Goal: Book appointment/travel/reservation

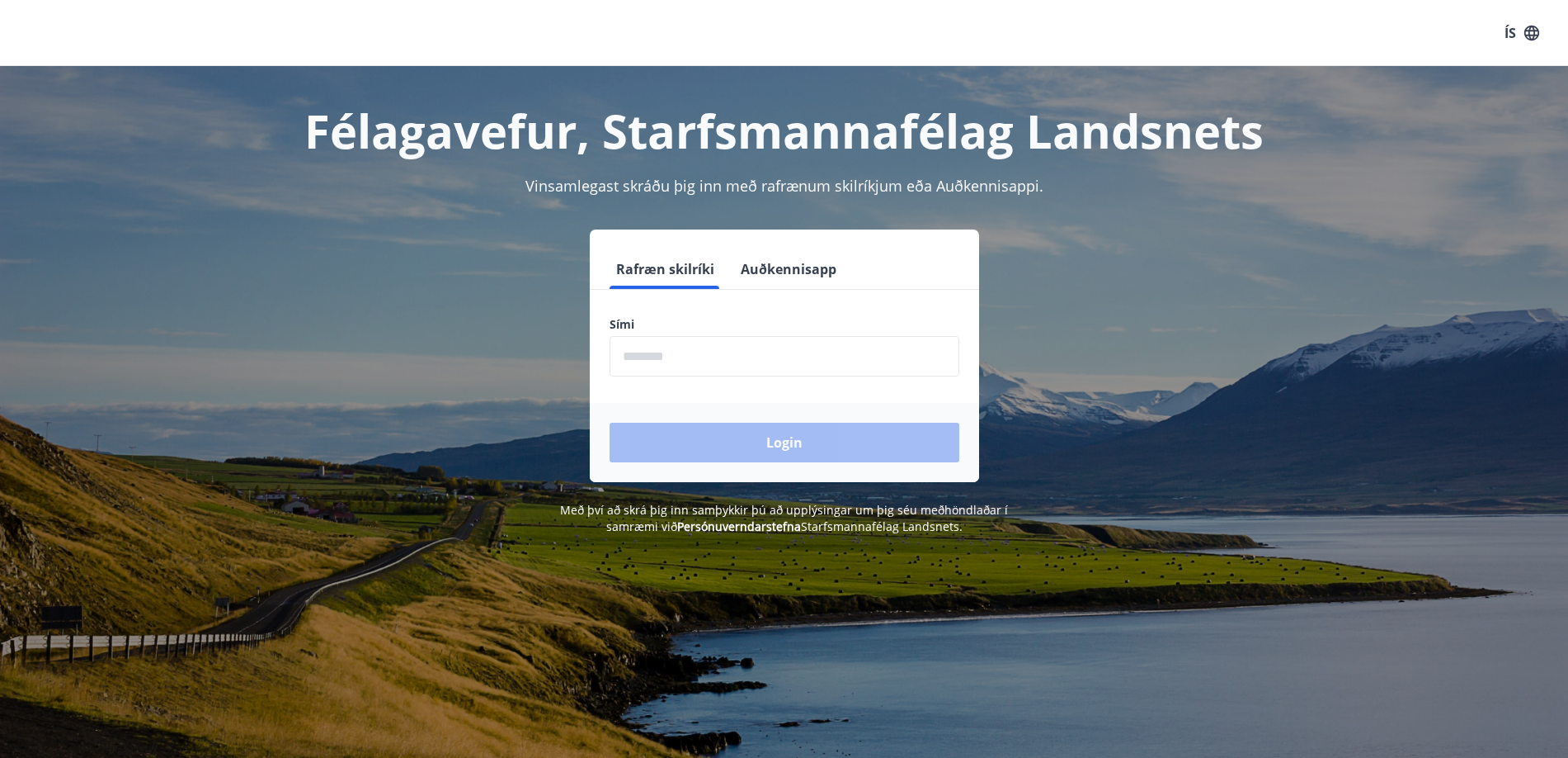
click at [700, 350] on input "phone" at bounding box center [784, 355] width 349 height 40
type input "*"
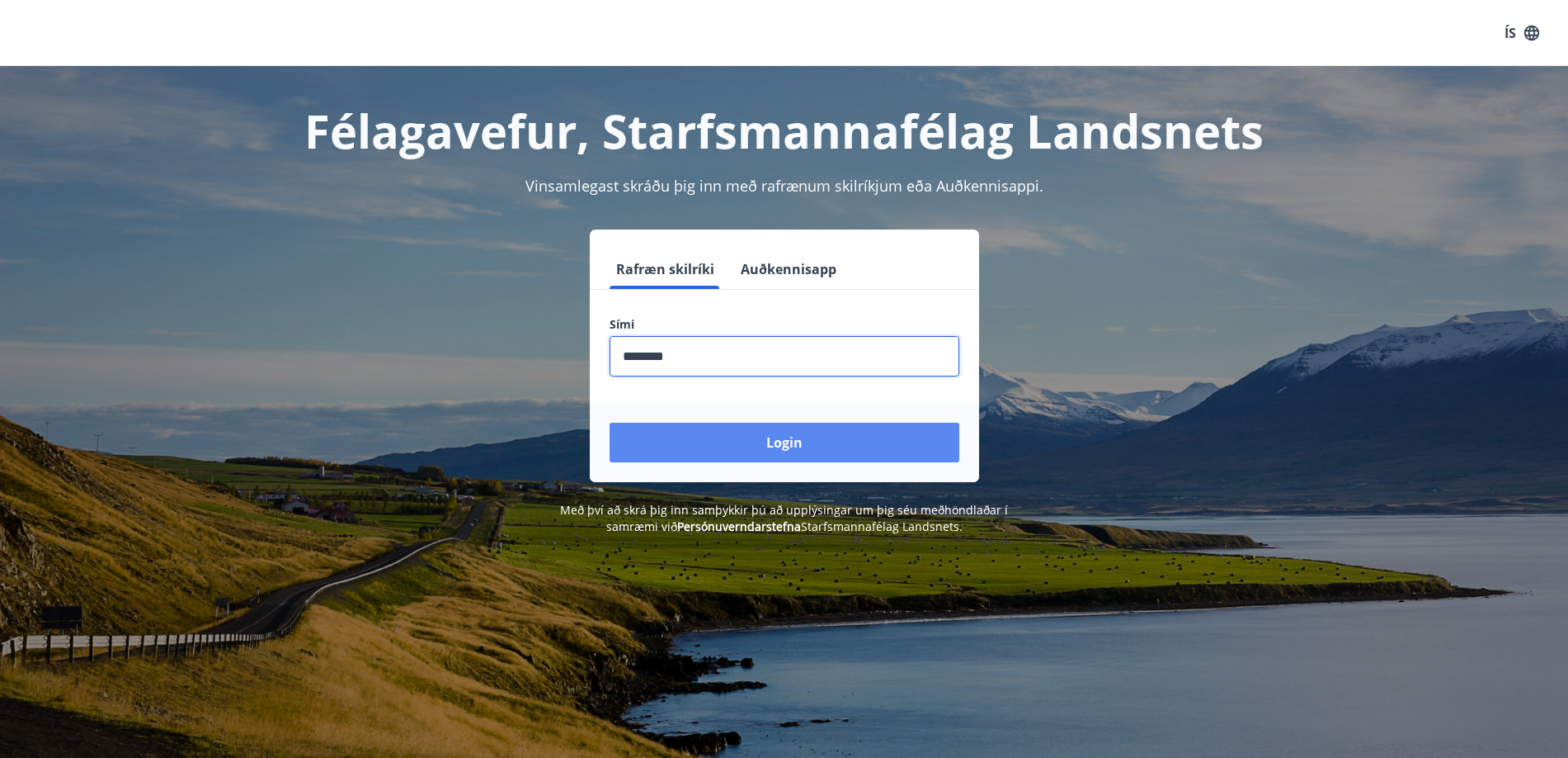
type input "********"
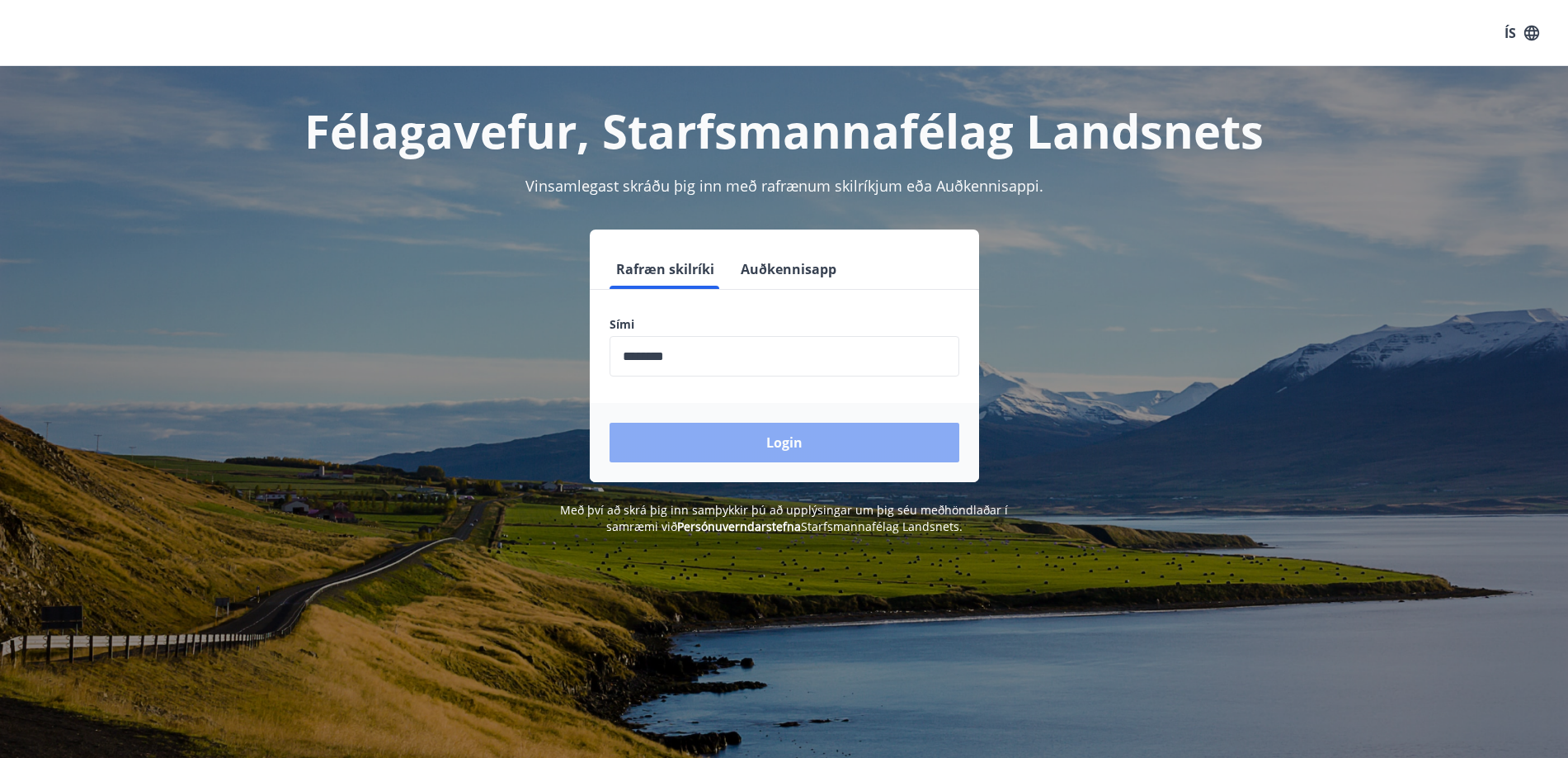
click at [775, 440] on button "Login" at bounding box center [784, 442] width 349 height 39
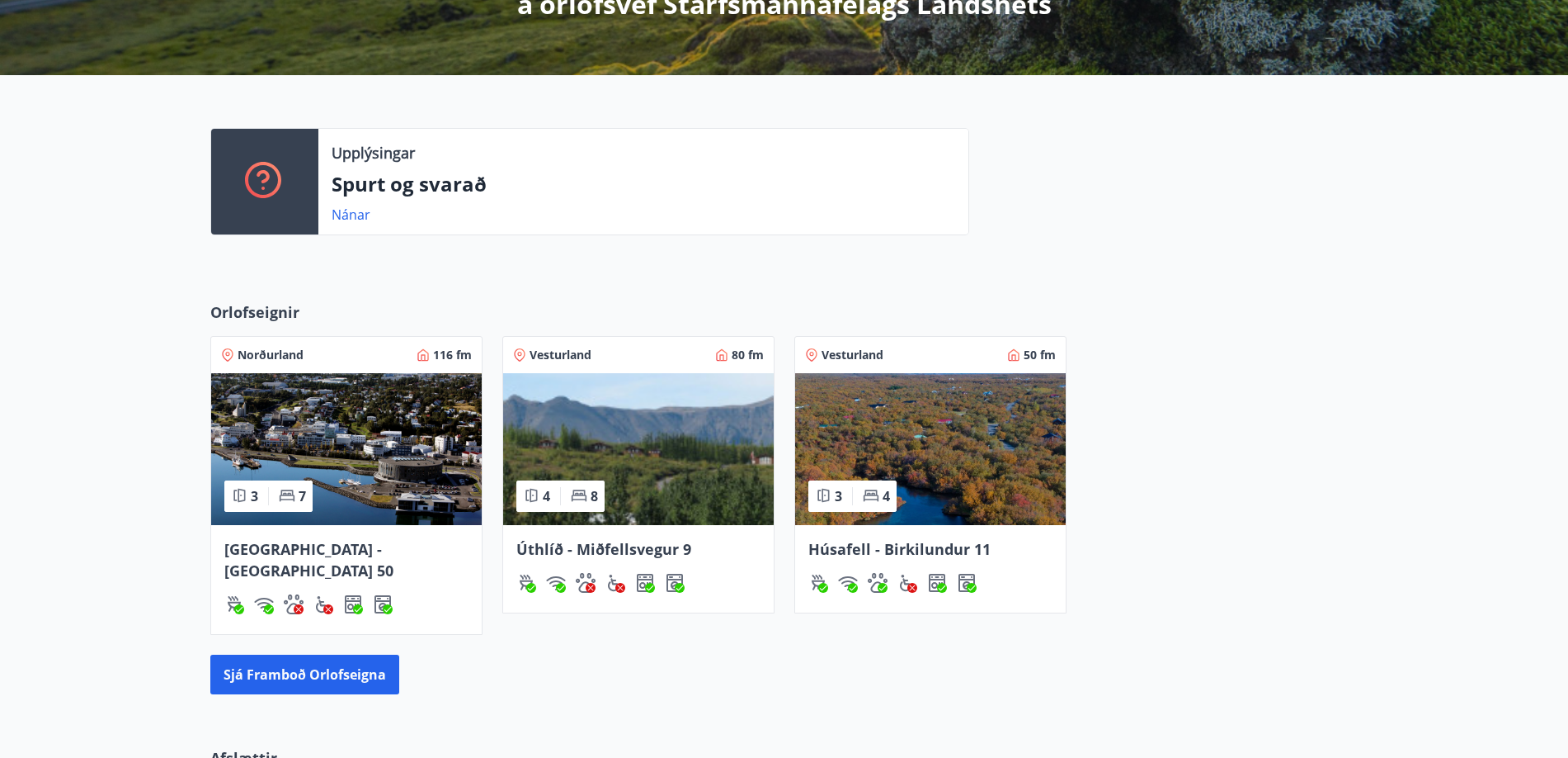
scroll to position [557, 0]
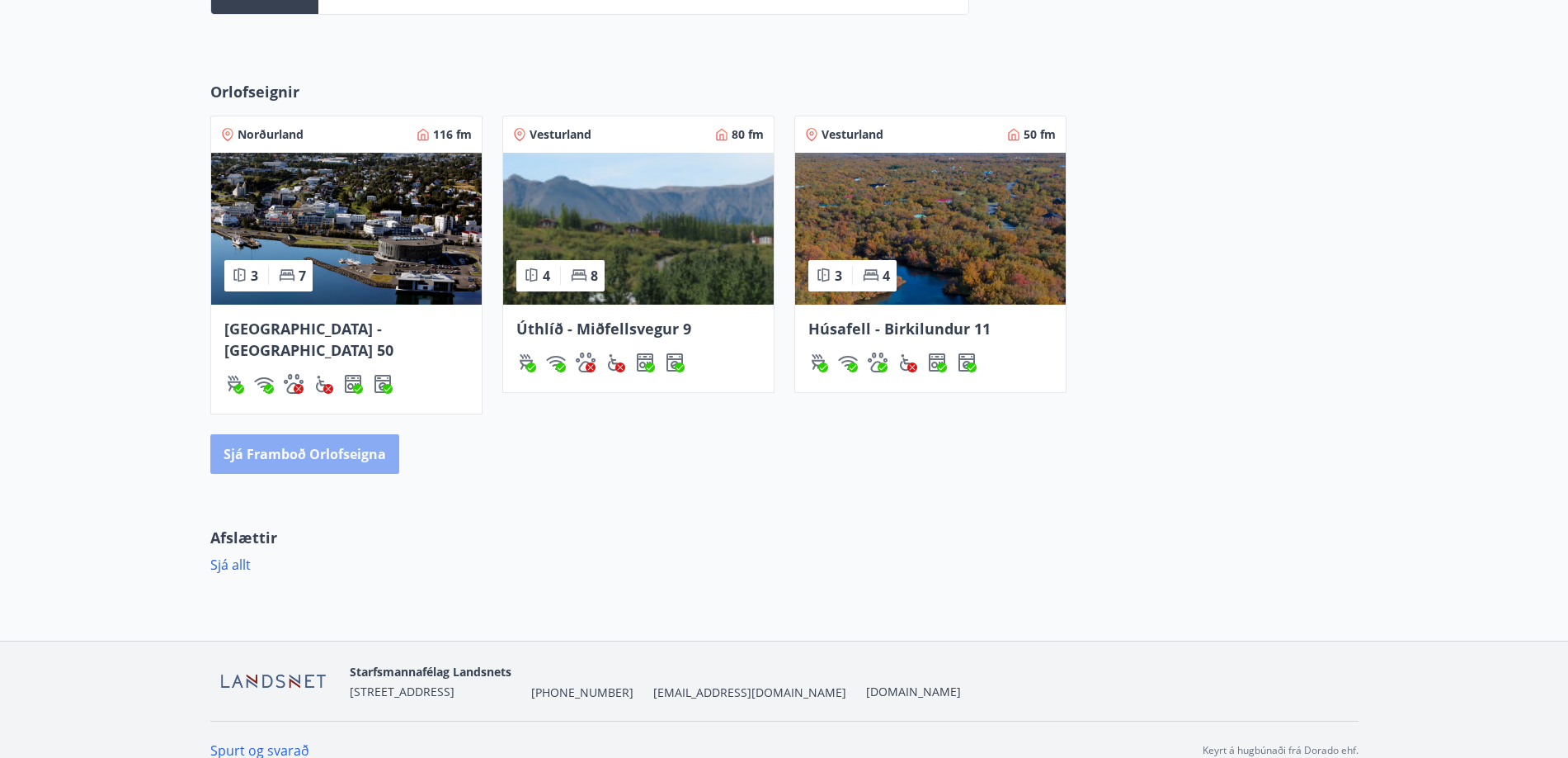
click at [317, 434] on button "Sjá framboð orlofseigna" at bounding box center [304, 453] width 189 height 39
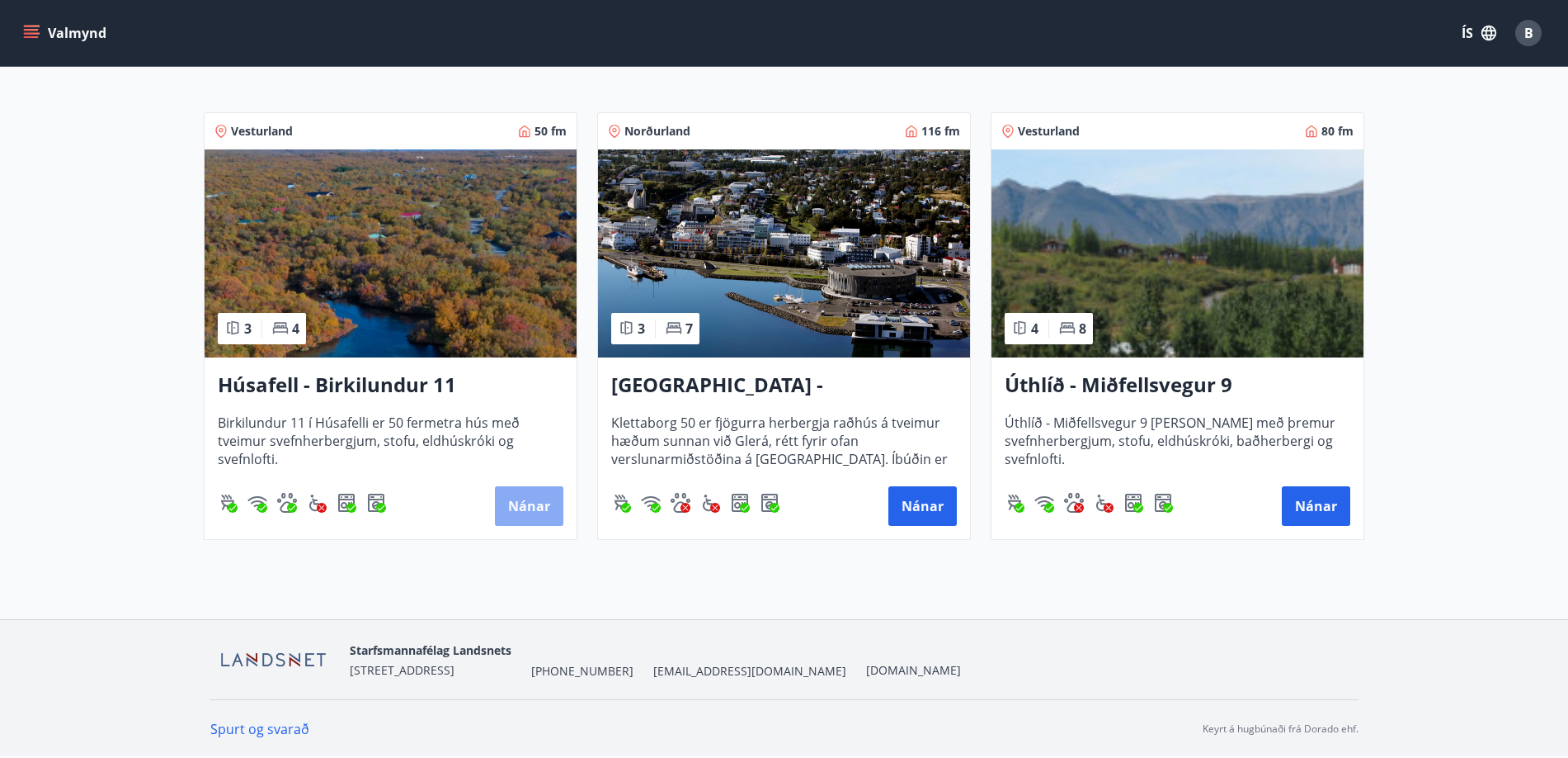
click at [537, 504] on button "Nánar" at bounding box center [530, 505] width 69 height 39
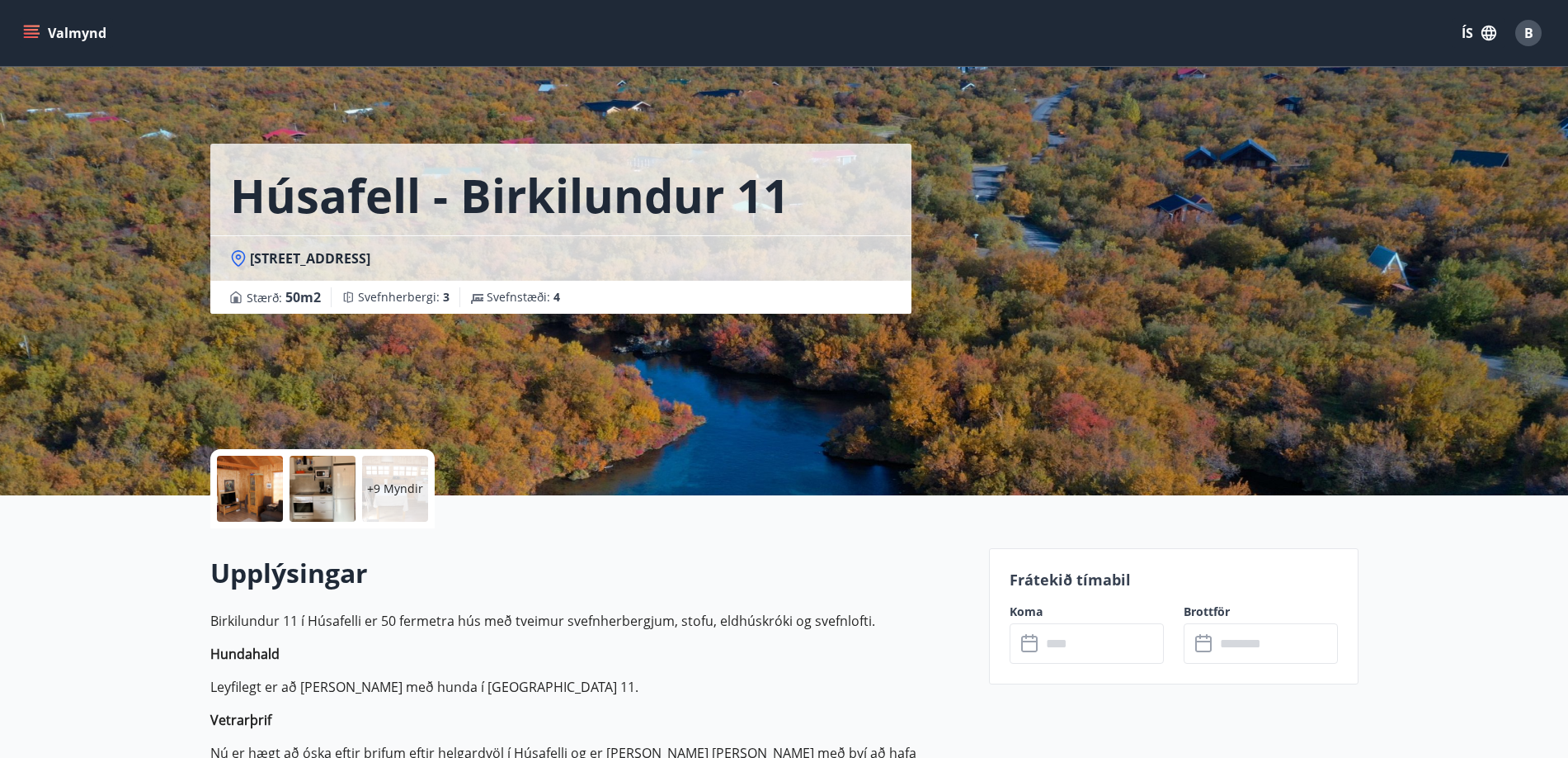
click at [76, 31] on button "Valmynd" at bounding box center [66, 33] width 93 height 29
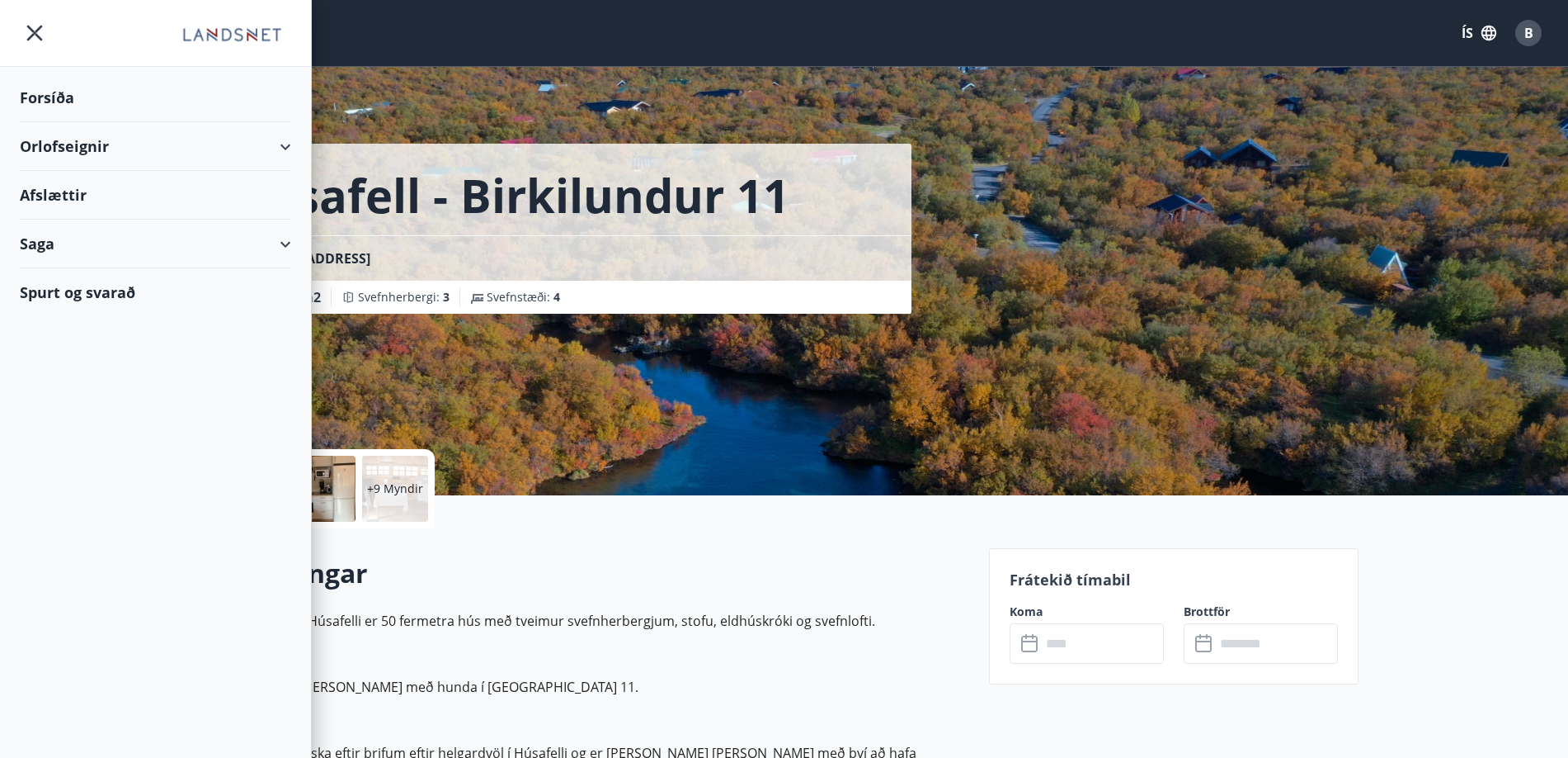
click at [290, 144] on div "Orlofseignir" at bounding box center [155, 147] width 271 height 49
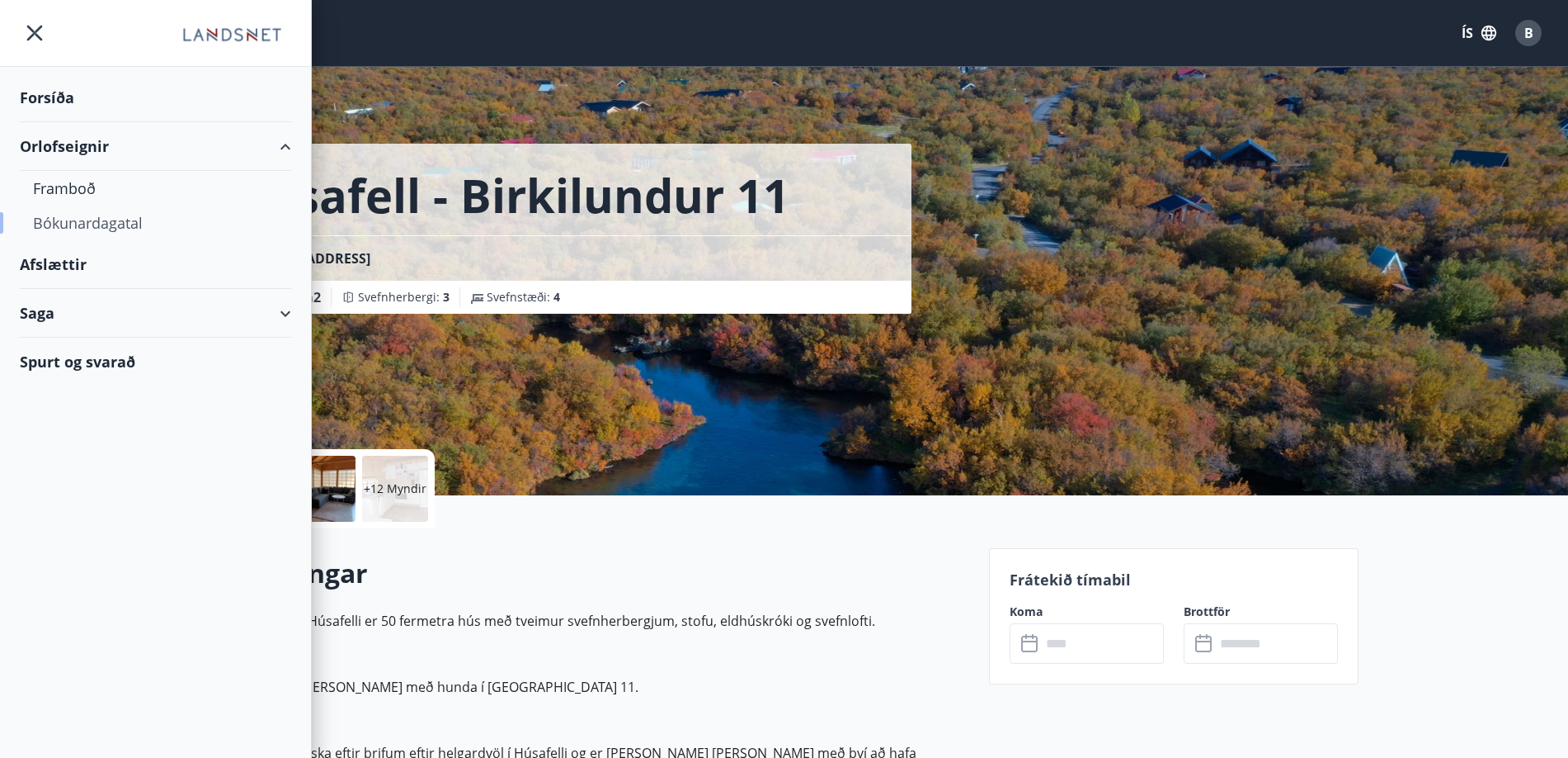
click at [106, 220] on div "Bókunardagatal" at bounding box center [156, 222] width 245 height 34
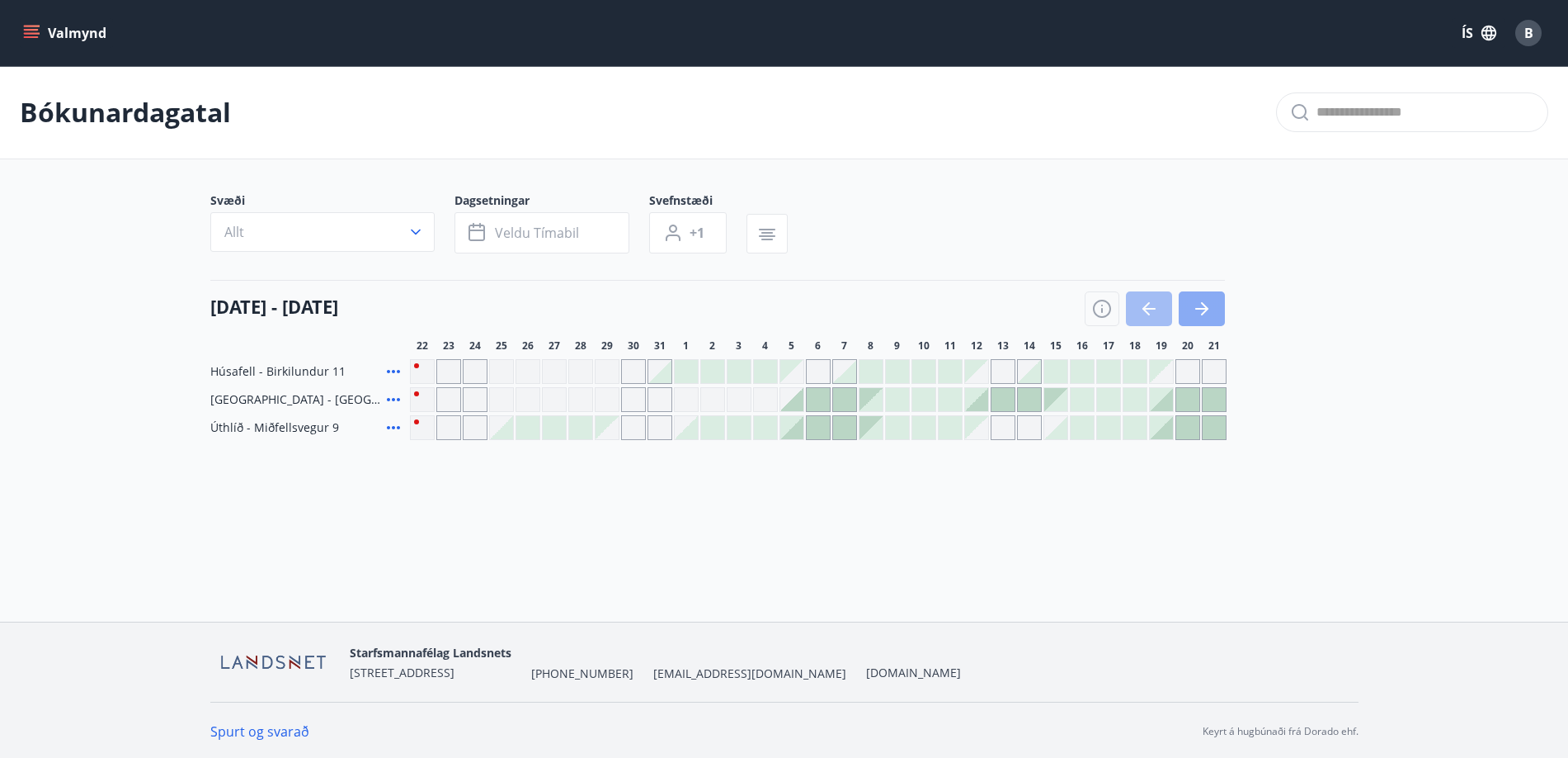
click at [1212, 304] on button "button" at bounding box center [1201, 308] width 46 height 34
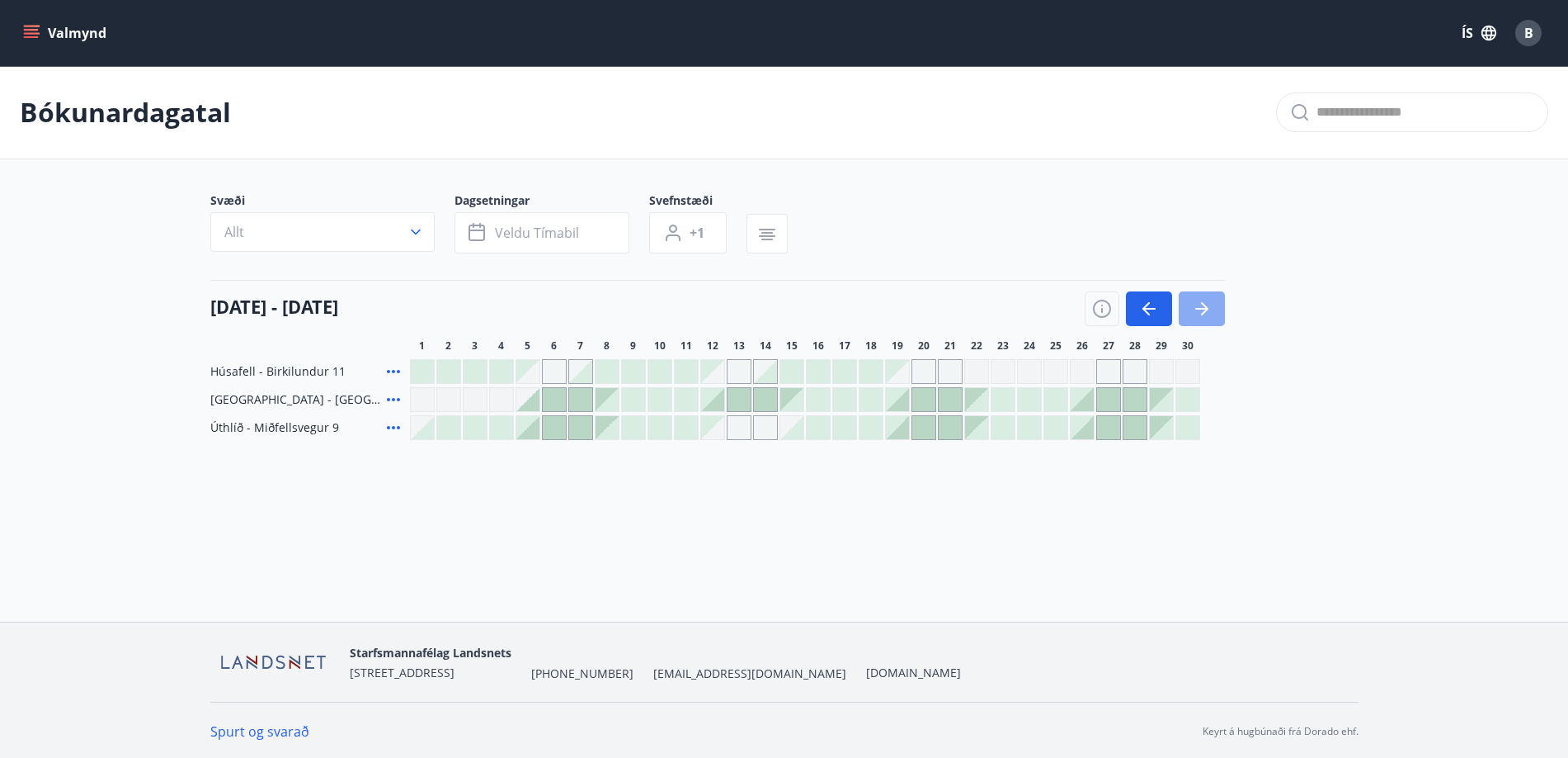
click at [1205, 306] on icon "button" at bounding box center [1202, 308] width 20 height 20
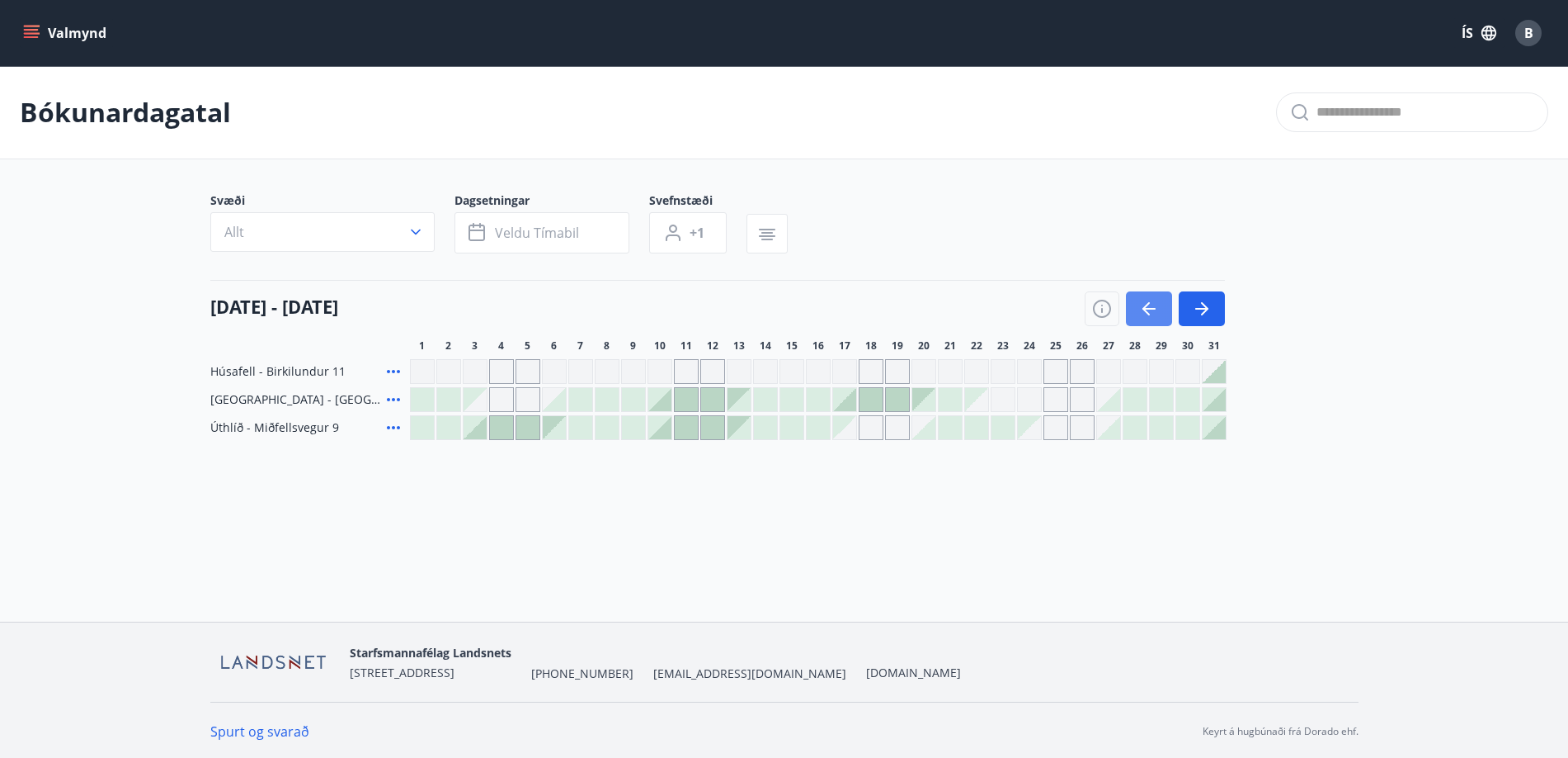
click at [1153, 301] on icon "button" at bounding box center [1149, 308] width 20 height 20
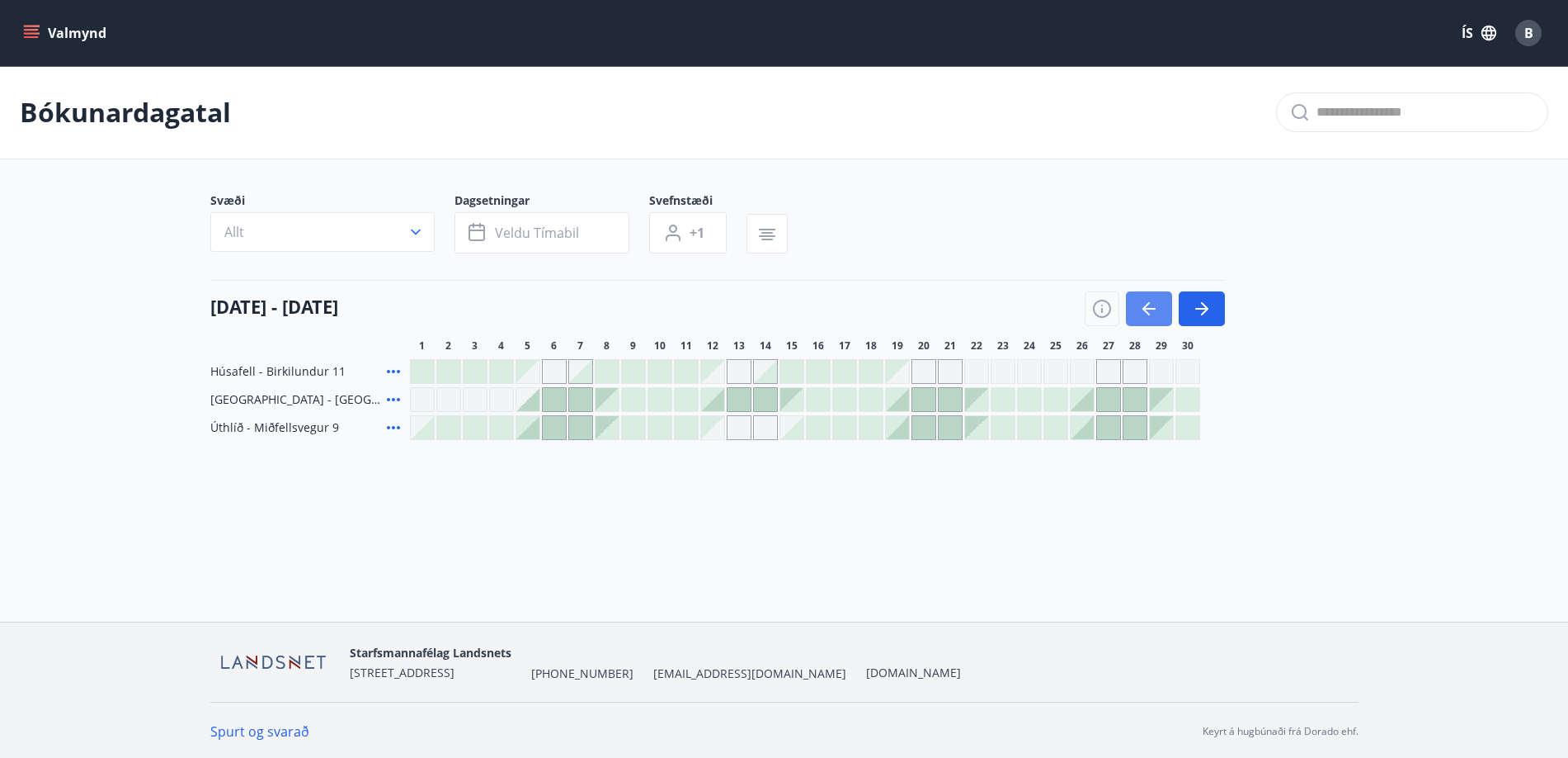
click at [1153, 301] on icon "button" at bounding box center [1149, 308] width 20 height 20
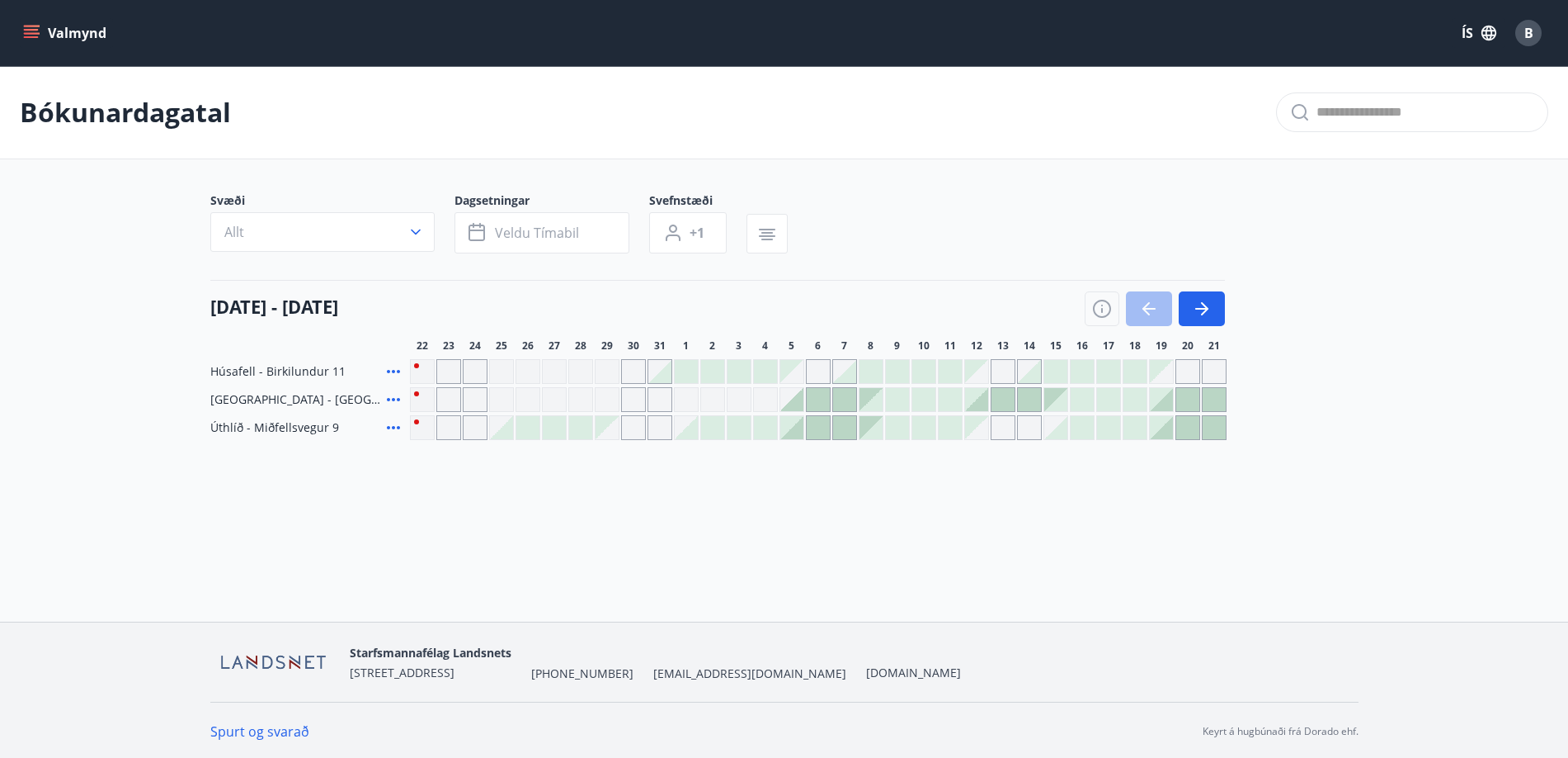
click at [979, 396] on div at bounding box center [977, 400] width 23 height 24
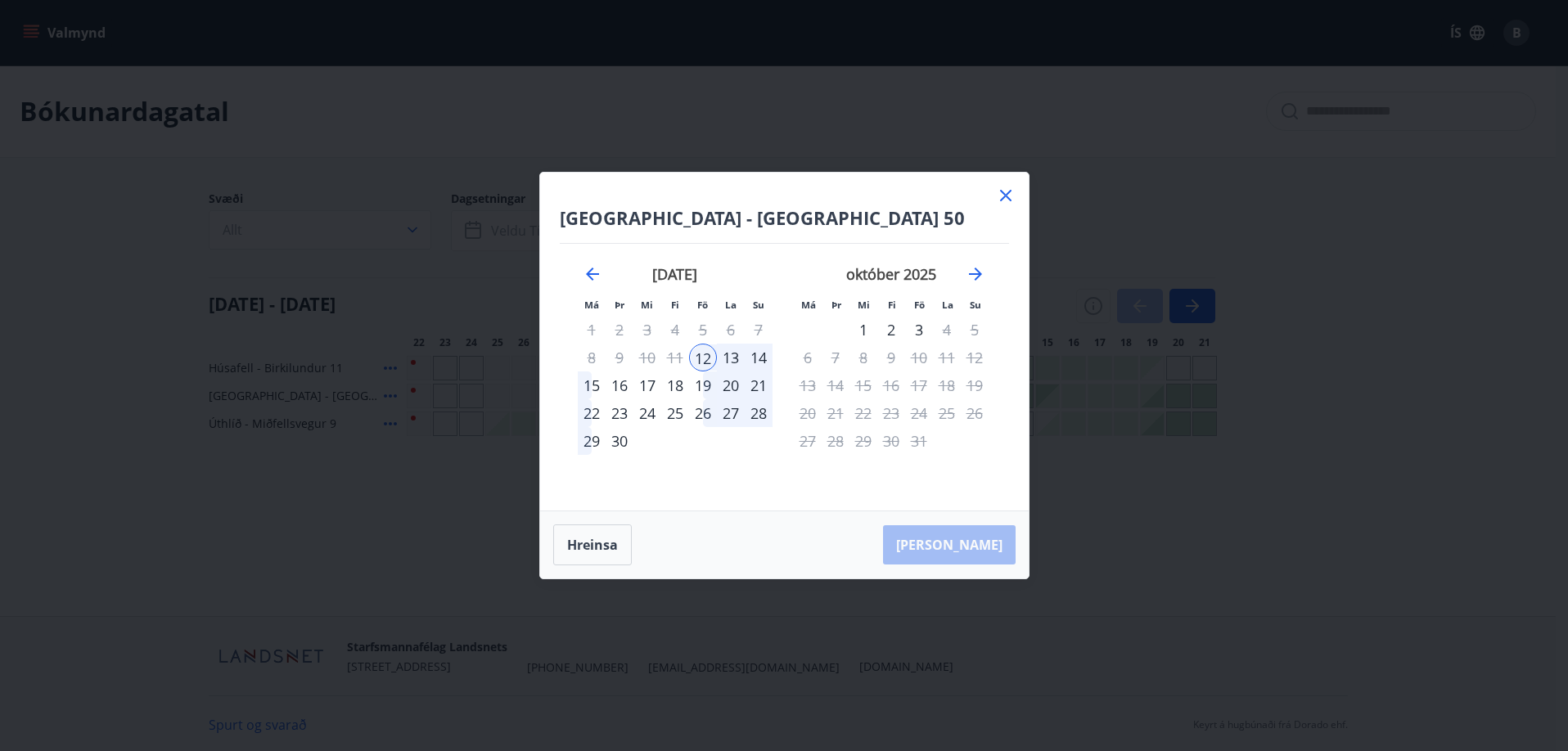
click at [762, 353] on div "14" at bounding box center [758, 357] width 28 height 28
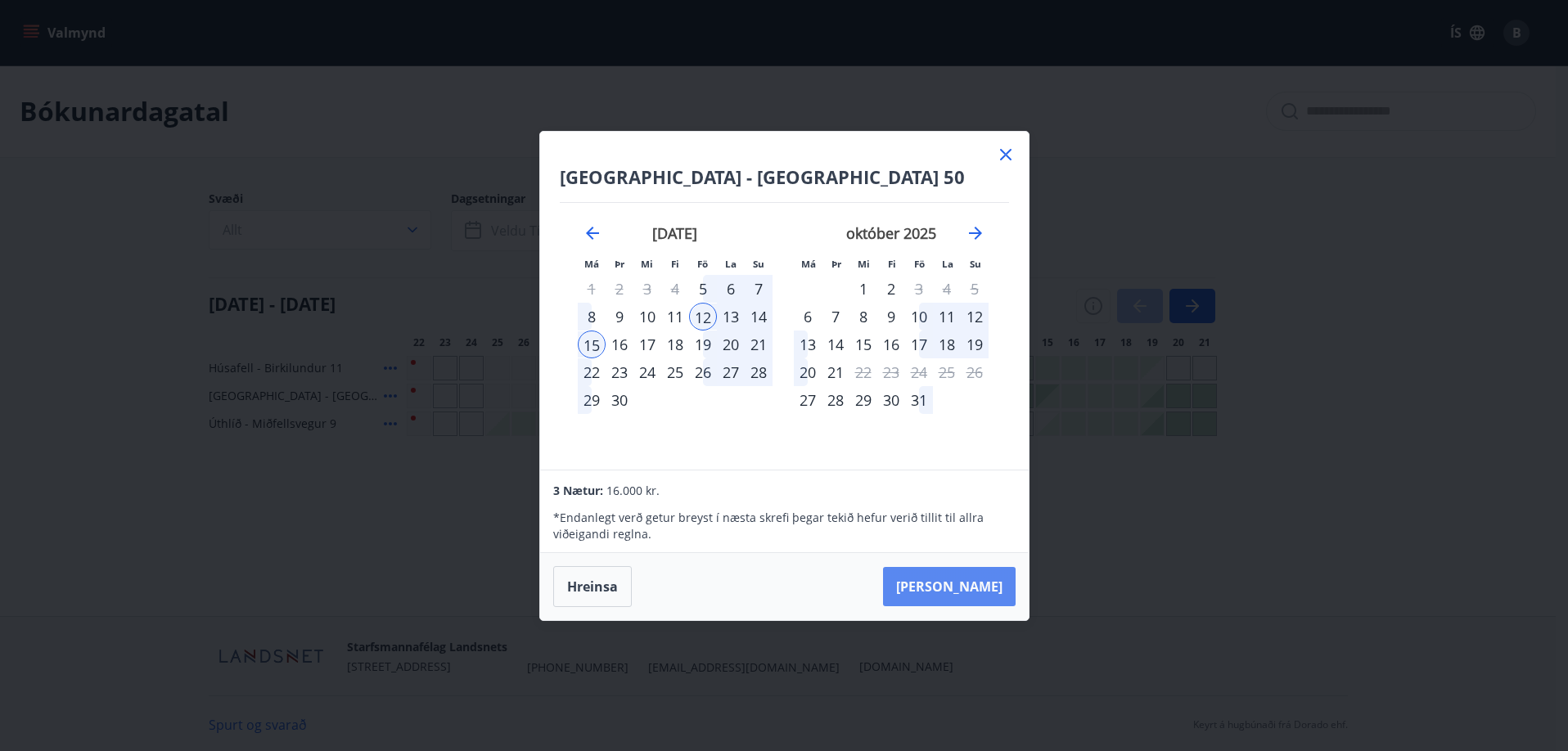
click at [970, 589] on button "Taka Frá" at bounding box center [949, 586] width 133 height 39
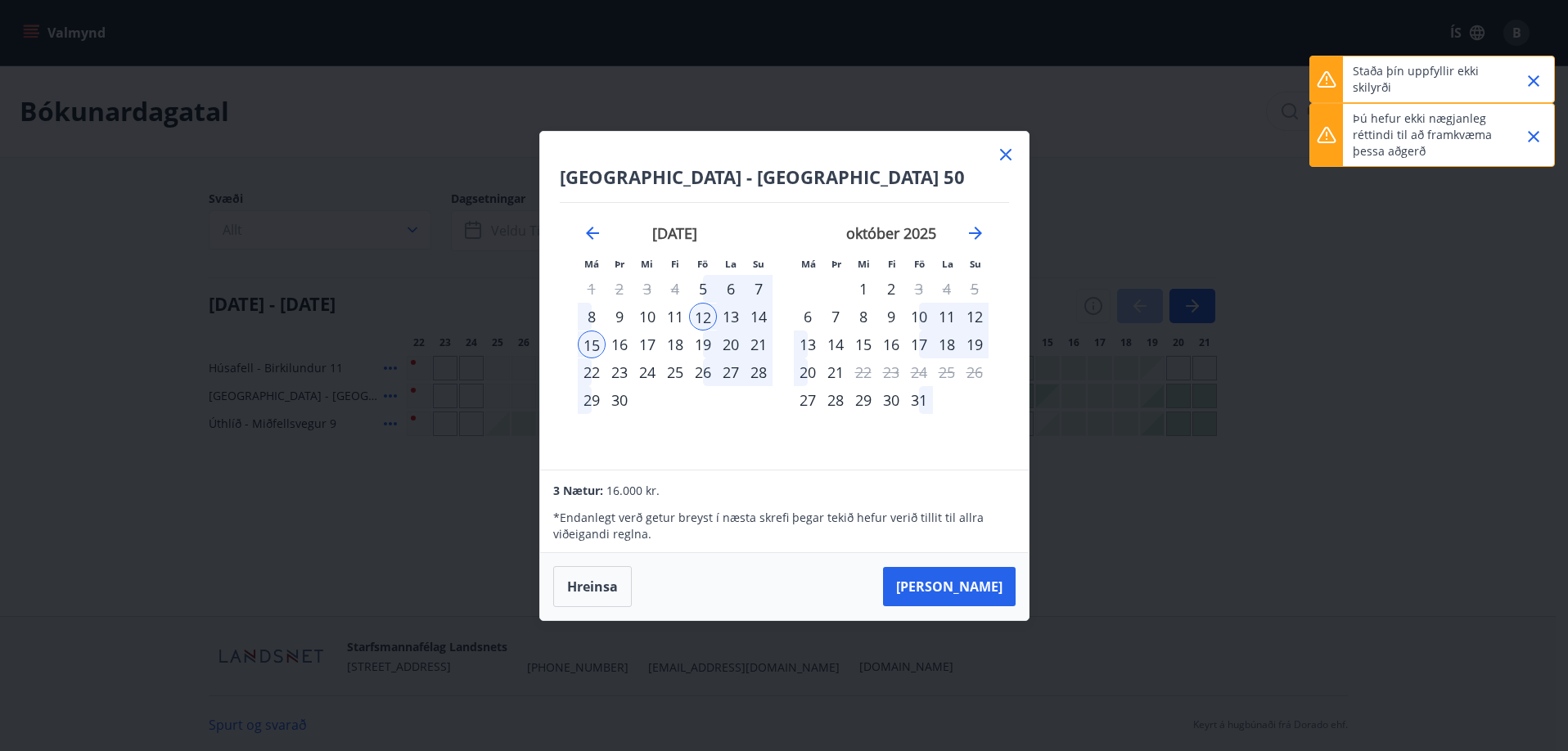
click at [1529, 133] on icon "Close" at bounding box center [1533, 137] width 12 height 12
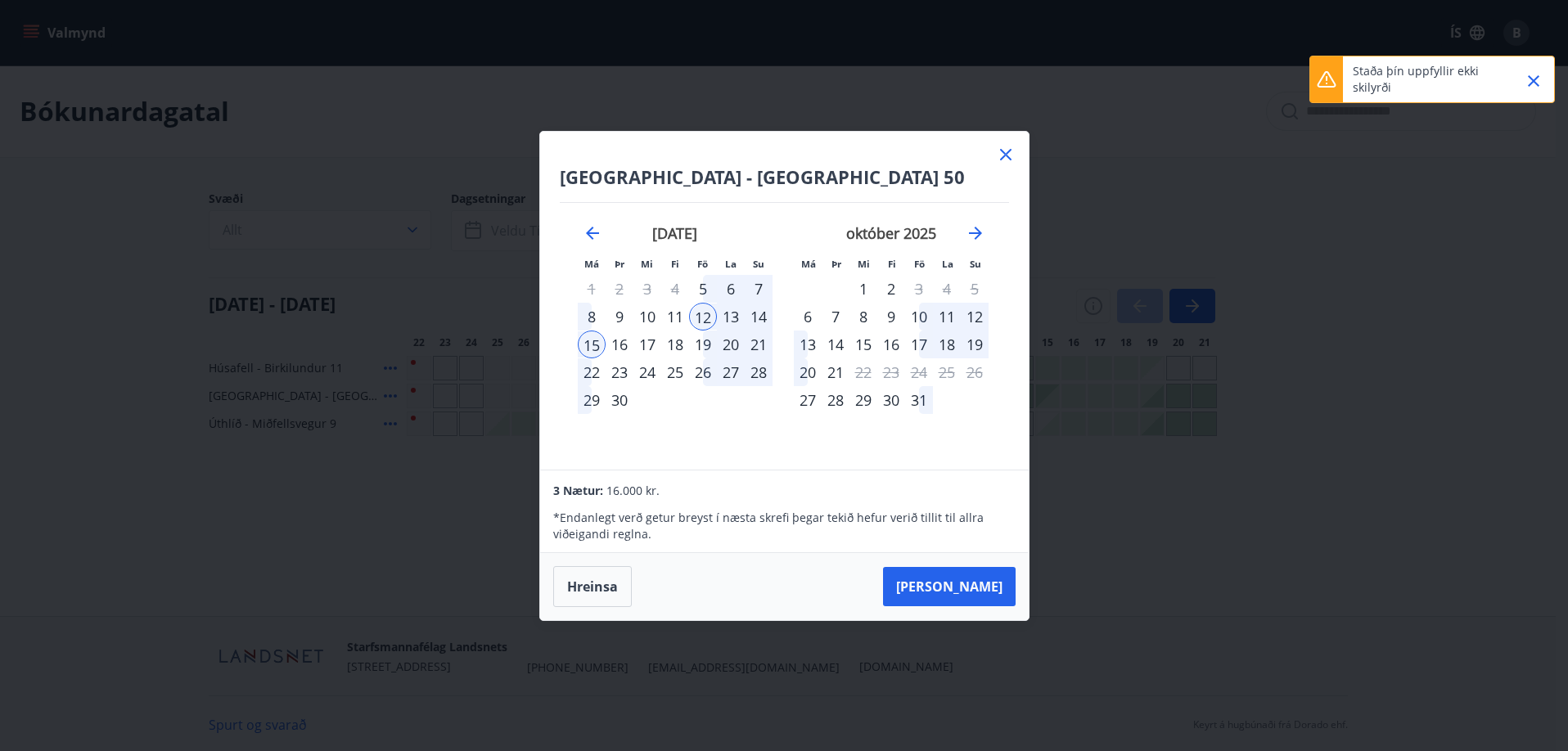
click at [1532, 80] on icon "Close" at bounding box center [1533, 82] width 12 height 12
click at [1003, 150] on icon at bounding box center [1006, 154] width 19 height 19
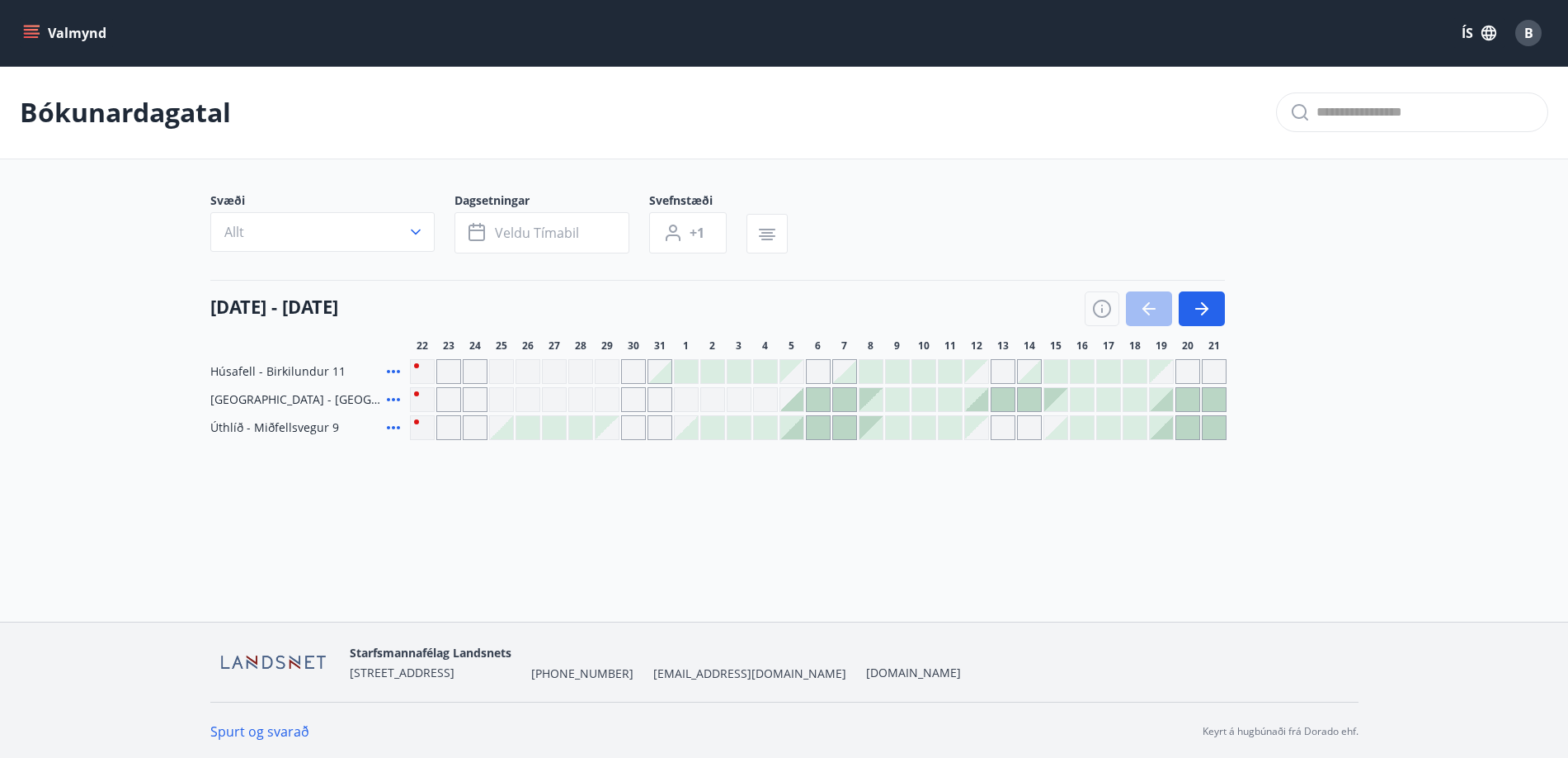
click at [43, 30] on button "Valmynd" at bounding box center [66, 33] width 93 height 29
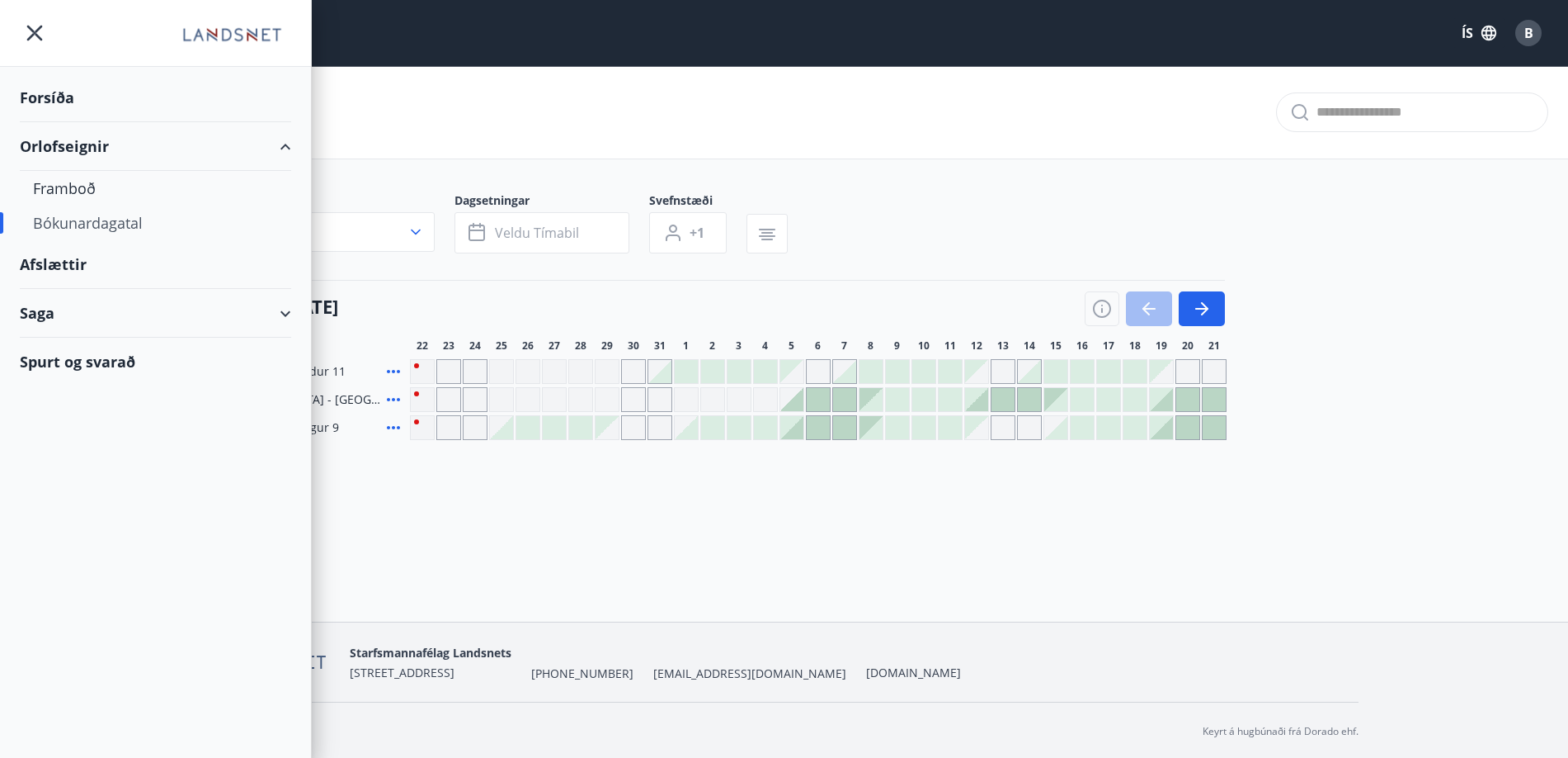
click at [124, 316] on div "Saga" at bounding box center [155, 313] width 271 height 49
click at [56, 422] on div "Punktar" at bounding box center [156, 423] width 245 height 34
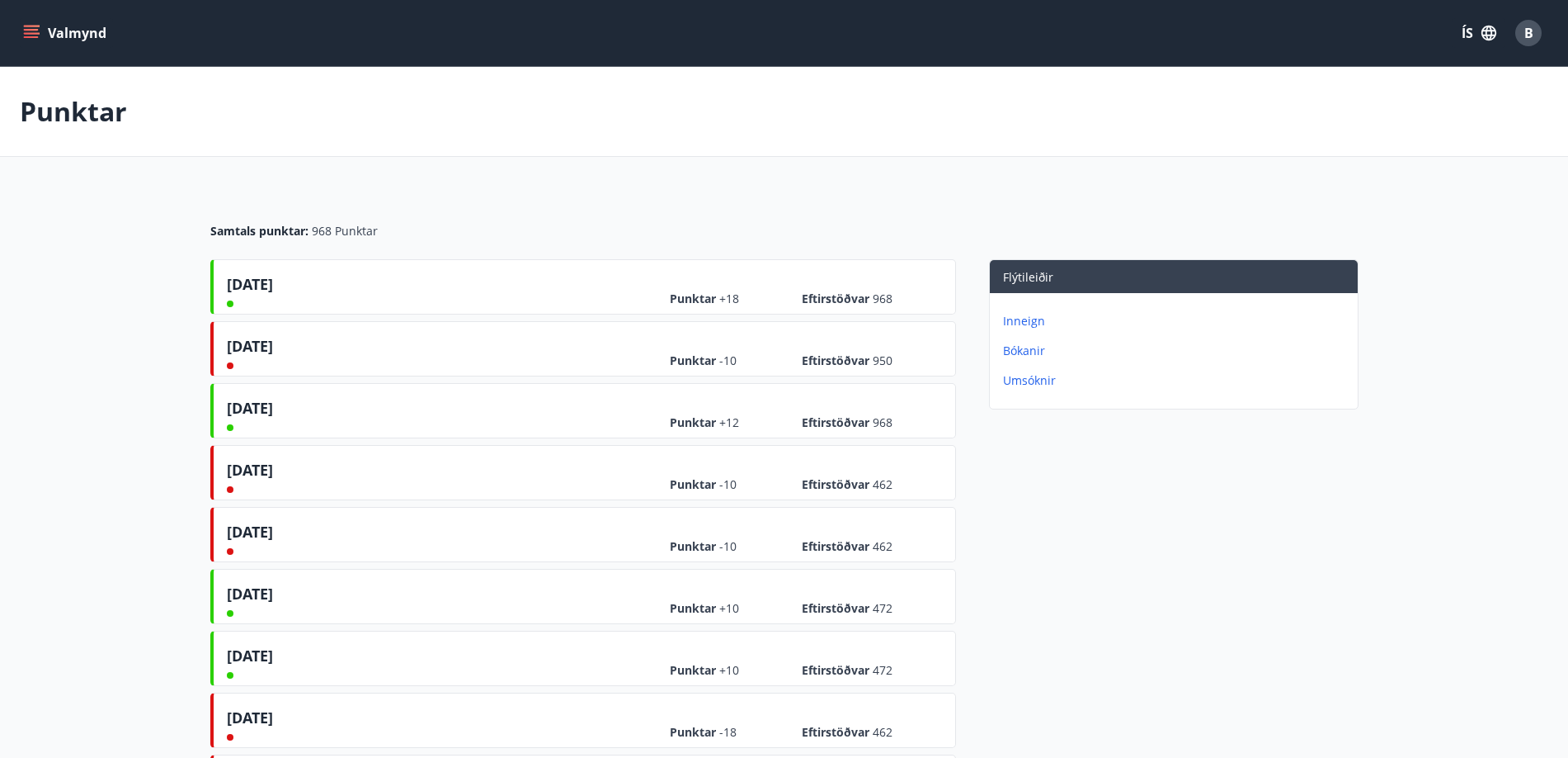
click at [1028, 380] on p "Umsóknir" at bounding box center [1177, 380] width 348 height 17
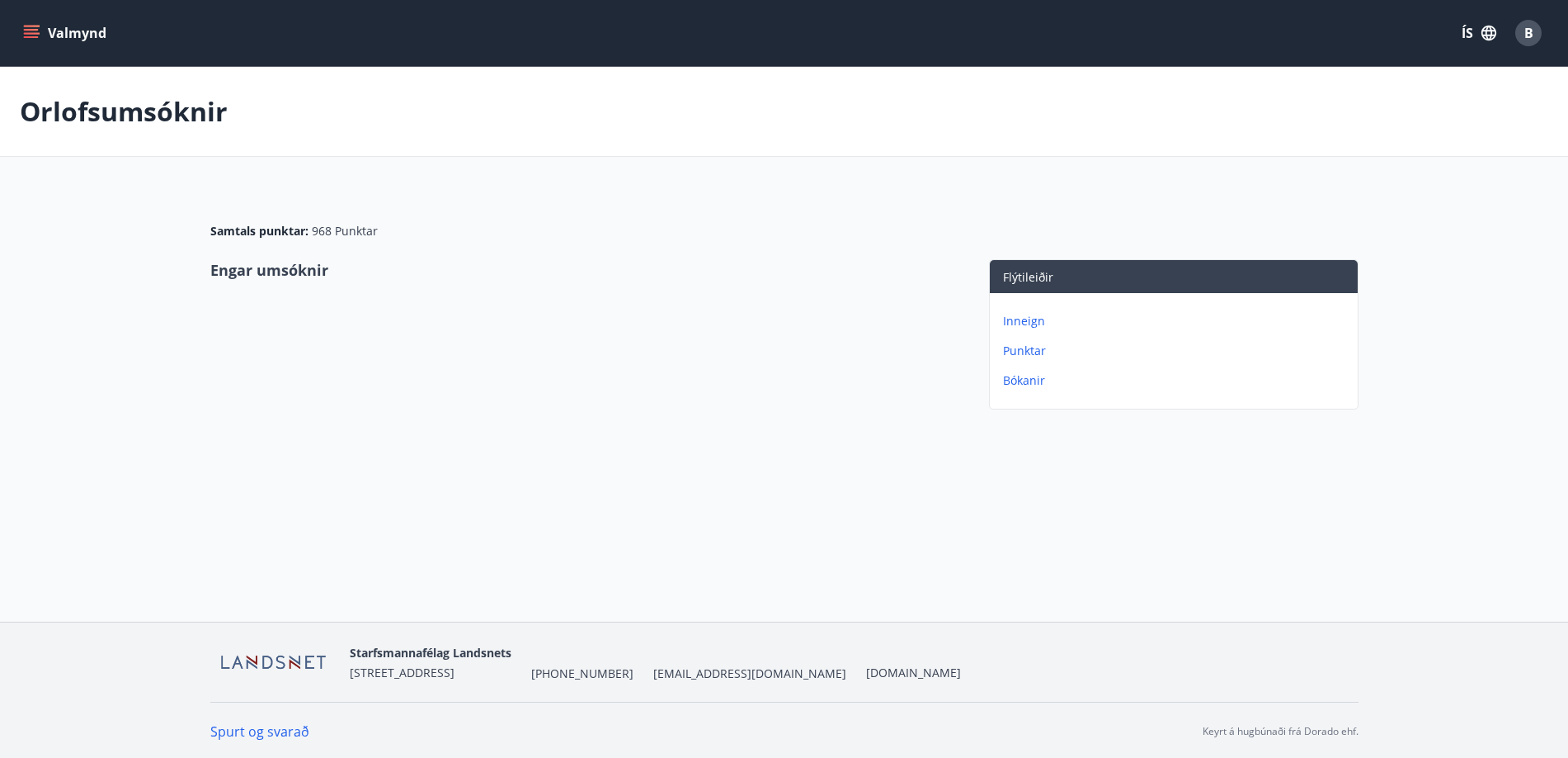
click at [1020, 348] on p "Punktar" at bounding box center [1177, 351] width 348 height 17
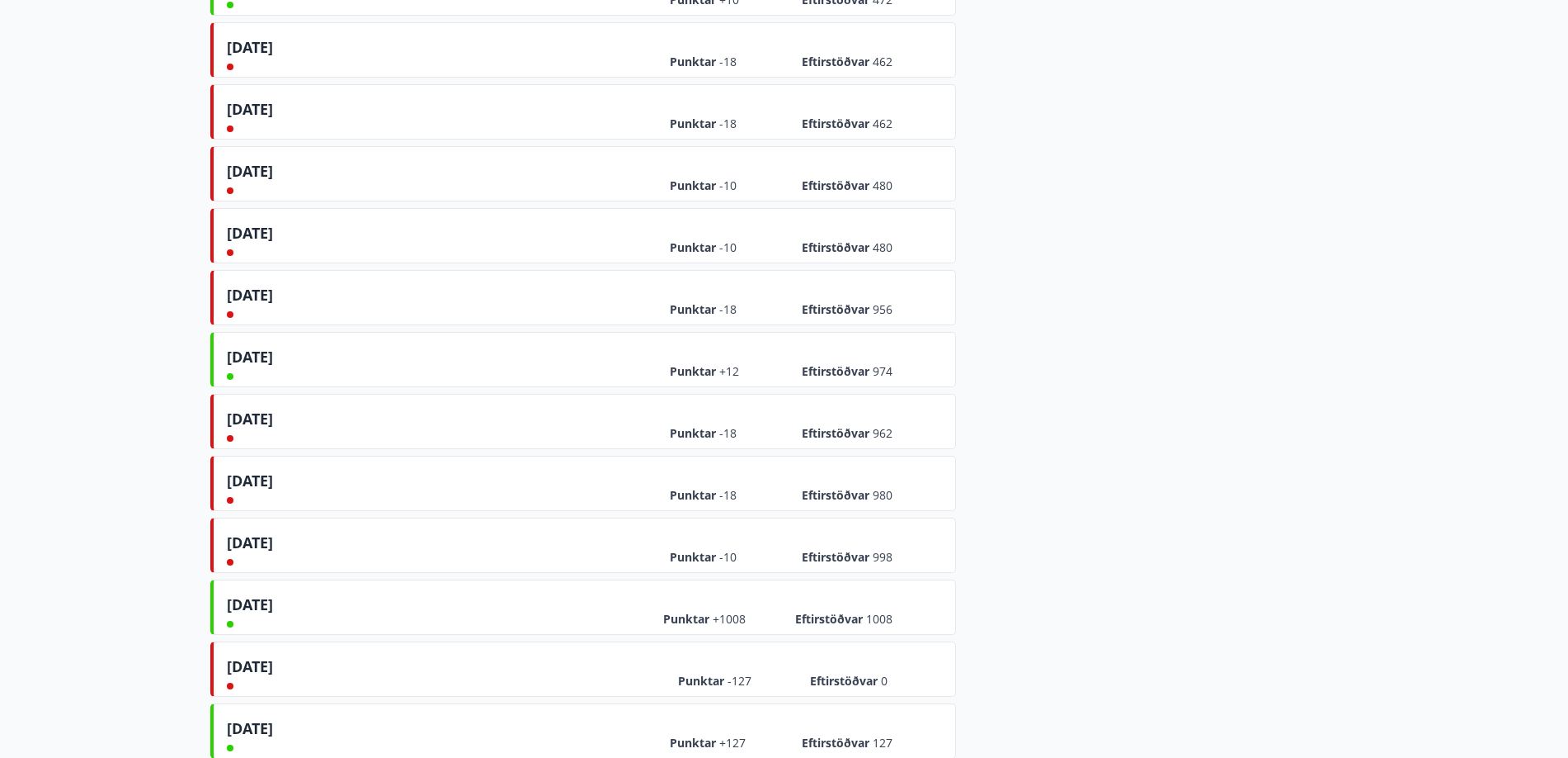
scroll to position [882, 0]
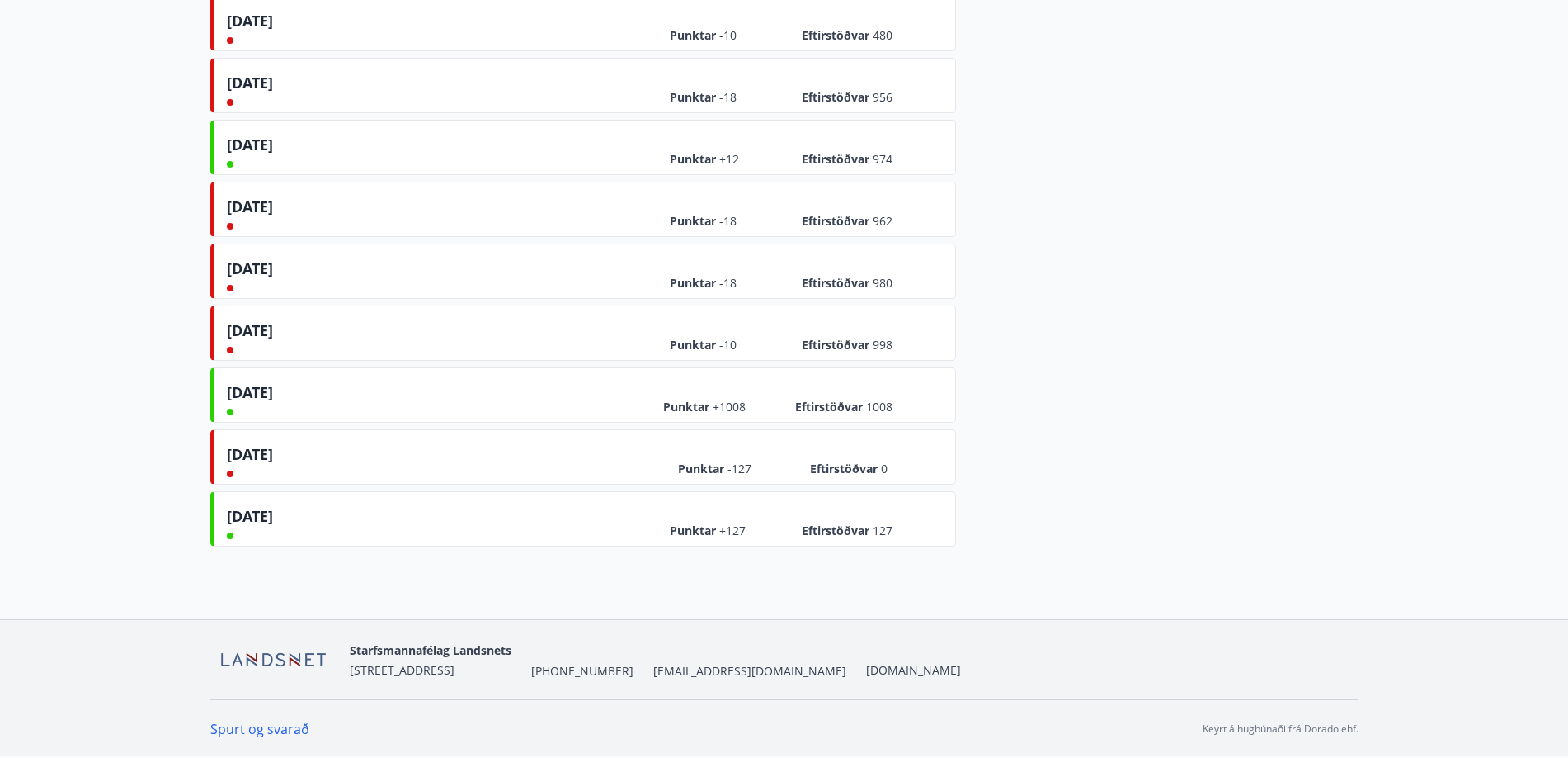
click at [230, 727] on link "Spurt og svarað" at bounding box center [259, 729] width 99 height 19
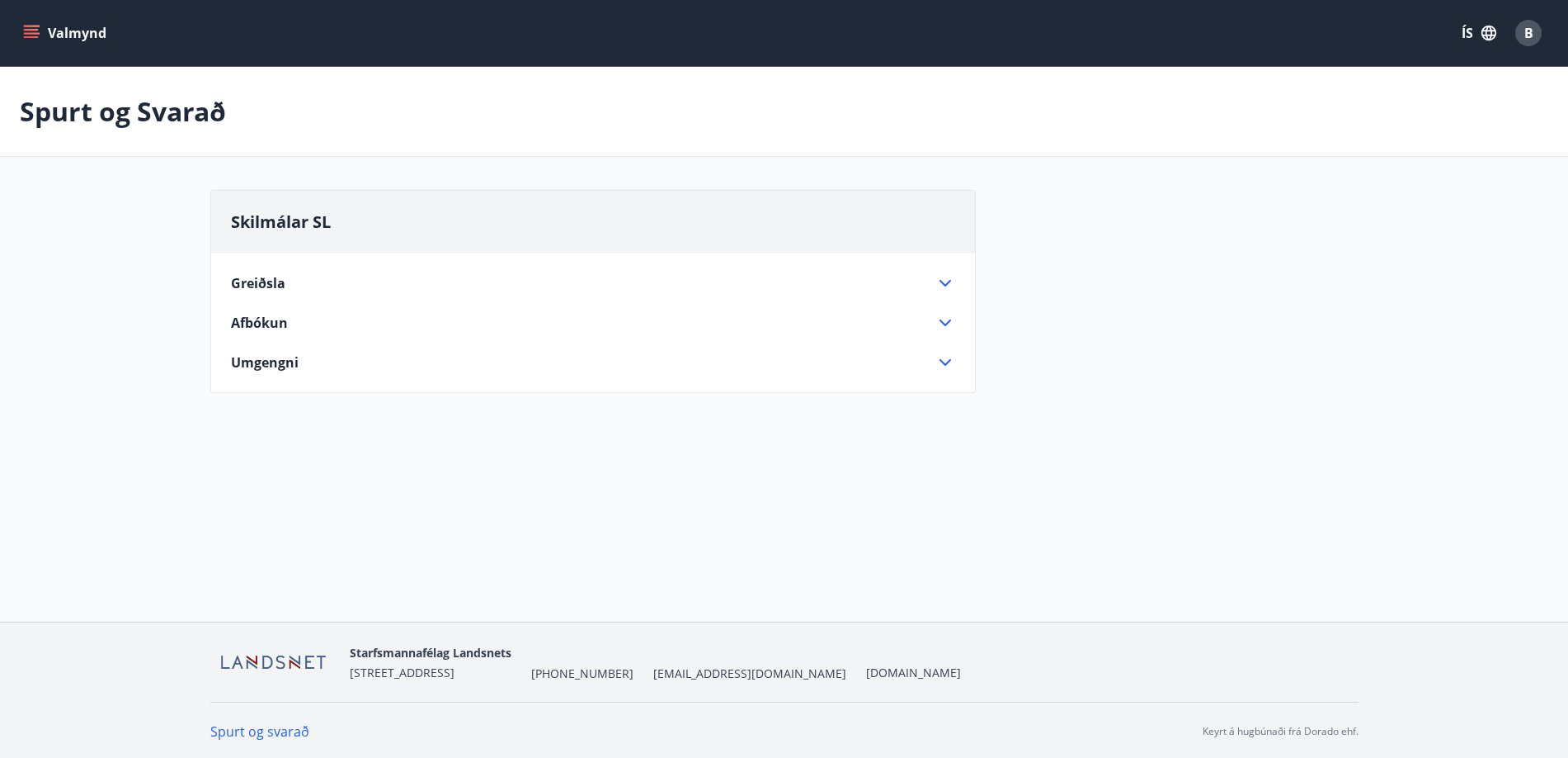
click at [945, 275] on icon at bounding box center [945, 283] width 20 height 20
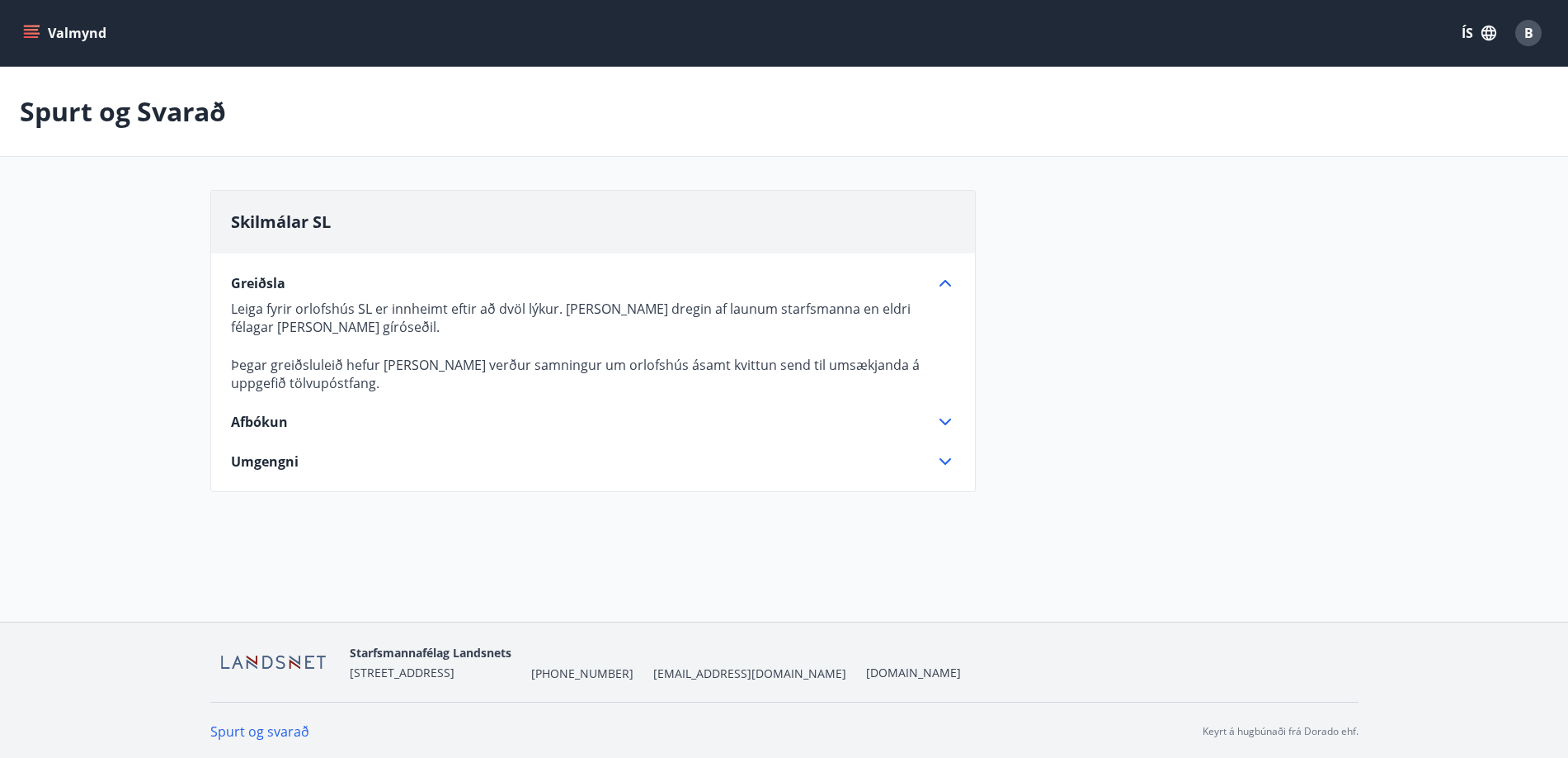
click at [945, 277] on icon at bounding box center [945, 283] width 20 height 20
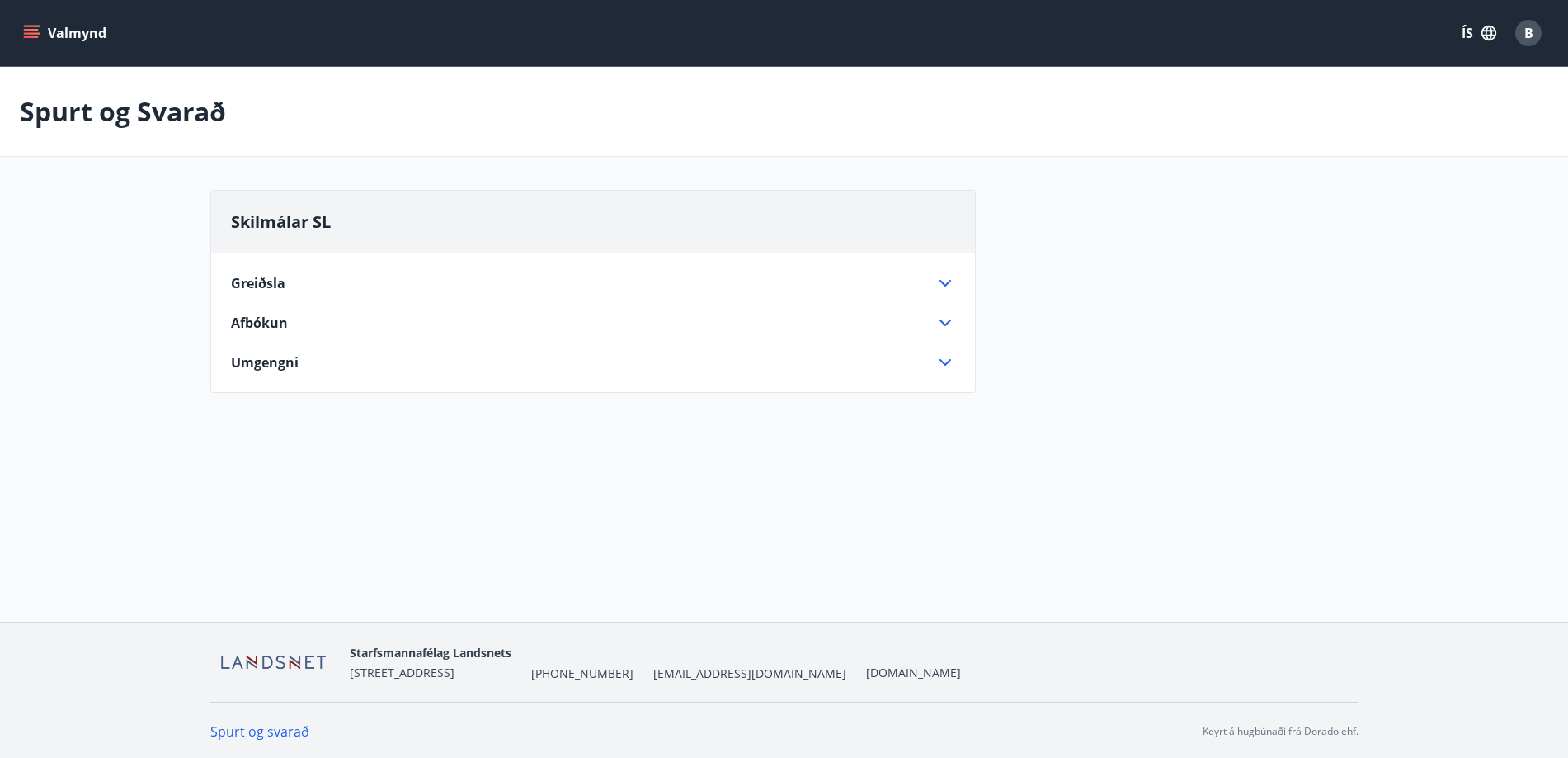
click at [950, 319] on icon at bounding box center [945, 322] width 20 height 20
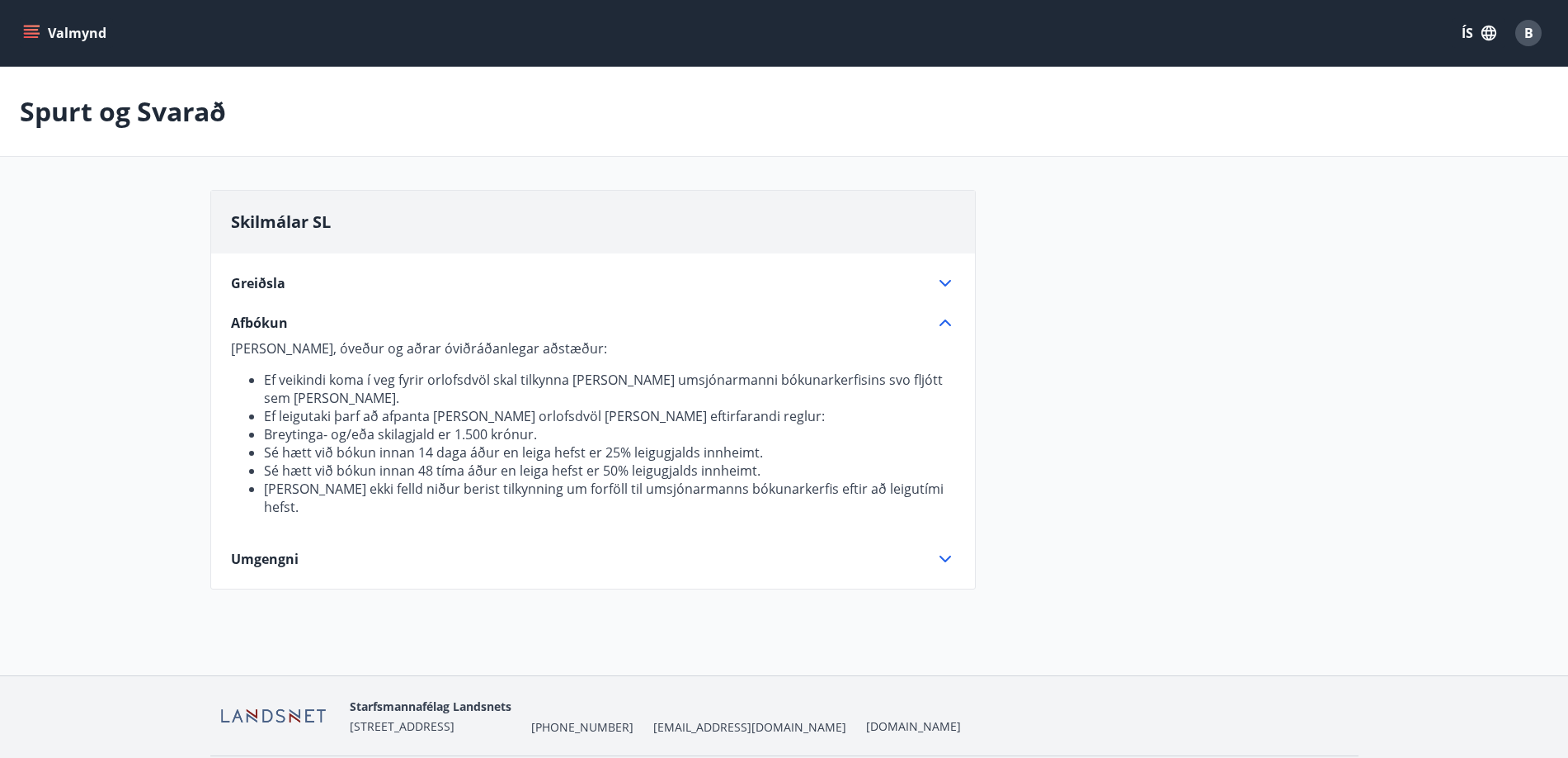
click at [948, 315] on icon at bounding box center [945, 322] width 20 height 20
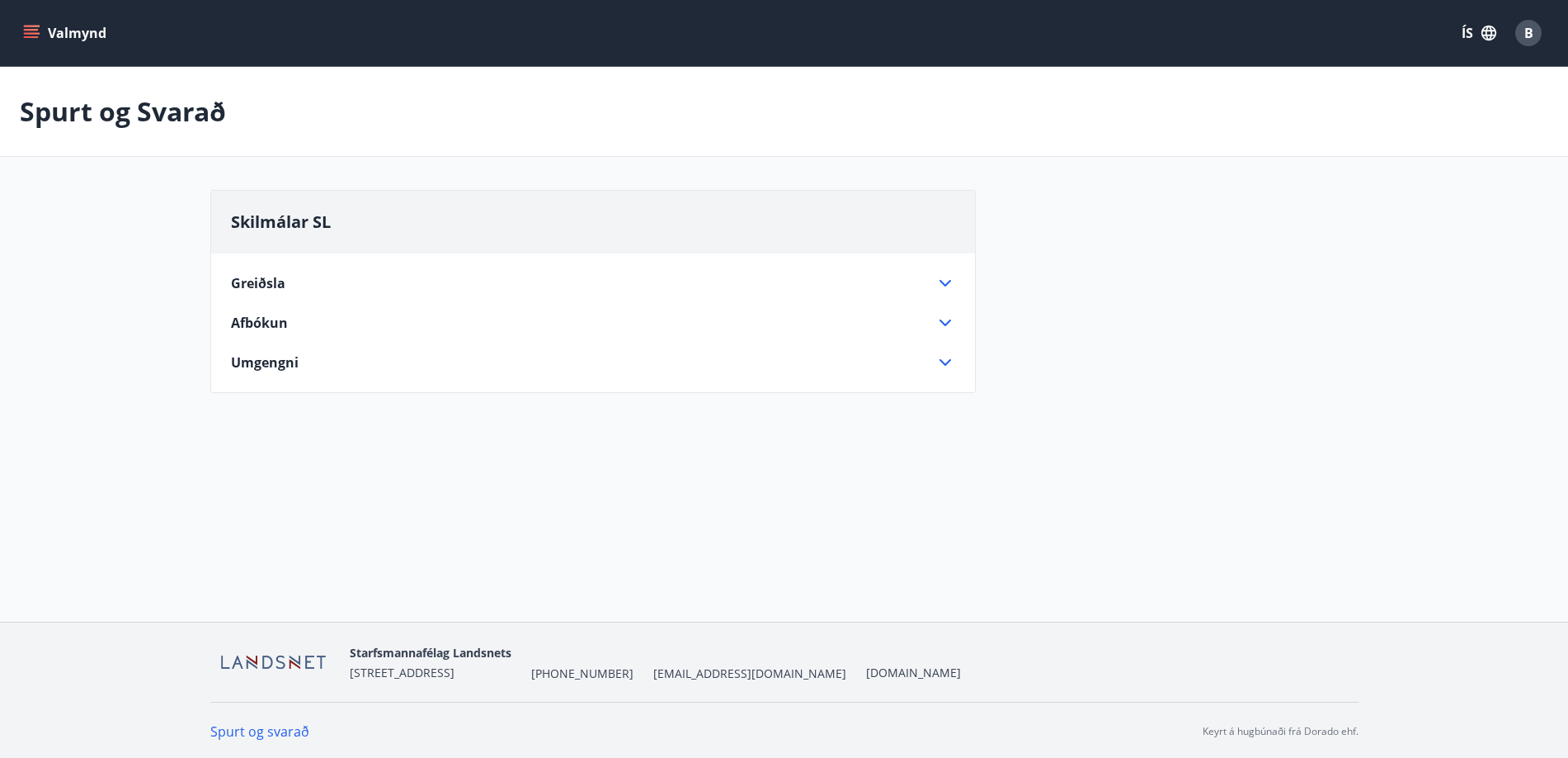
click at [941, 275] on icon at bounding box center [945, 283] width 20 height 20
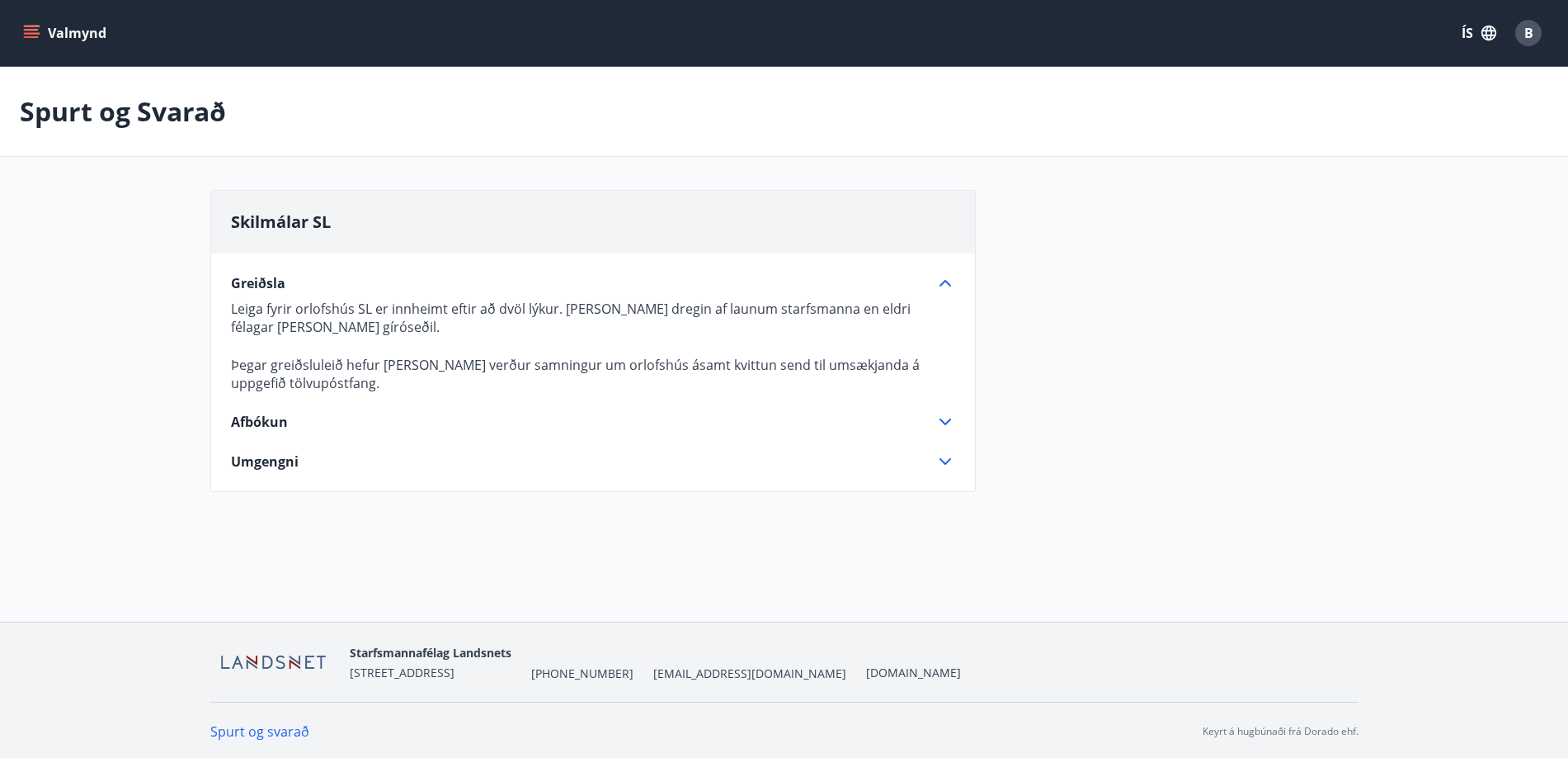
click at [949, 280] on icon at bounding box center [945, 283] width 20 height 20
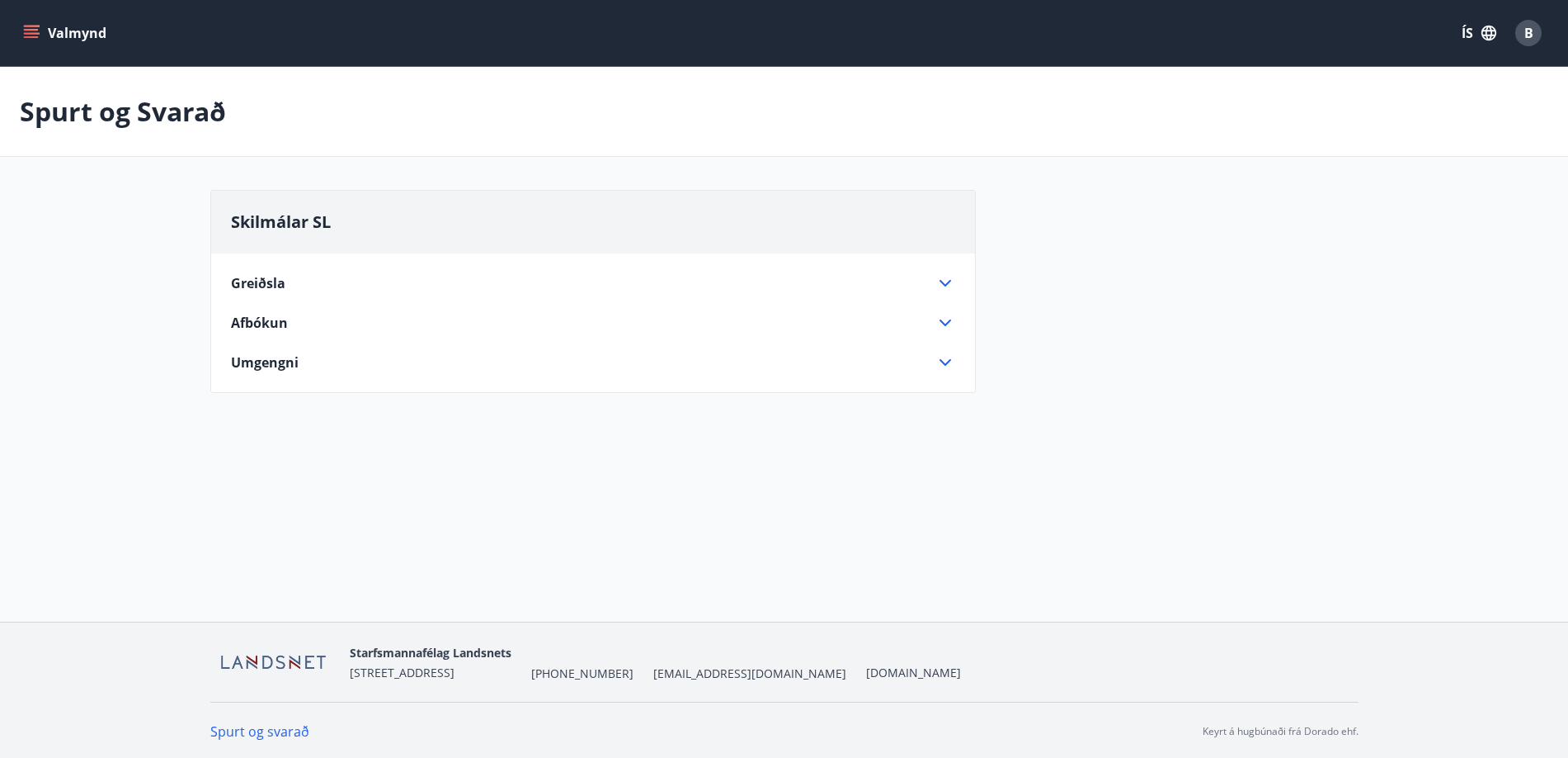
click at [36, 26] on icon "menu" at bounding box center [32, 26] width 19 height 2
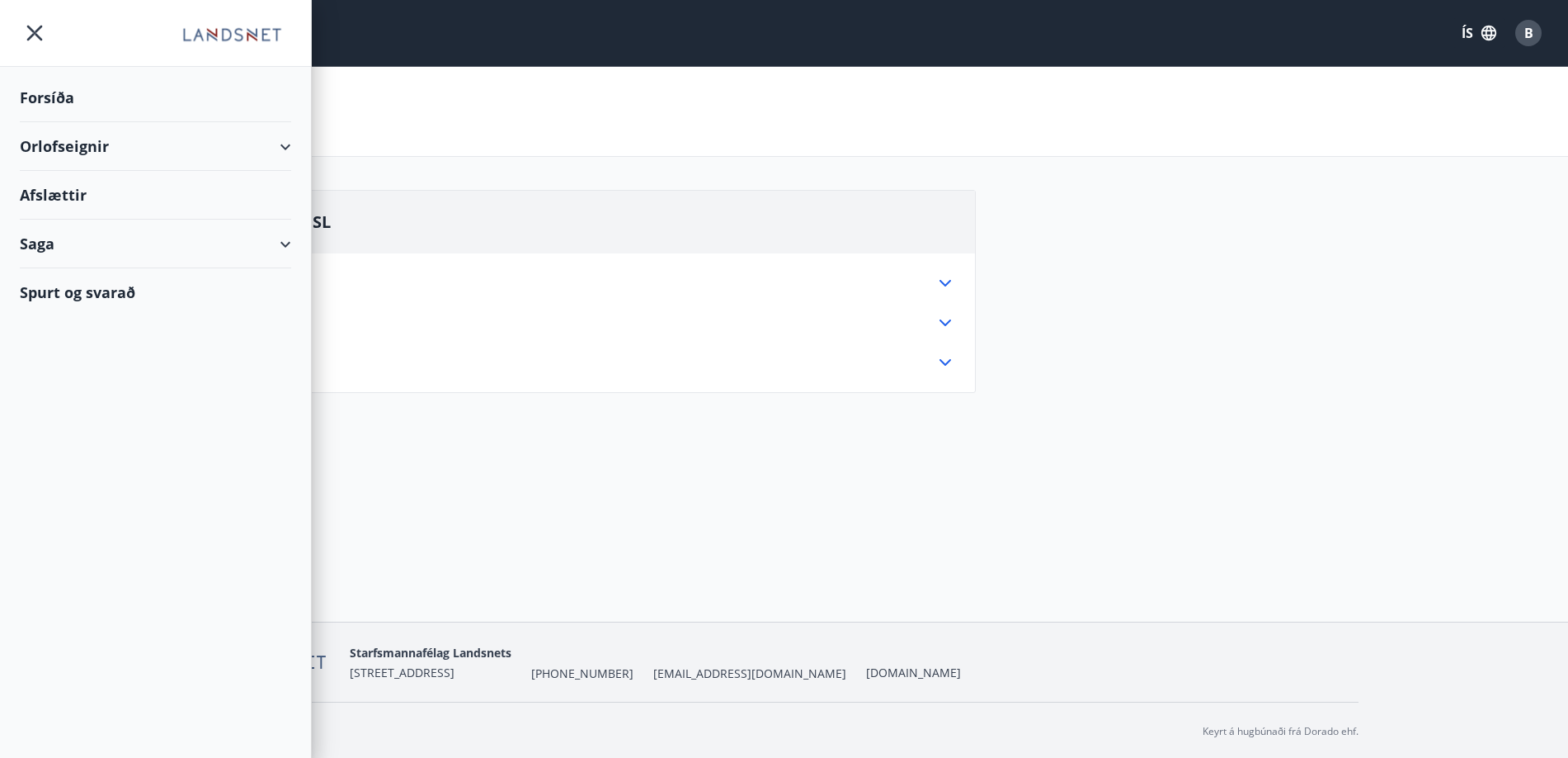
click at [50, 97] on div "Forsíða" at bounding box center [155, 98] width 271 height 49
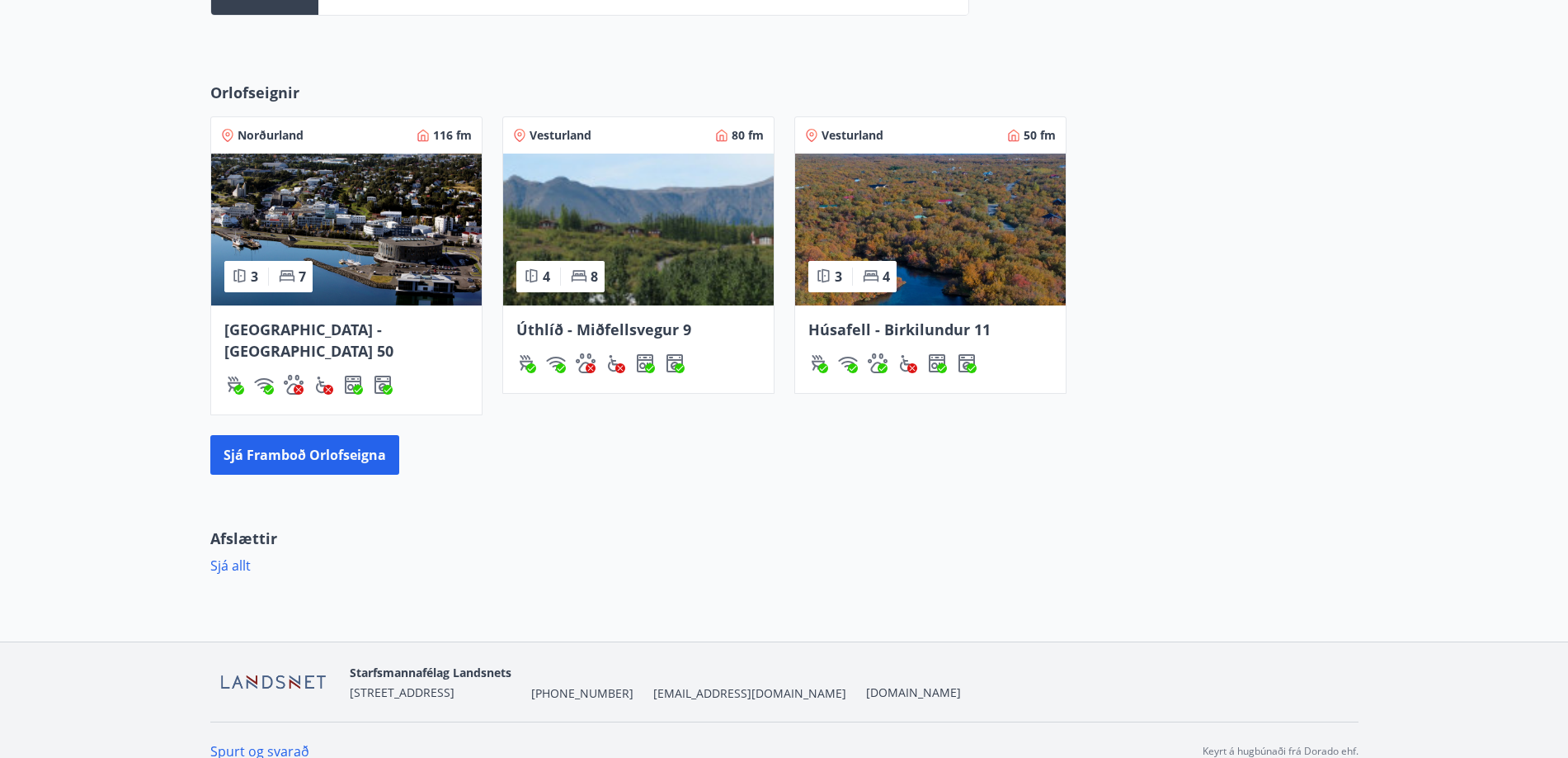
scroll to position [557, 0]
click at [647, 281] on img at bounding box center [638, 228] width 270 height 152
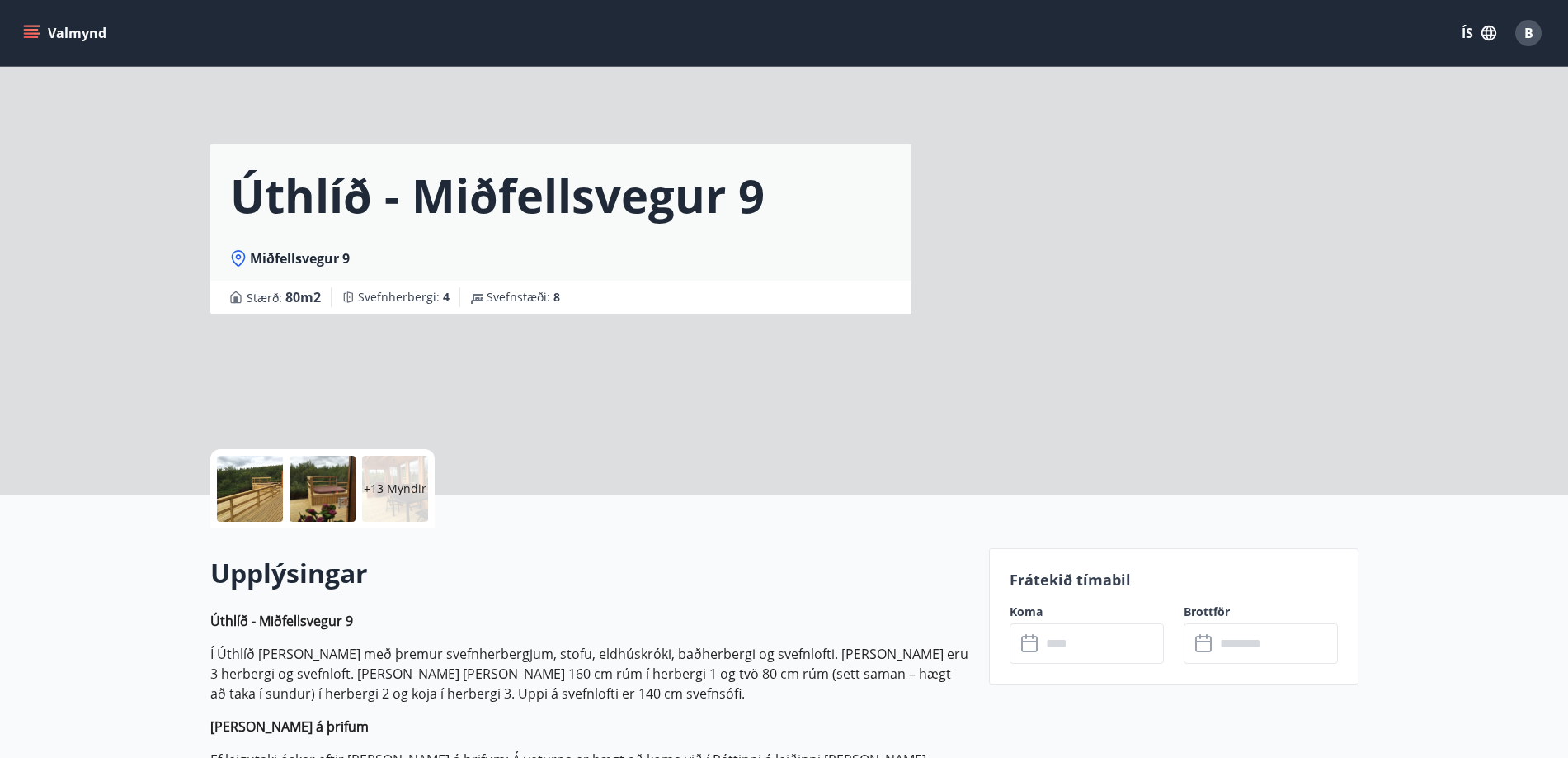
scroll to position [220, 0]
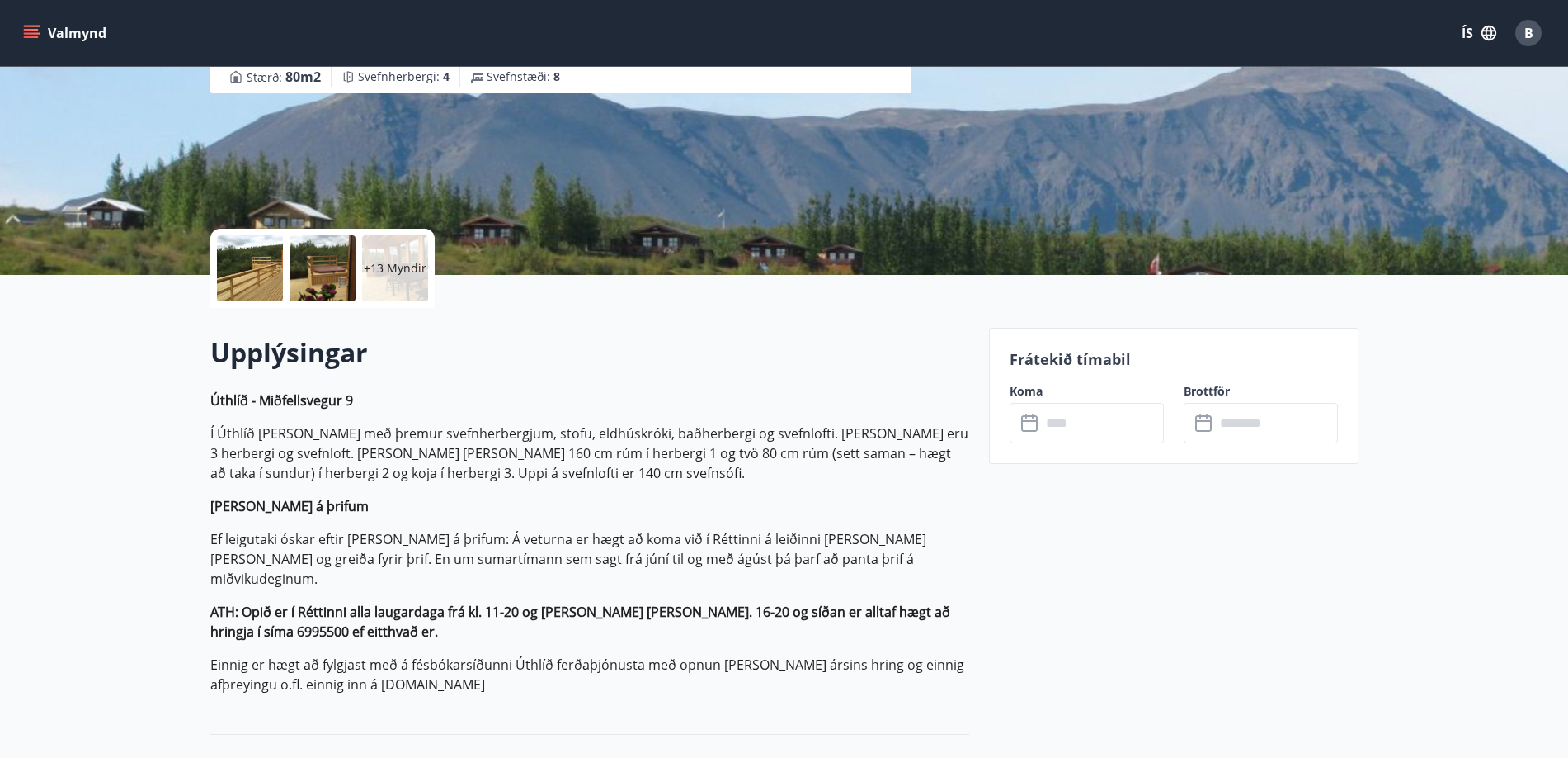
click at [243, 263] on div at bounding box center [250, 267] width 66 height 66
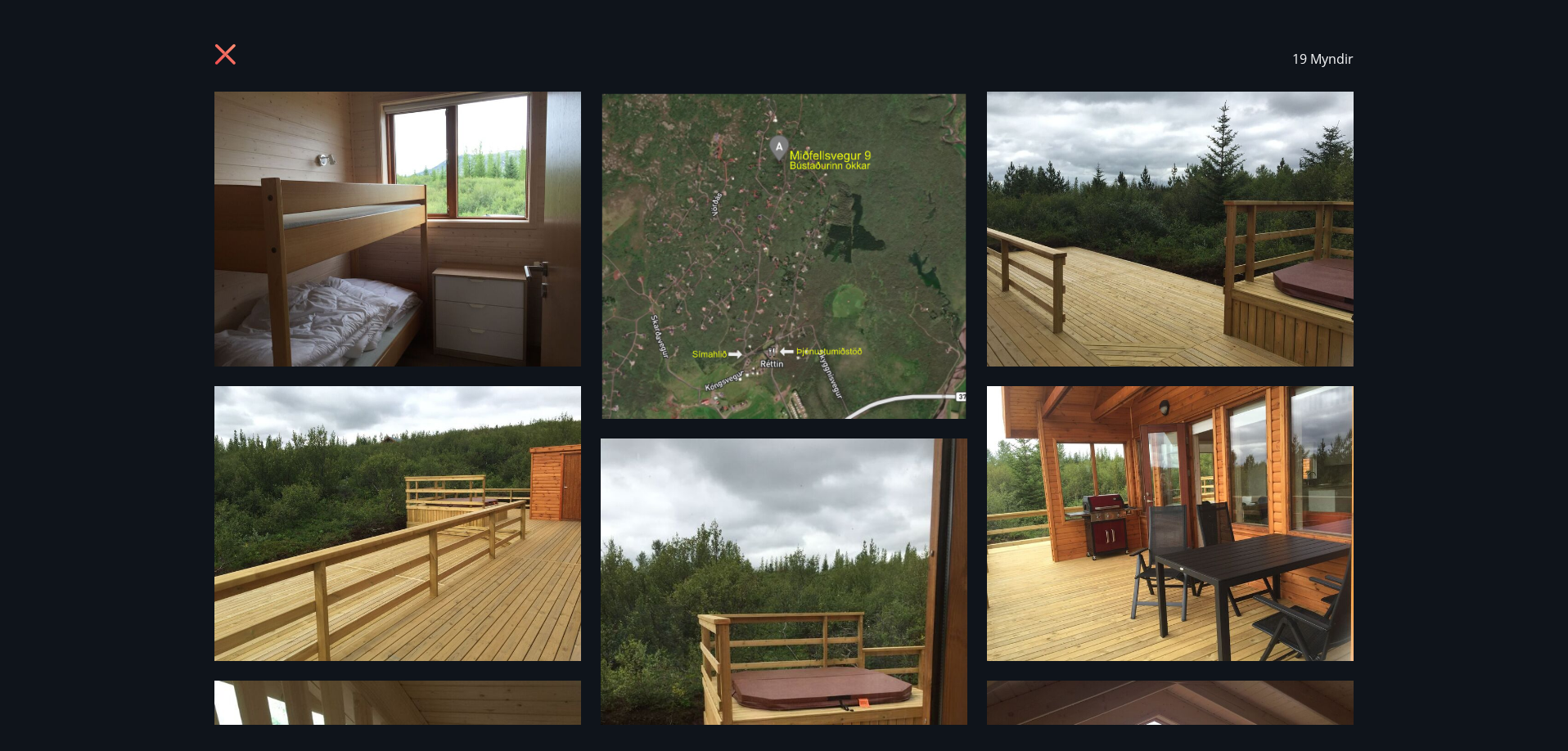
click at [438, 195] on img at bounding box center [398, 228] width 367 height 275
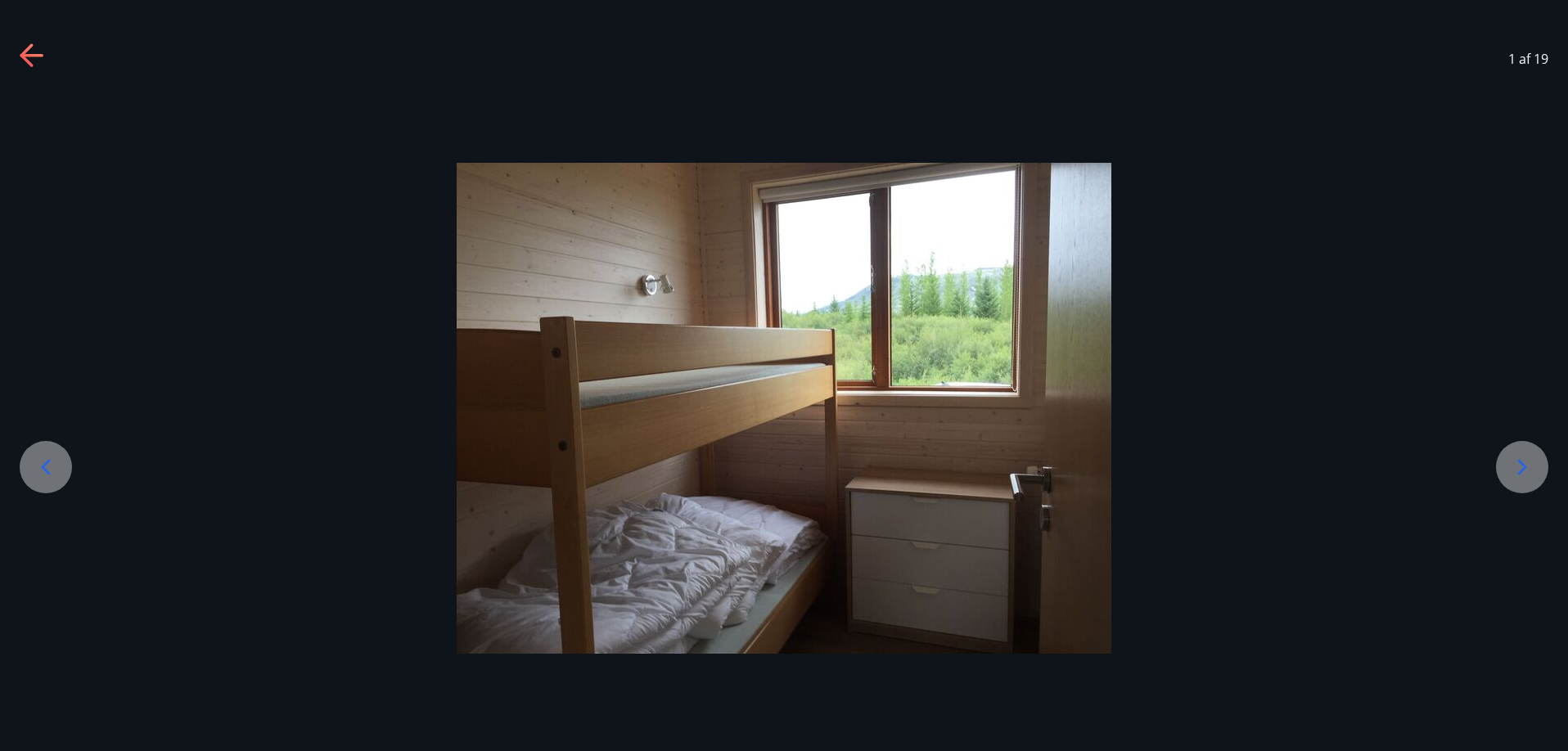
click at [1524, 463] on icon at bounding box center [1521, 467] width 26 height 26
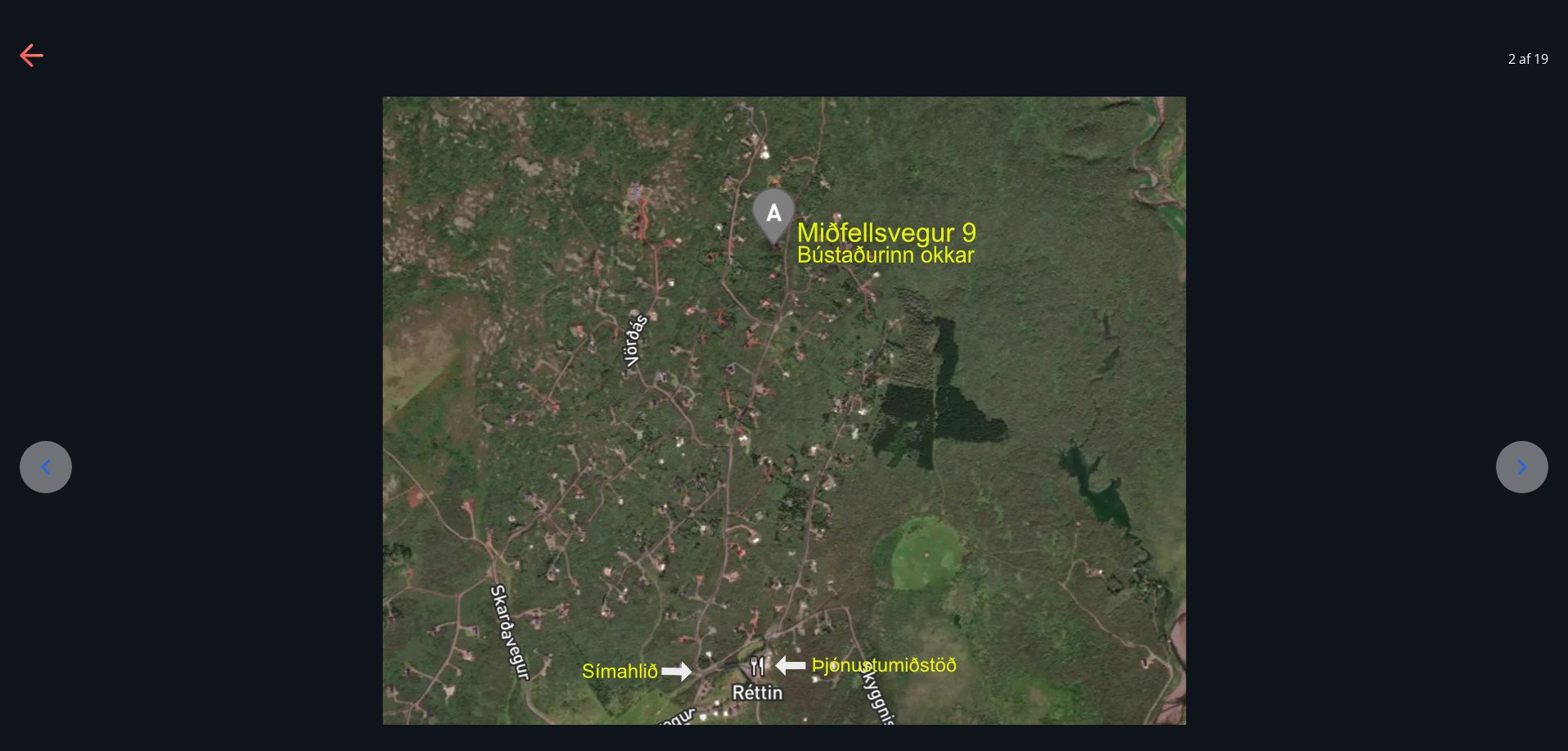
click at [1524, 463] on icon at bounding box center [1521, 467] width 26 height 26
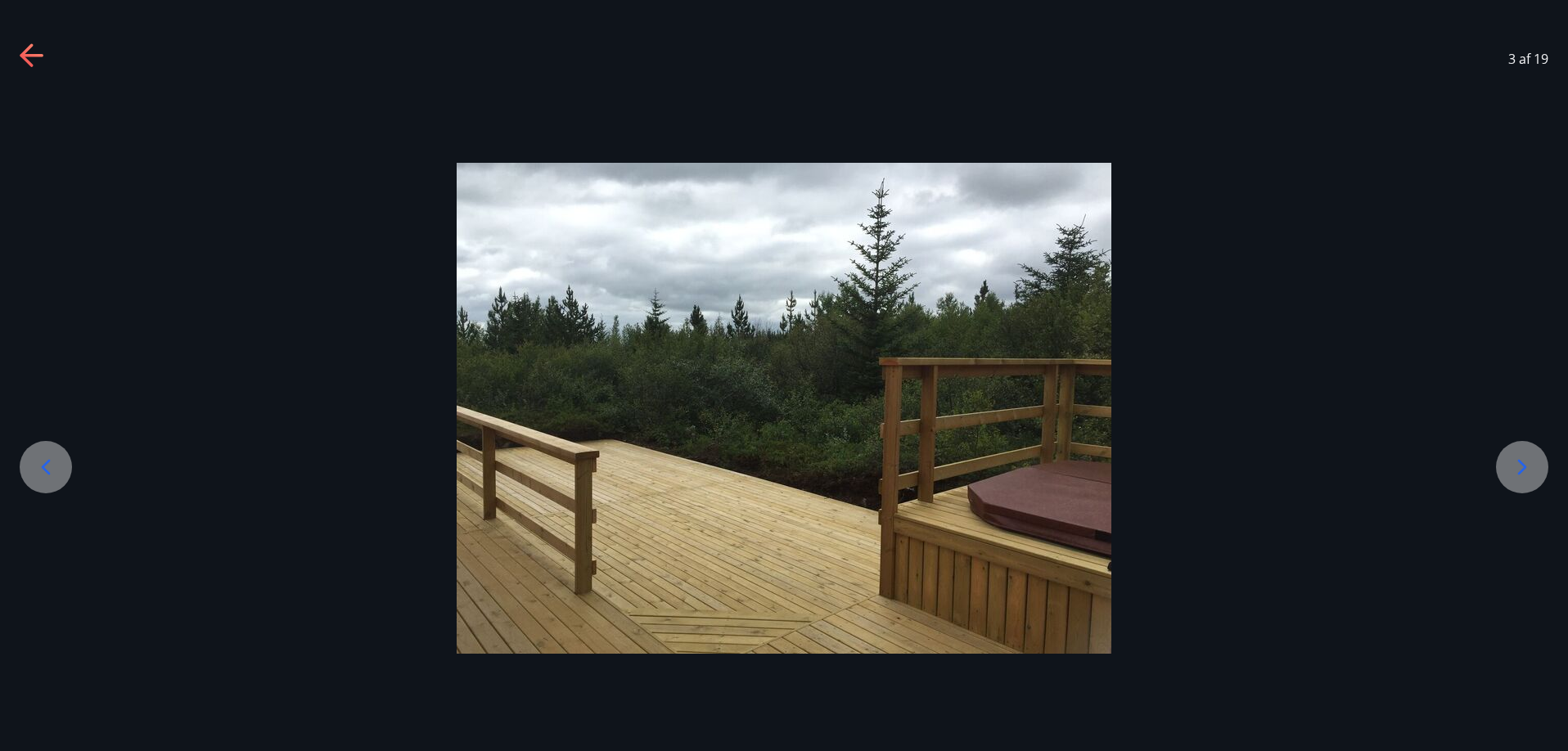
click at [1524, 463] on icon at bounding box center [1521, 467] width 26 height 26
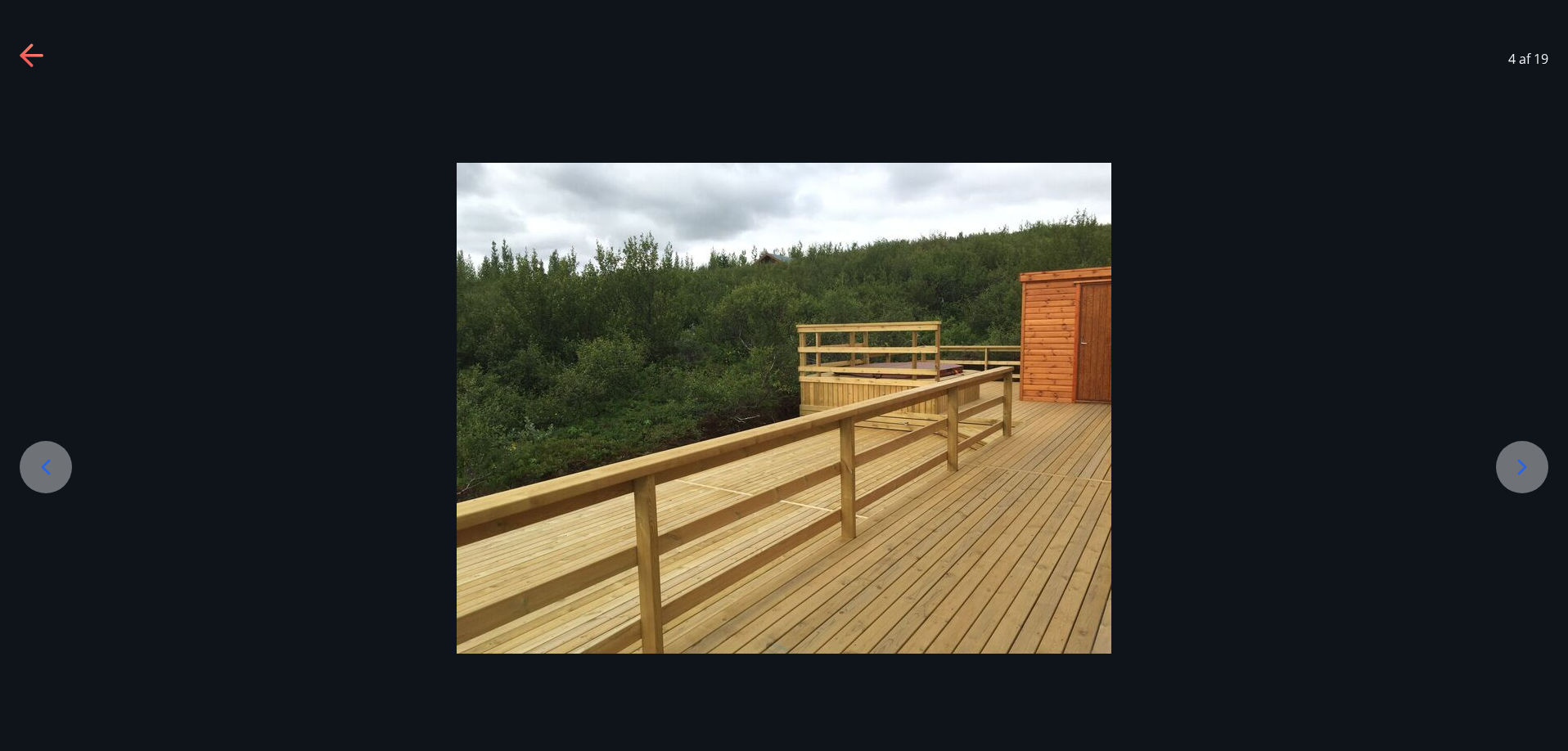
click at [1524, 463] on icon at bounding box center [1521, 467] width 26 height 26
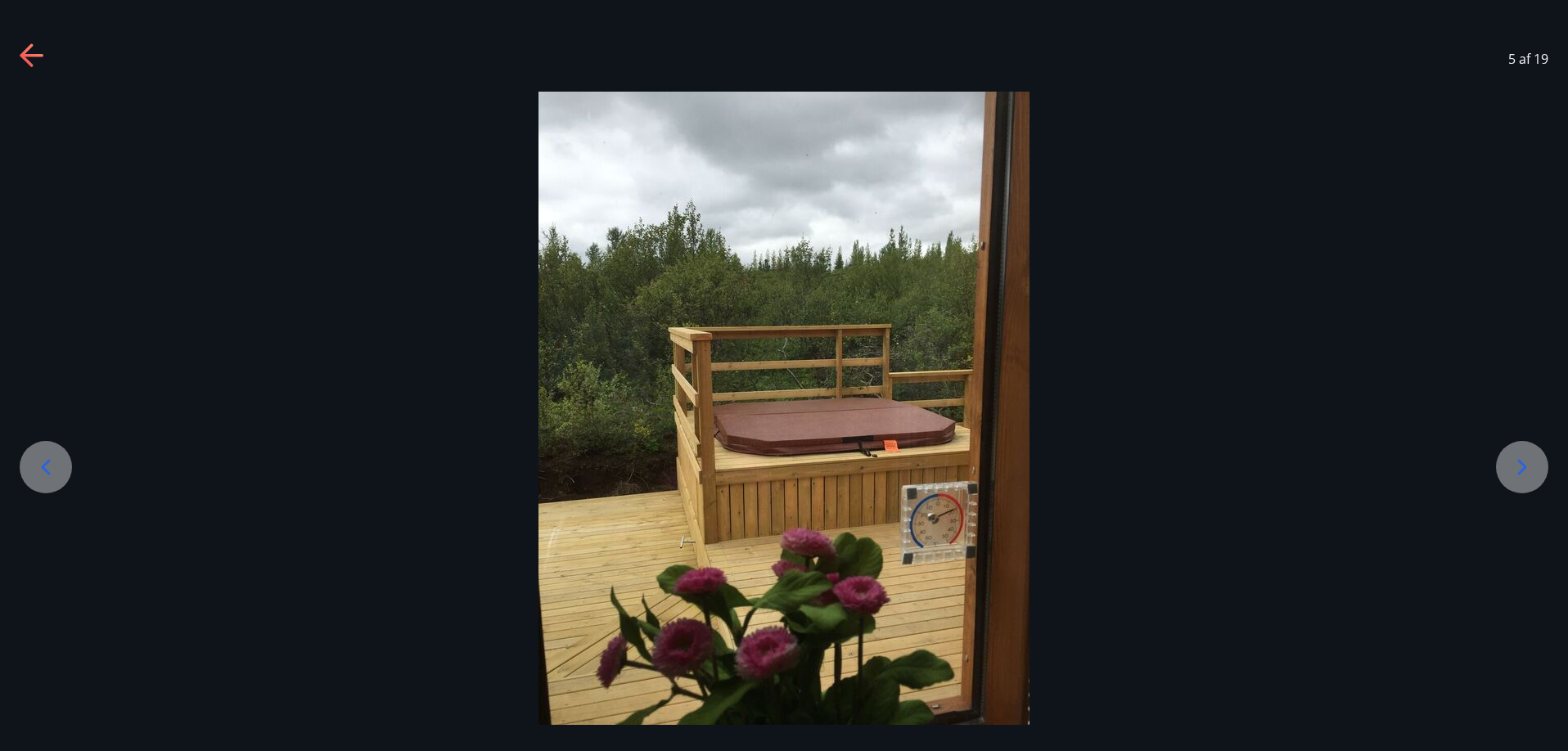
click at [1526, 460] on icon at bounding box center [1521, 467] width 26 height 26
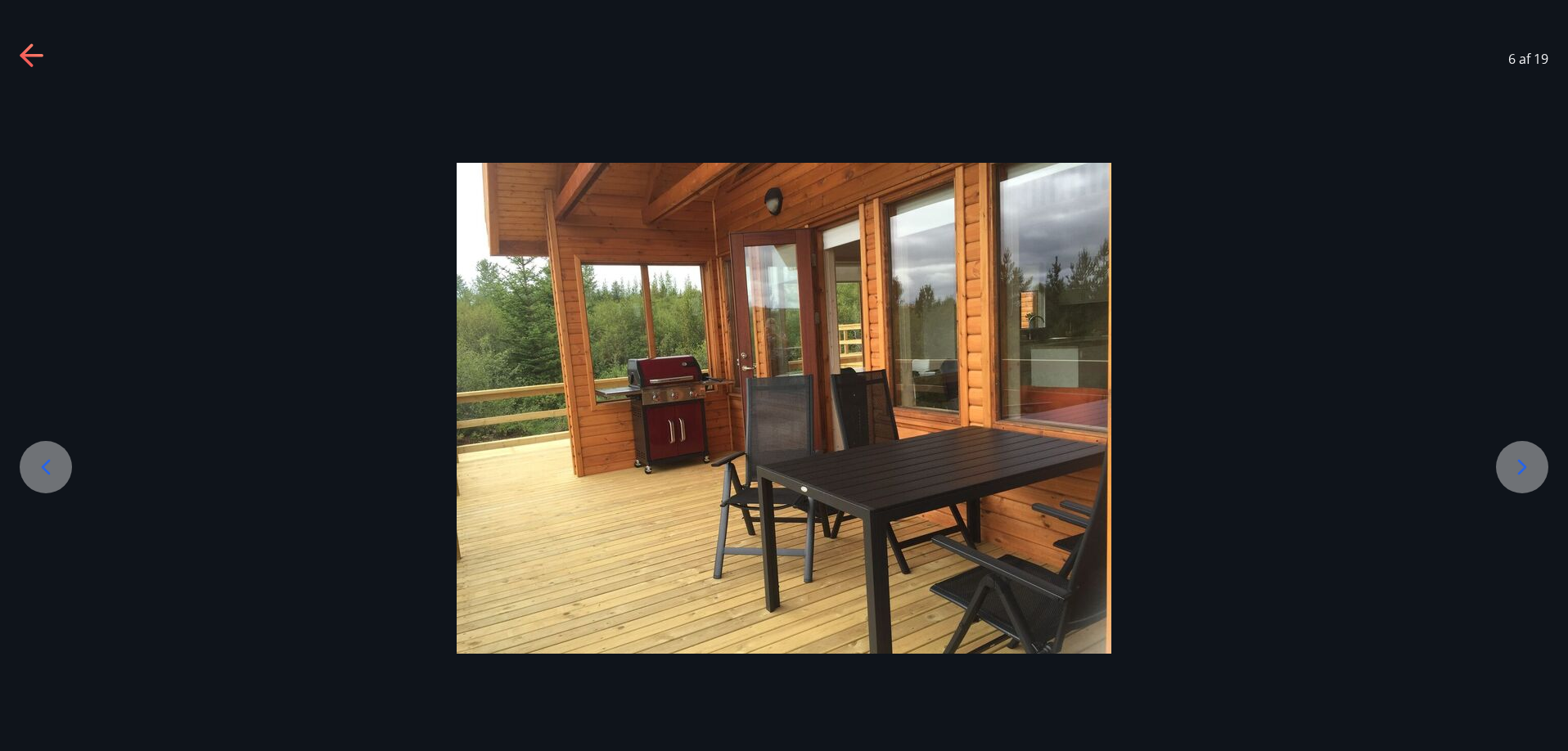
click at [1526, 460] on icon at bounding box center [1521, 467] width 26 height 26
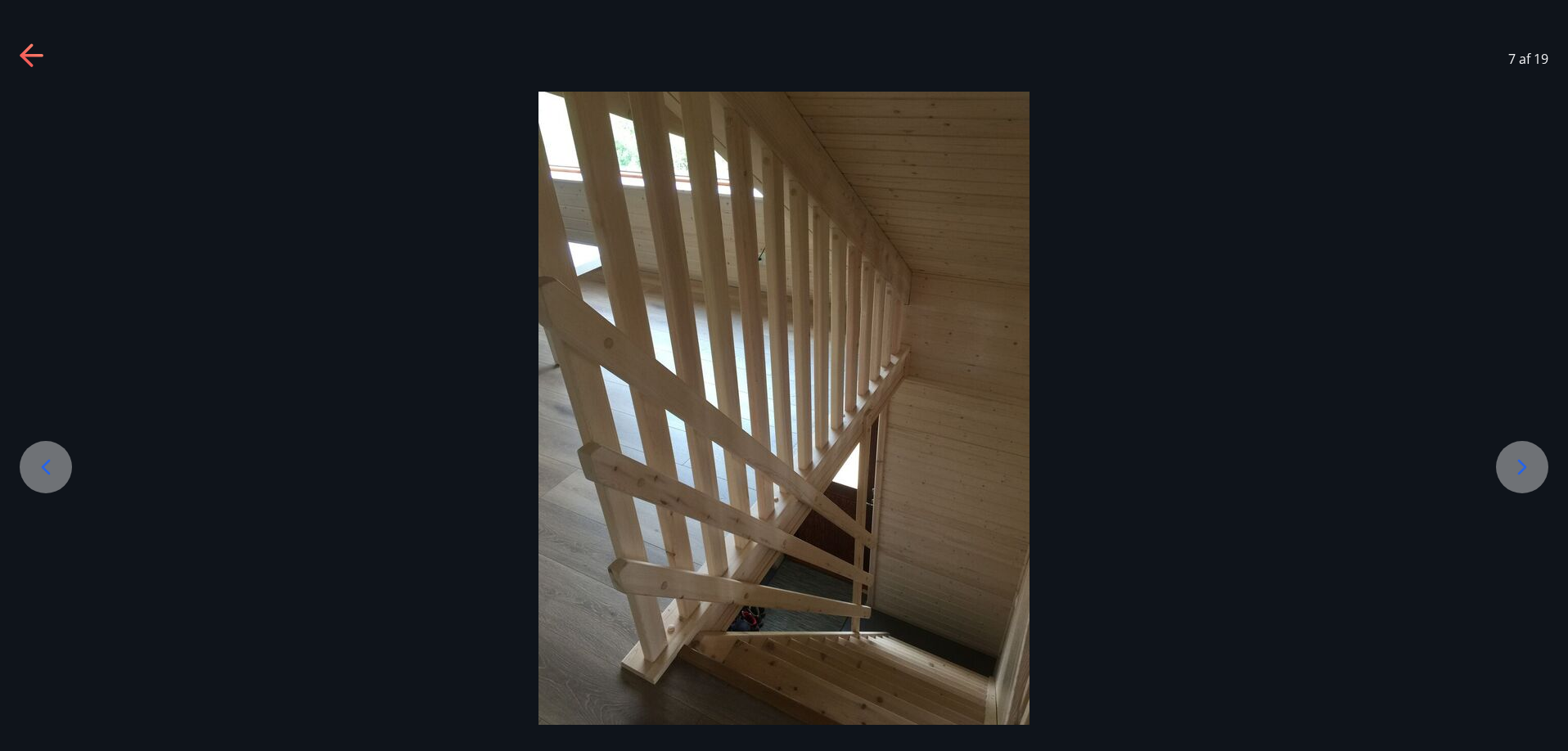
click at [1526, 460] on icon at bounding box center [1521, 467] width 26 height 26
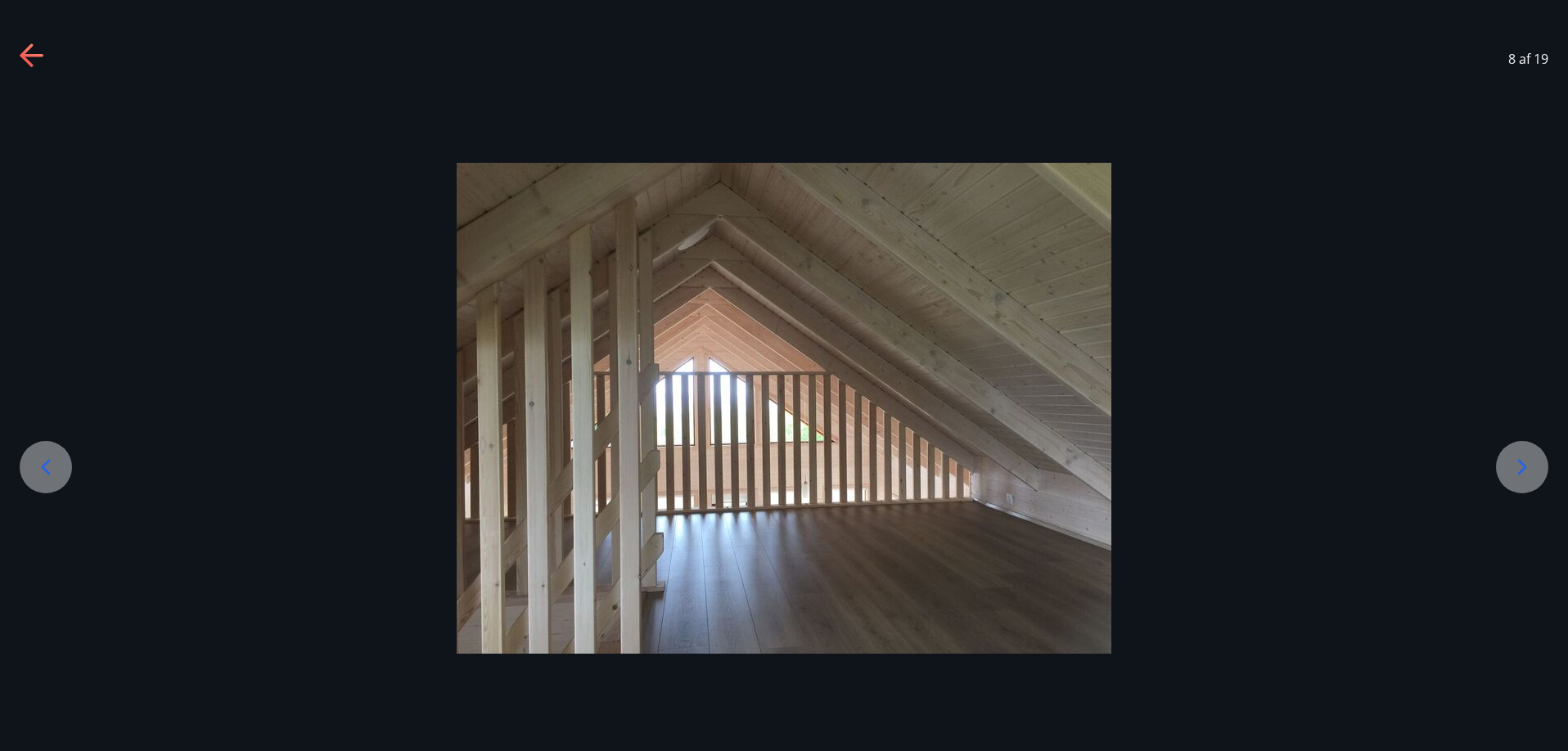
click at [1526, 460] on icon at bounding box center [1521, 467] width 26 height 26
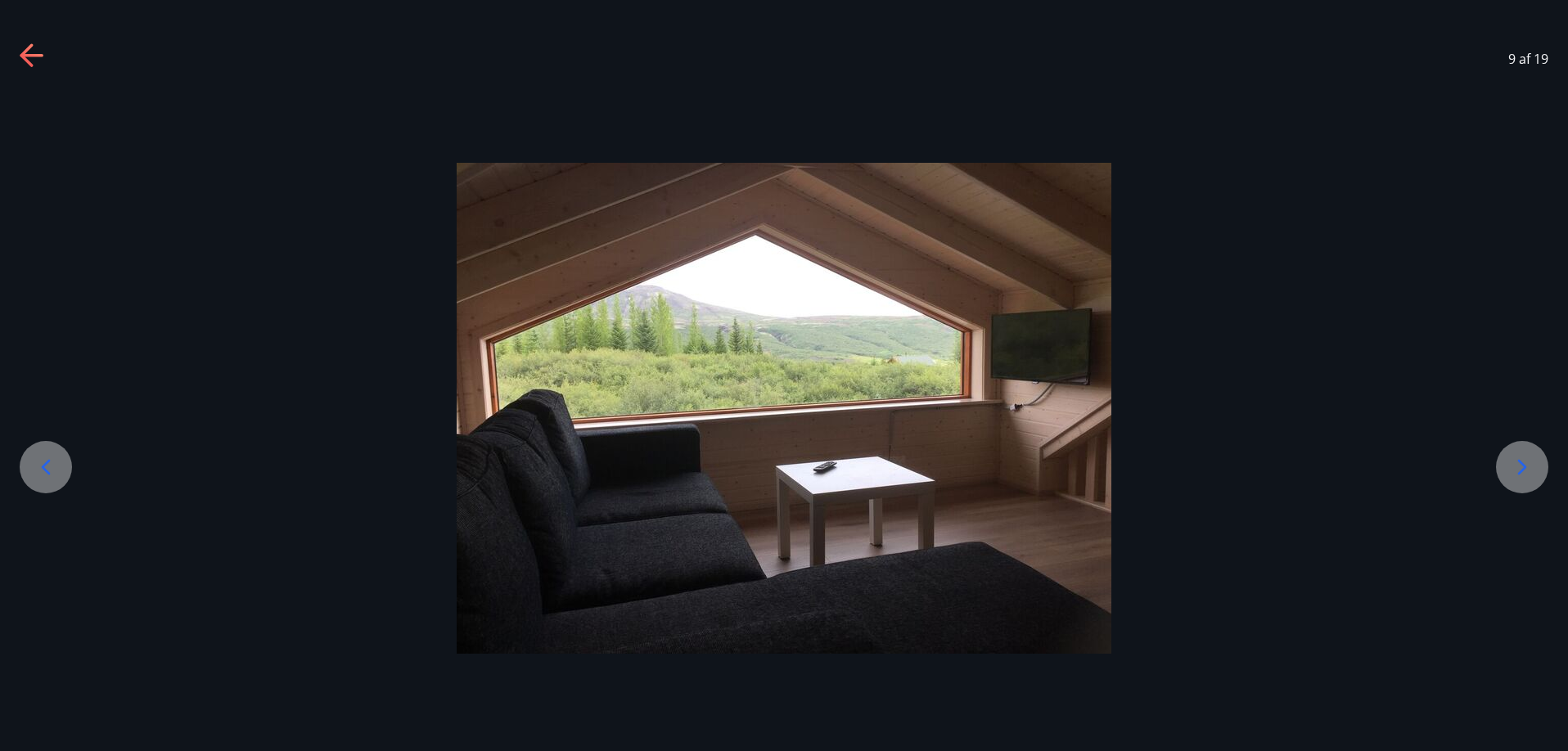
click at [1526, 460] on icon at bounding box center [1521, 467] width 26 height 26
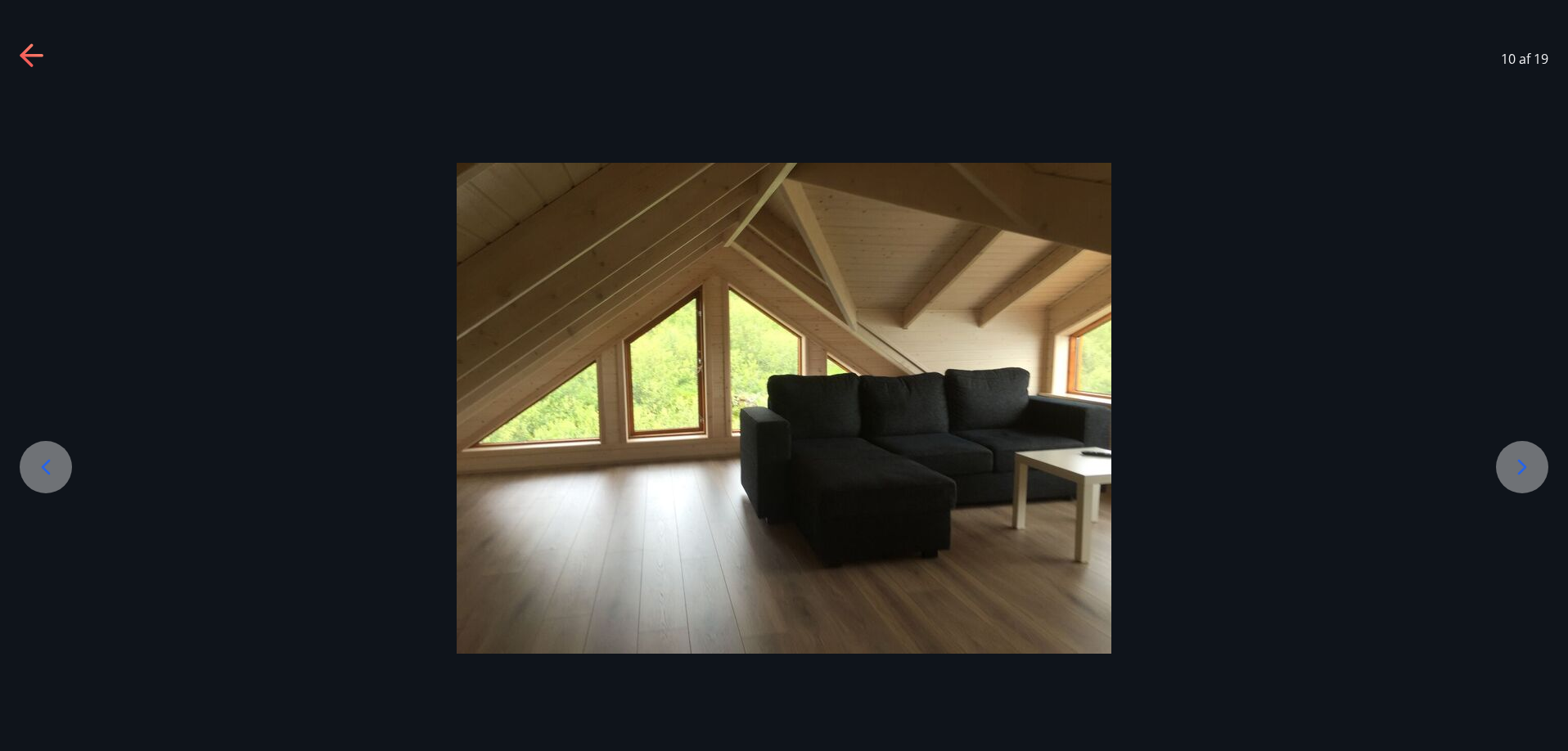
click at [1526, 460] on icon at bounding box center [1521, 467] width 26 height 26
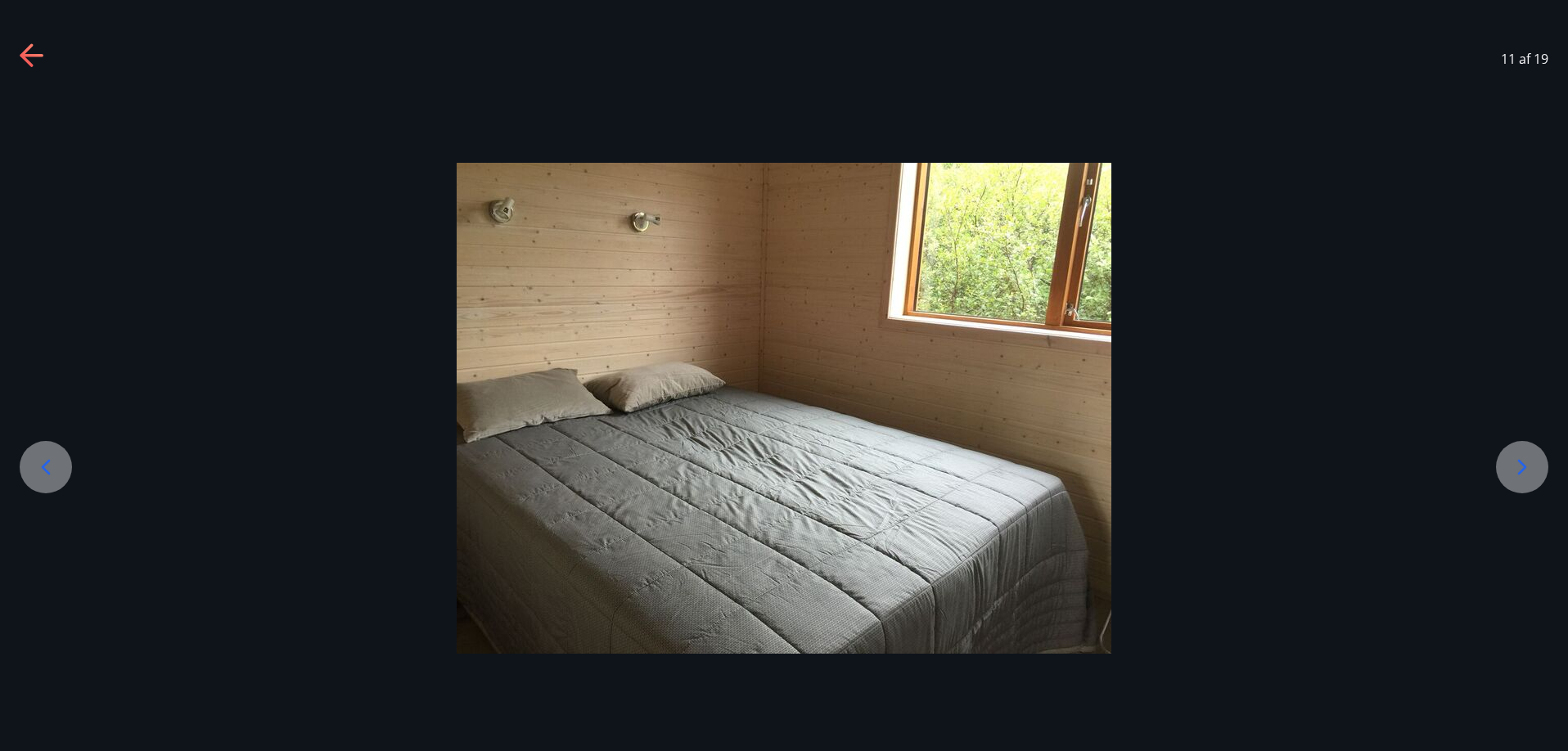
click at [1526, 460] on icon at bounding box center [1521, 467] width 26 height 26
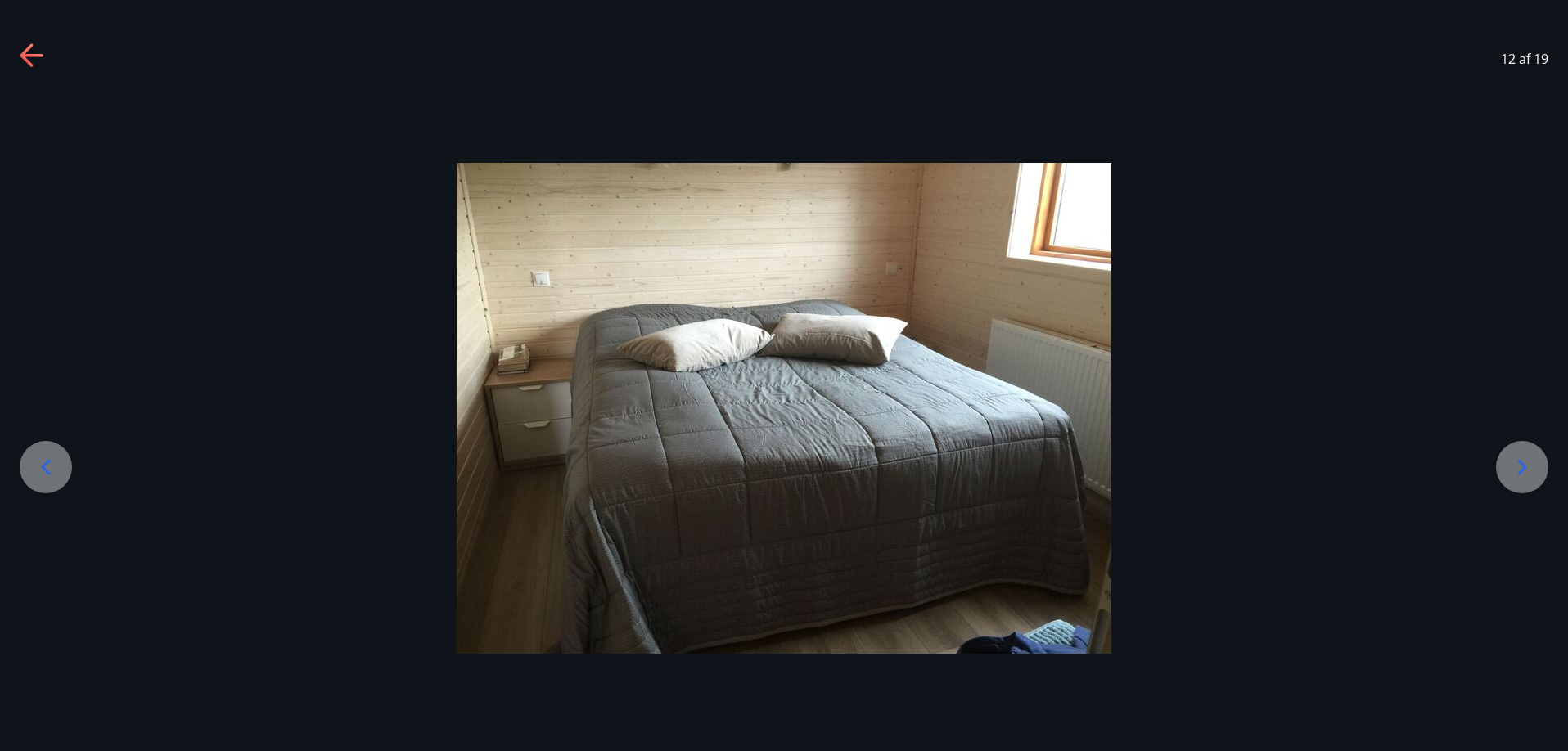
click at [1526, 460] on icon at bounding box center [1521, 467] width 26 height 26
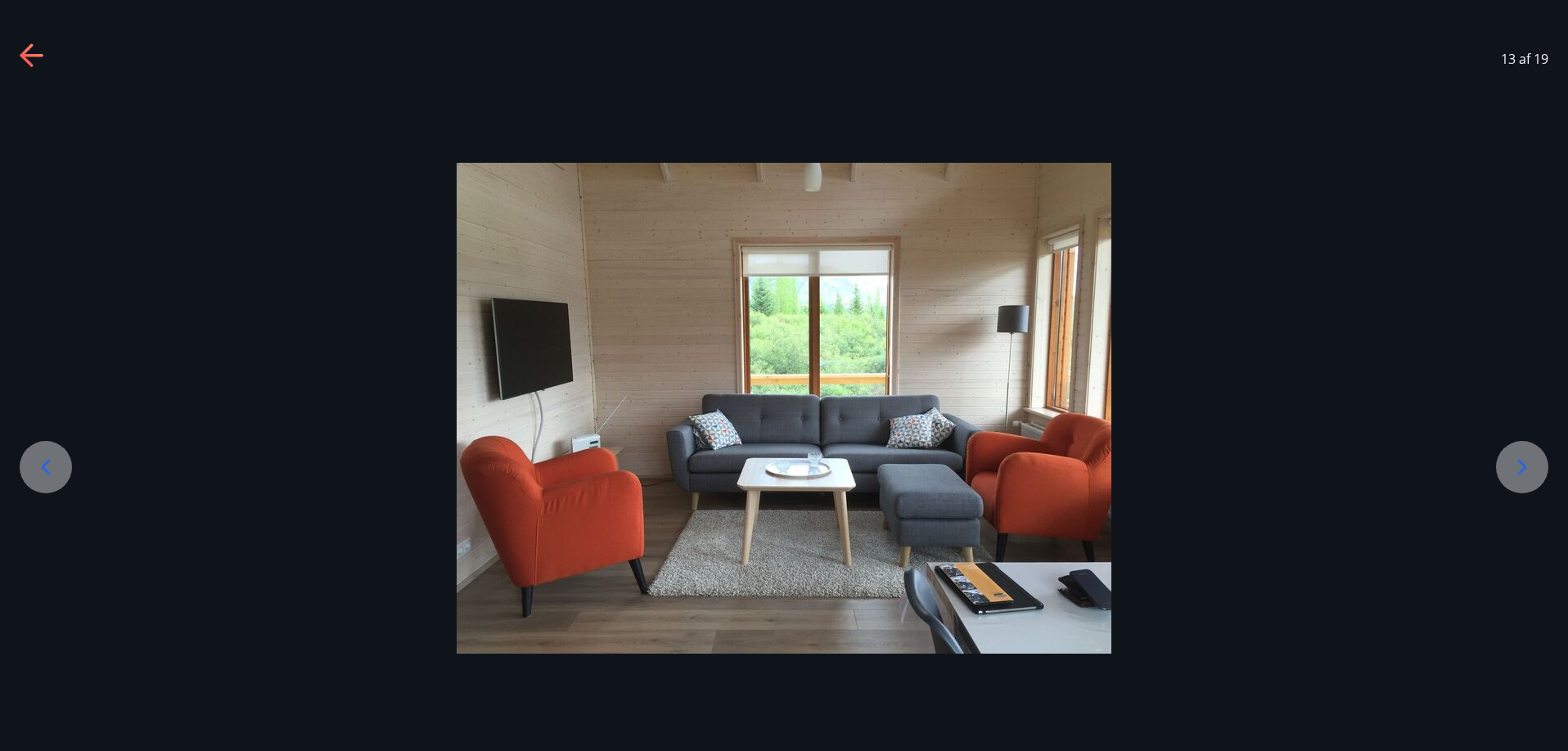
click at [1526, 460] on icon at bounding box center [1521, 467] width 26 height 26
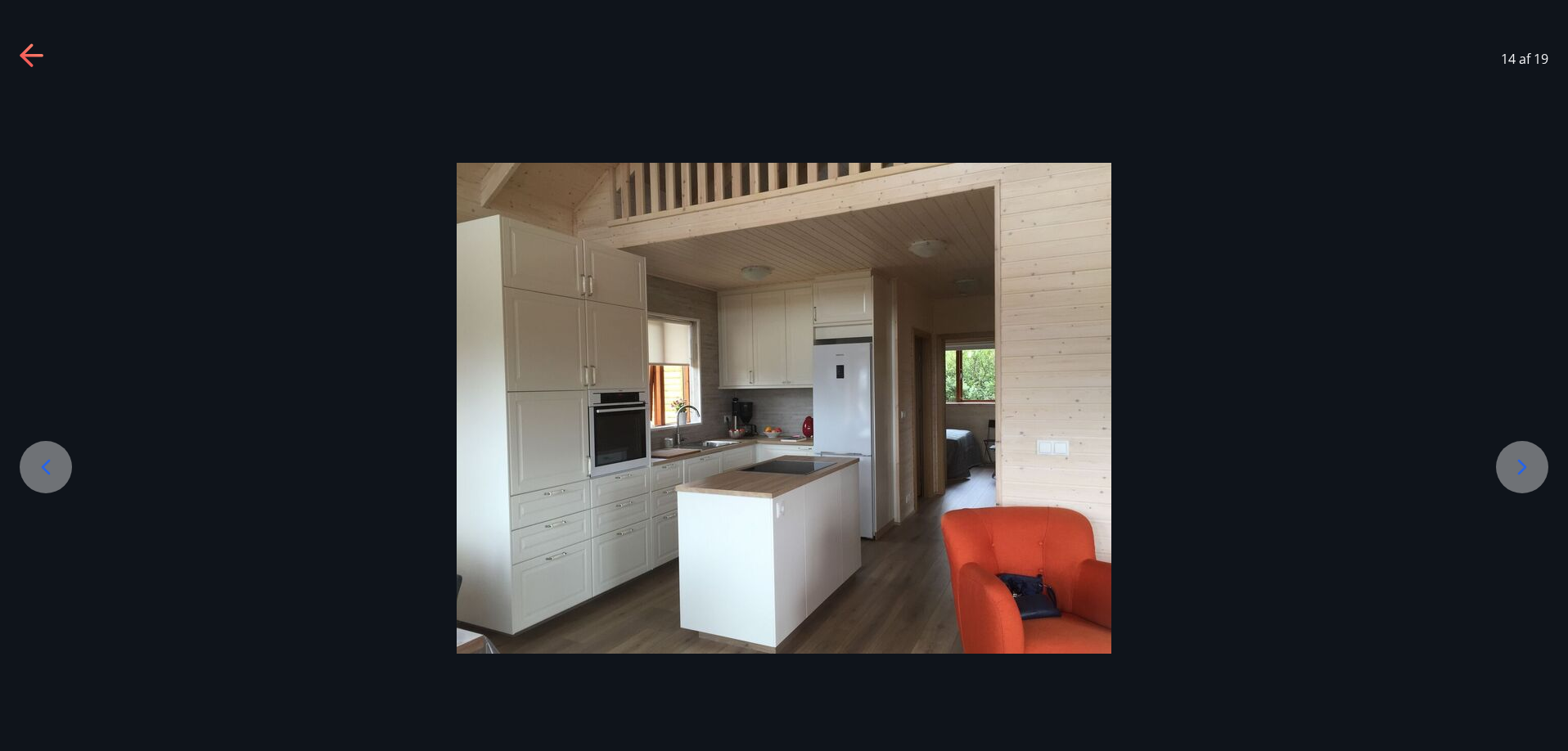
click at [1526, 460] on icon at bounding box center [1521, 467] width 26 height 26
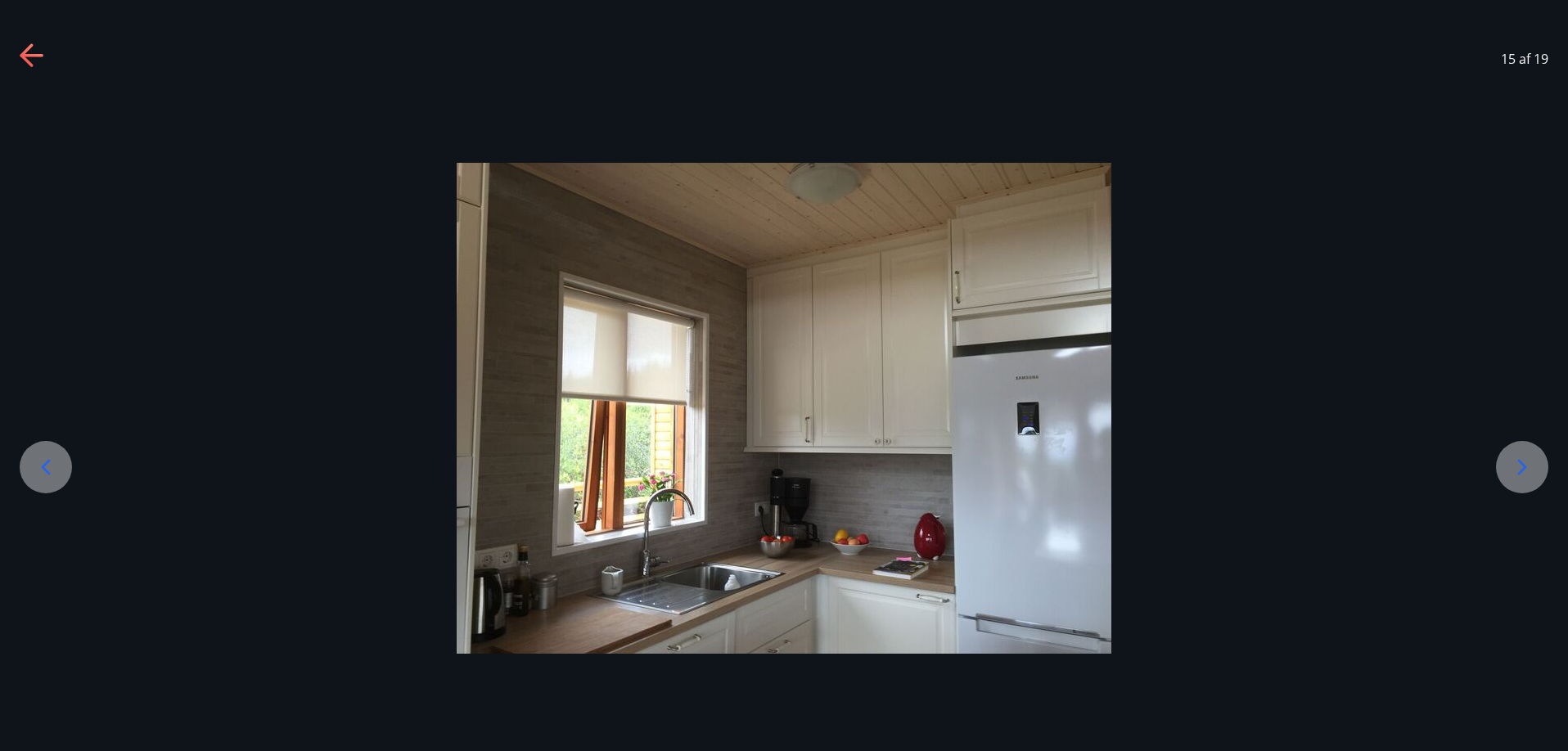
click at [1526, 460] on icon at bounding box center [1521, 467] width 26 height 26
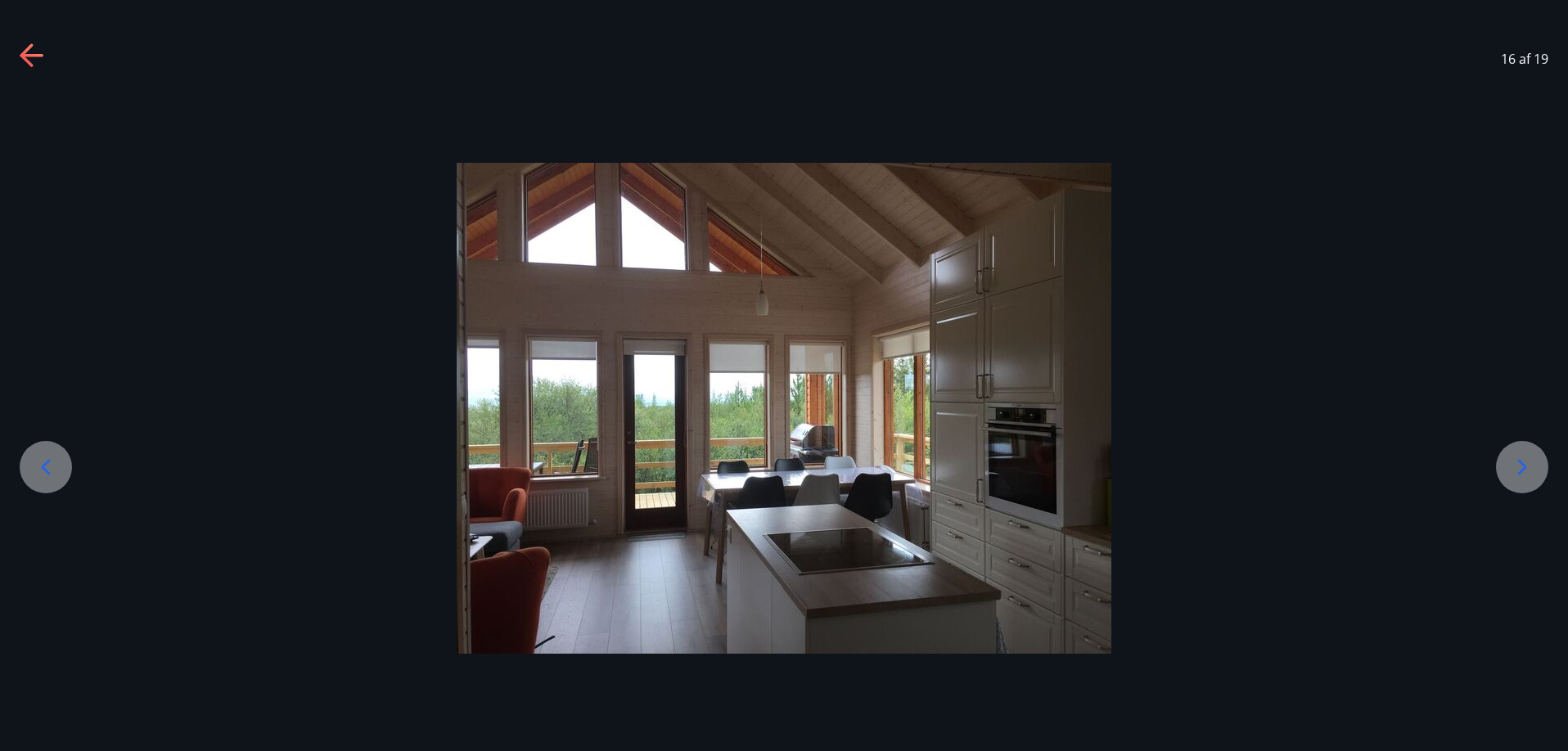
click at [1526, 460] on icon at bounding box center [1521, 467] width 26 height 26
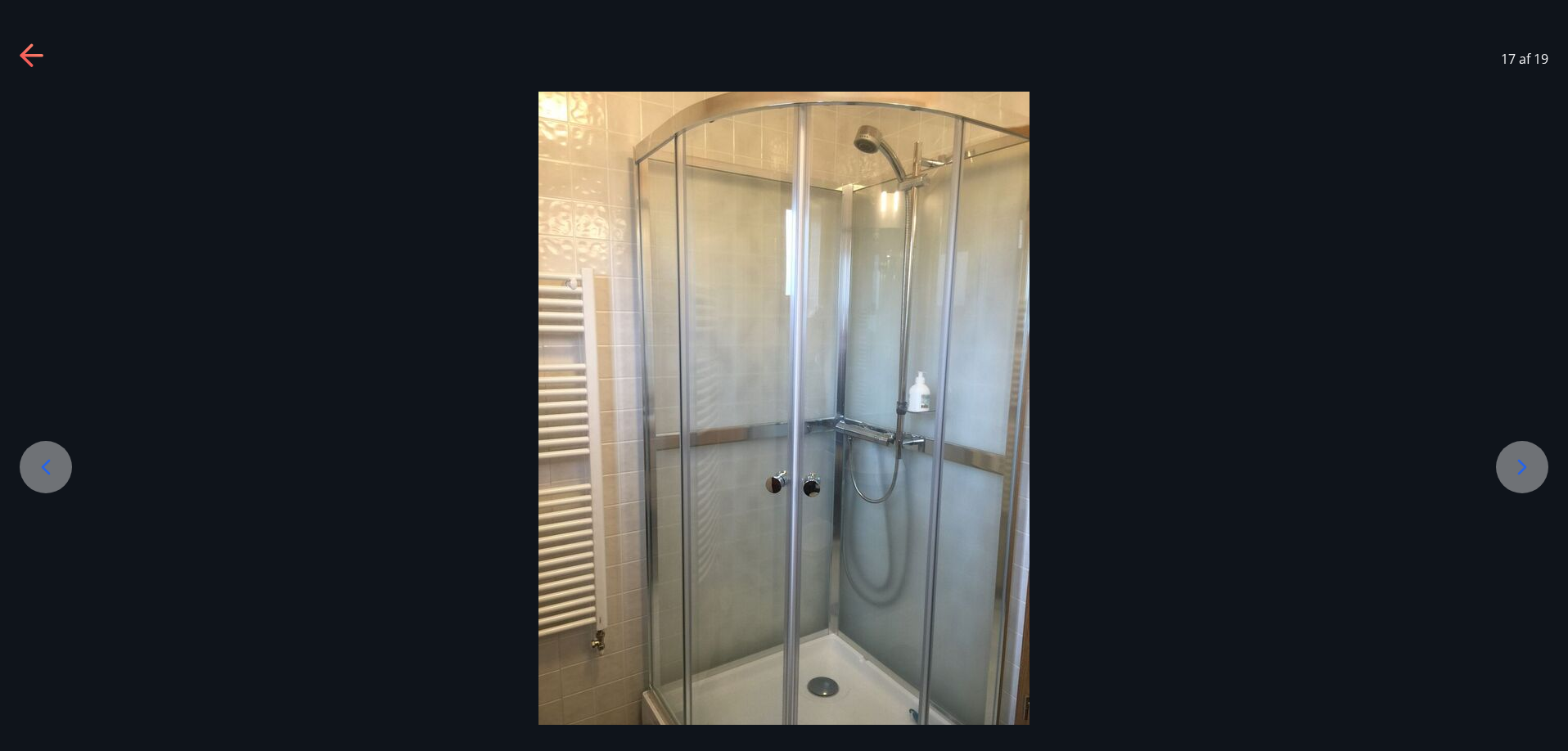
click at [1526, 460] on icon at bounding box center [1521, 467] width 26 height 26
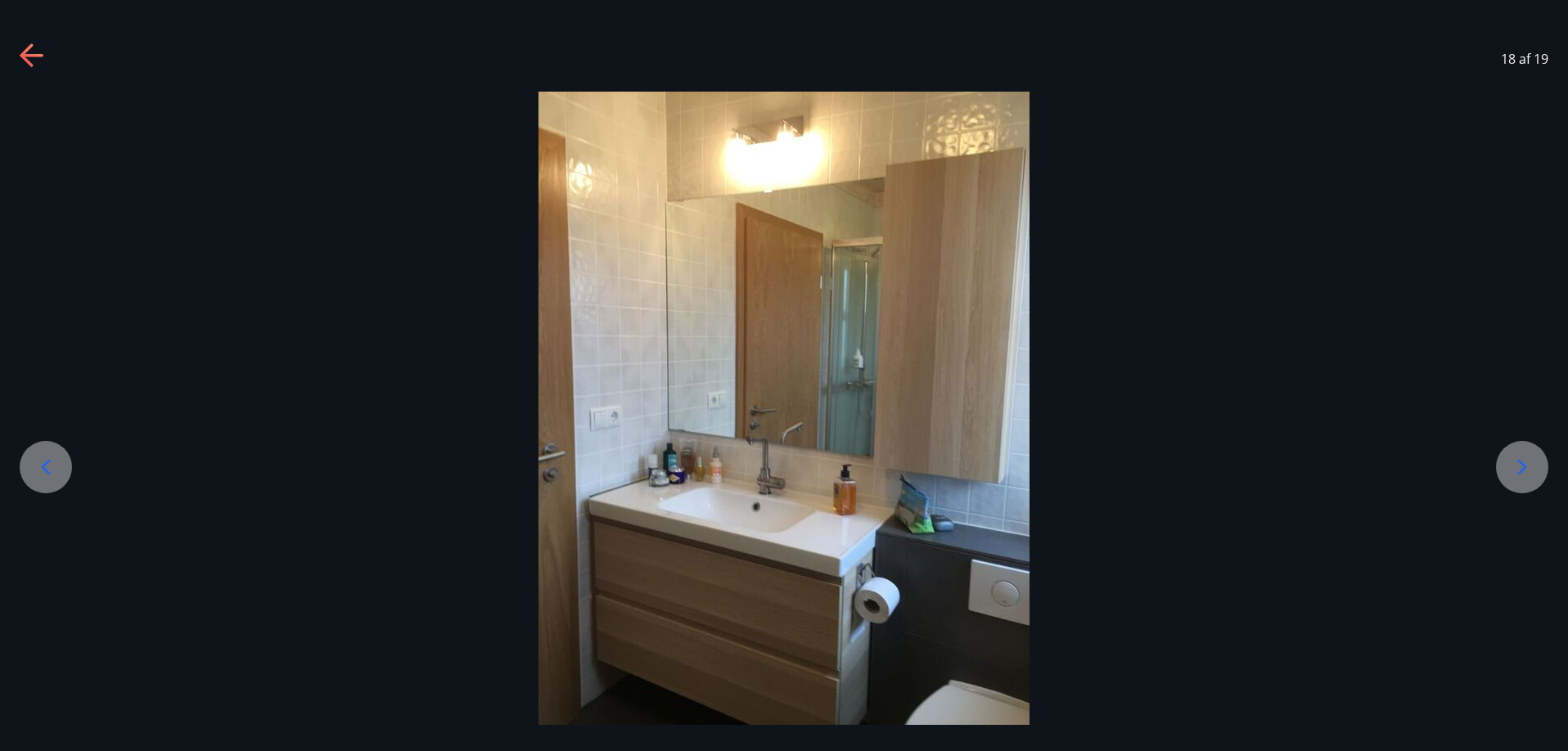
click at [1526, 460] on icon at bounding box center [1521, 467] width 26 height 26
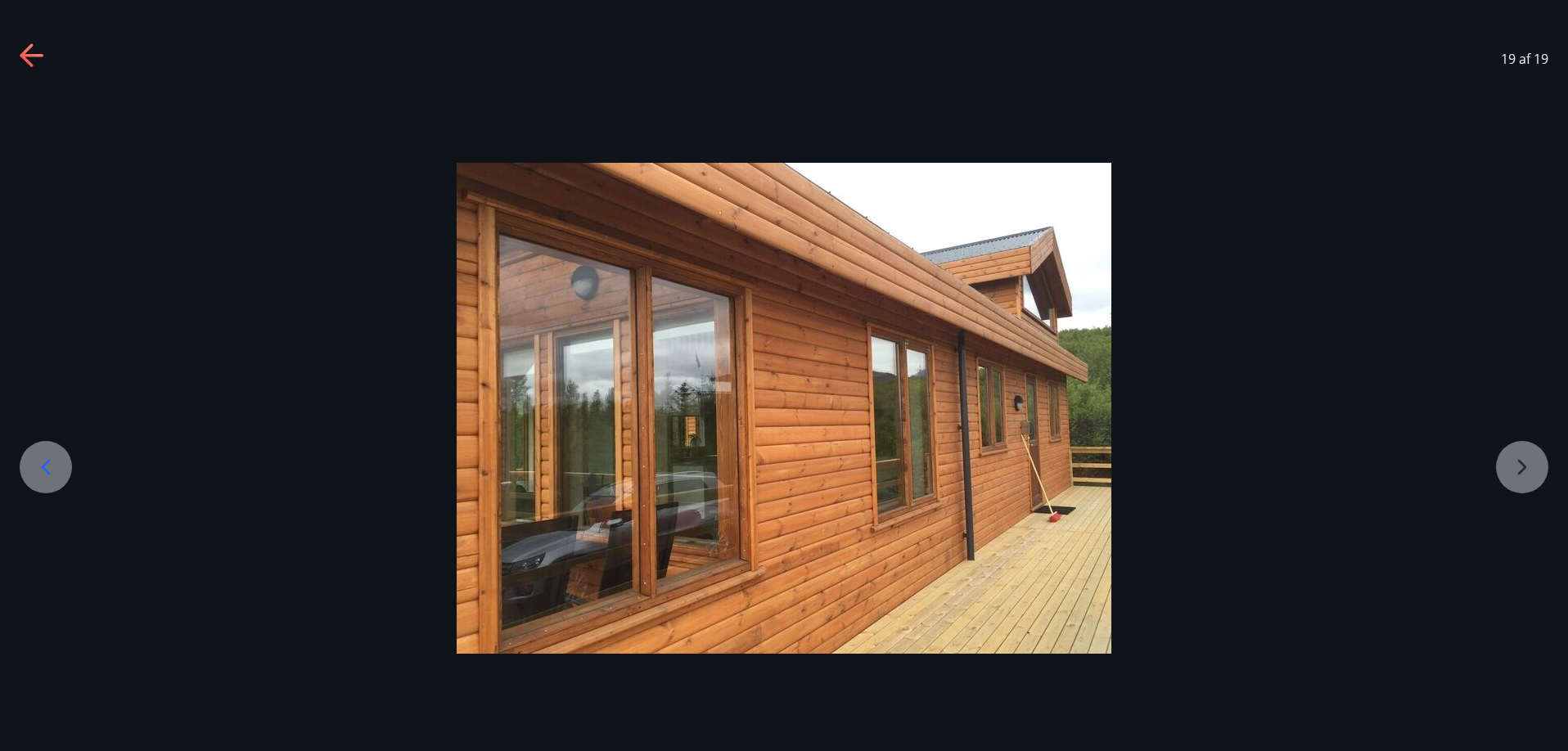
click at [1526, 460] on div at bounding box center [784, 408] width 1568 height 491
click at [27, 52] on icon at bounding box center [32, 56] width 26 height 26
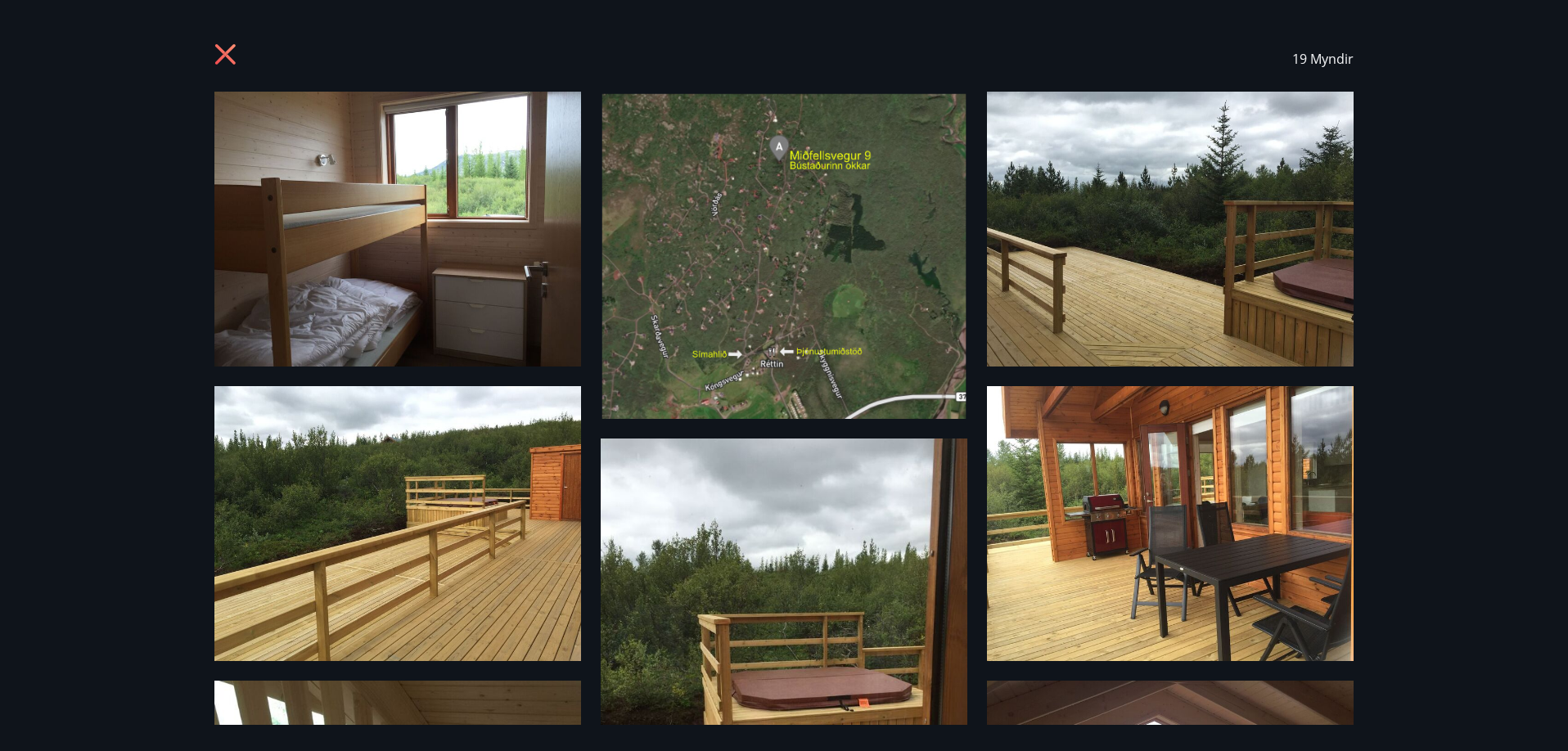
click at [222, 54] on icon at bounding box center [227, 56] width 26 height 26
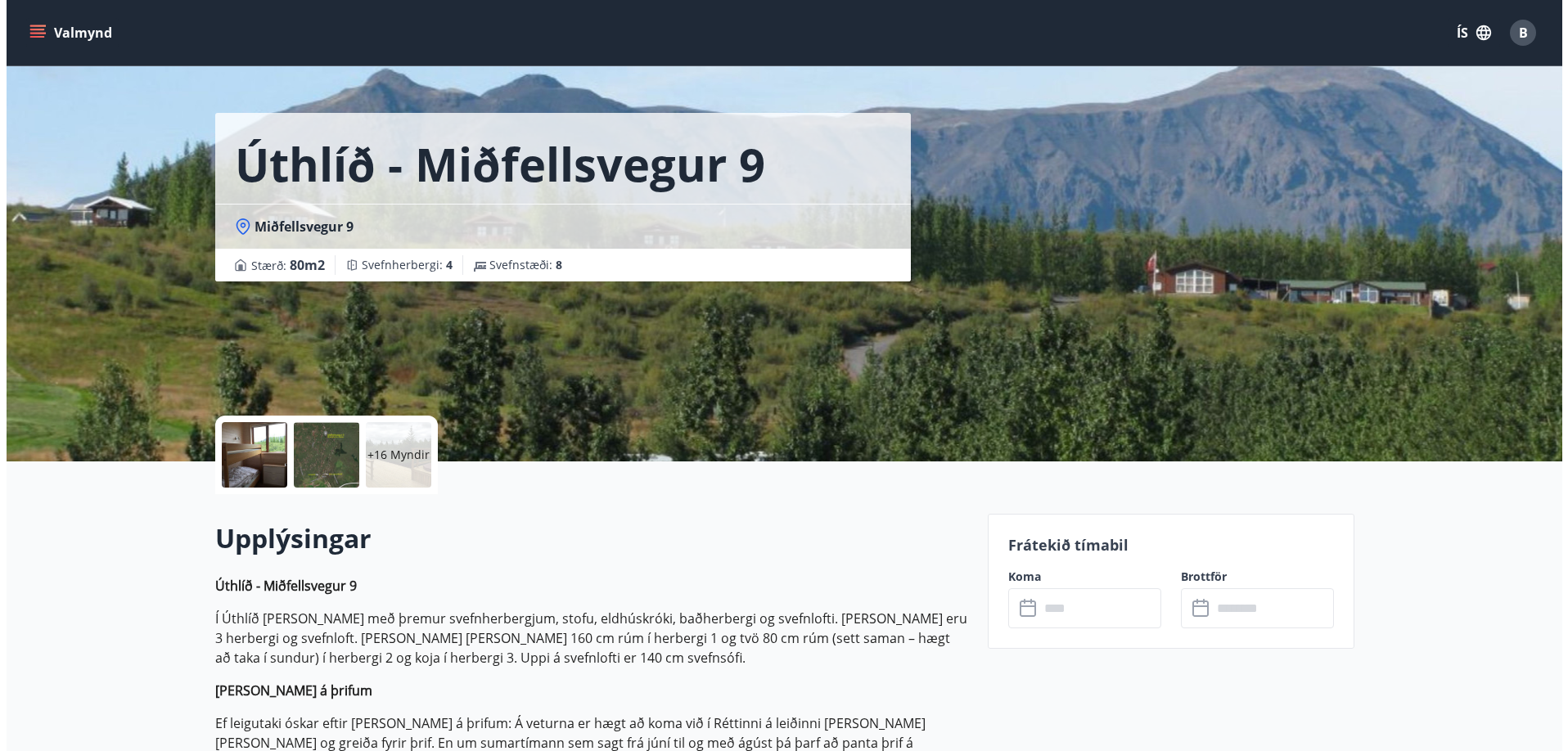
scroll to position [0, 0]
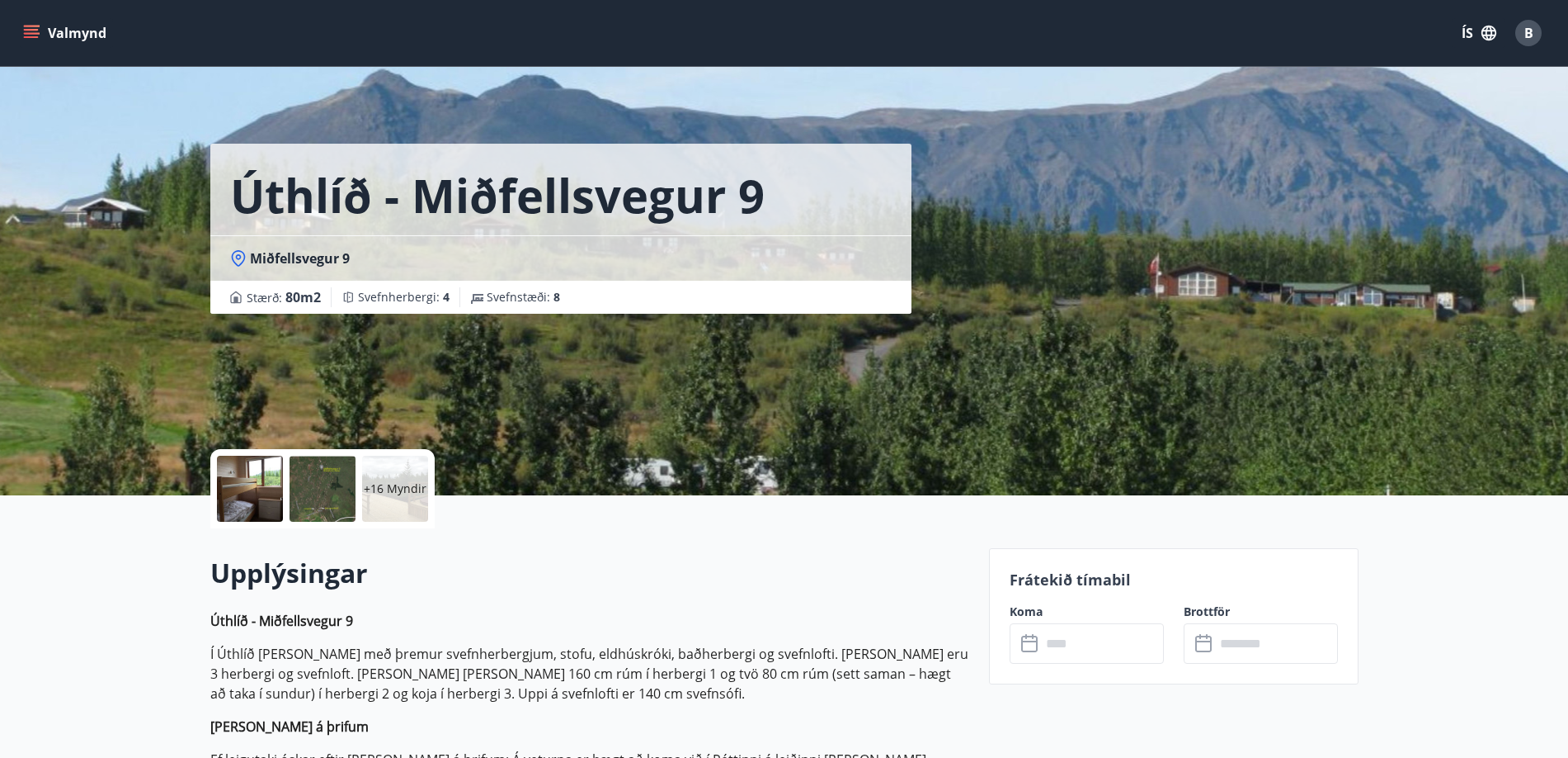
click at [39, 24] on button "Valmynd" at bounding box center [66, 33] width 93 height 29
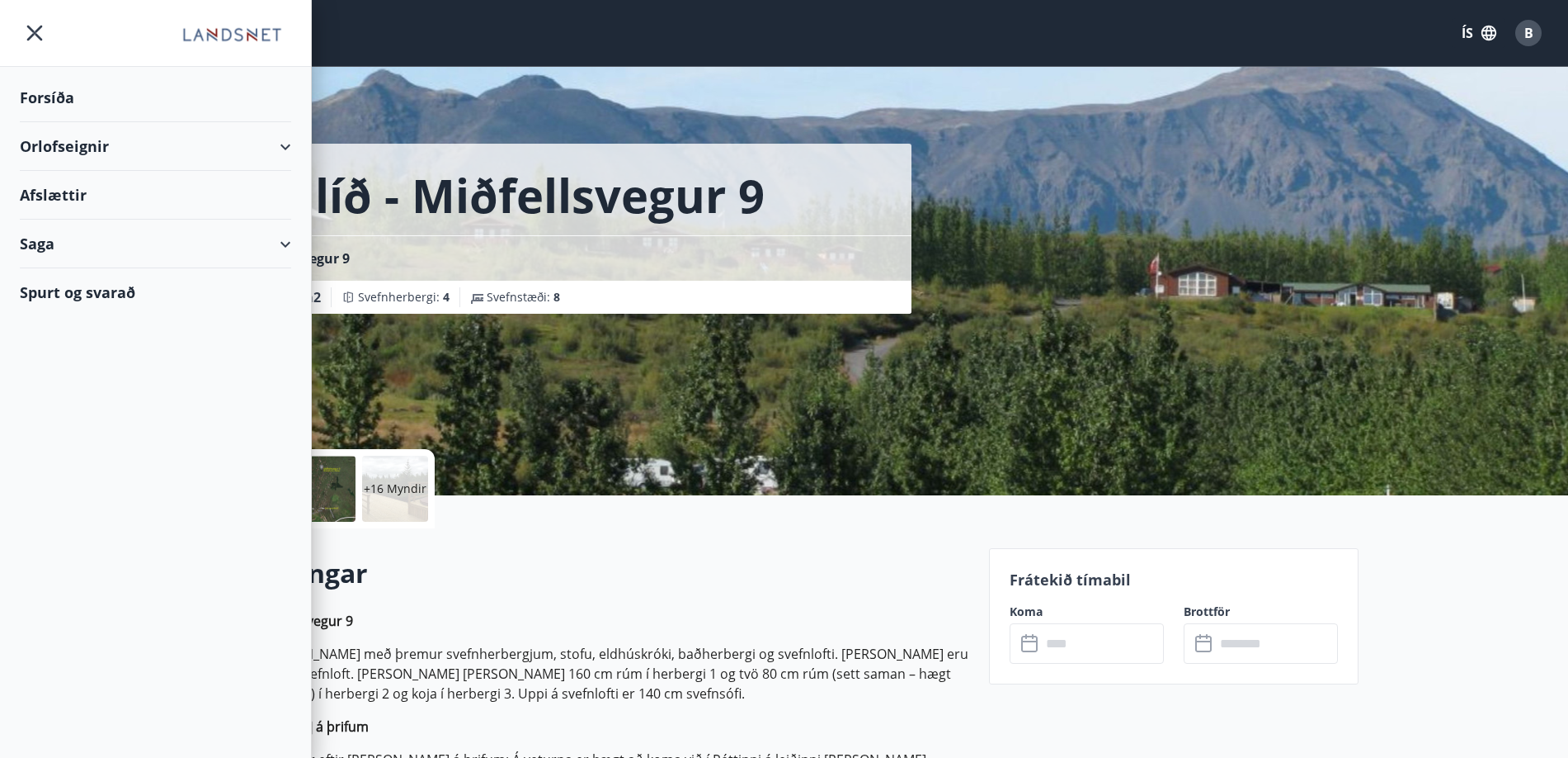
click at [74, 150] on div "Orlofseignir" at bounding box center [155, 147] width 271 height 49
click at [74, 183] on div "Framboð" at bounding box center [156, 187] width 245 height 34
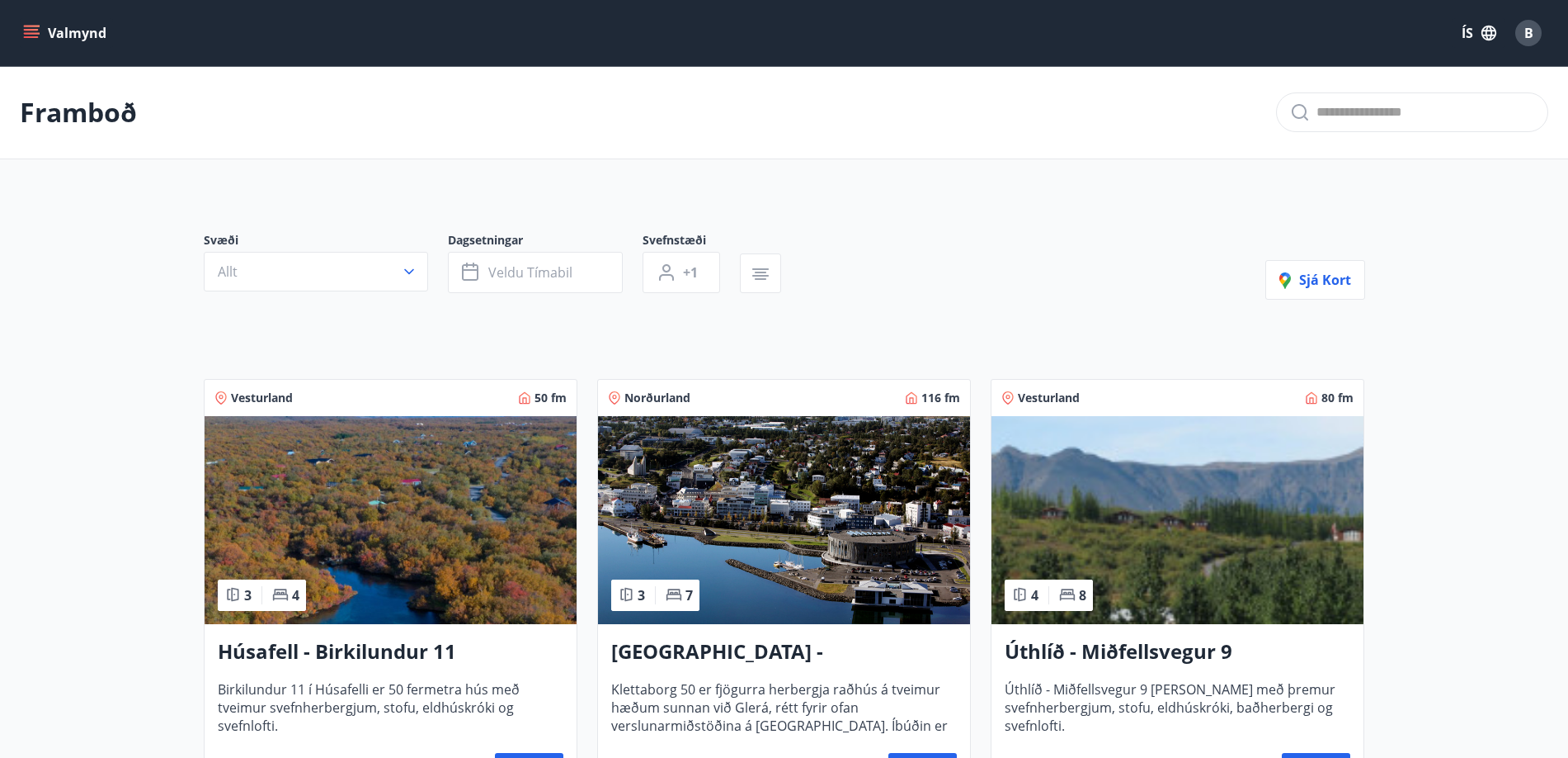
click at [405, 532] on img at bounding box center [391, 520] width 372 height 208
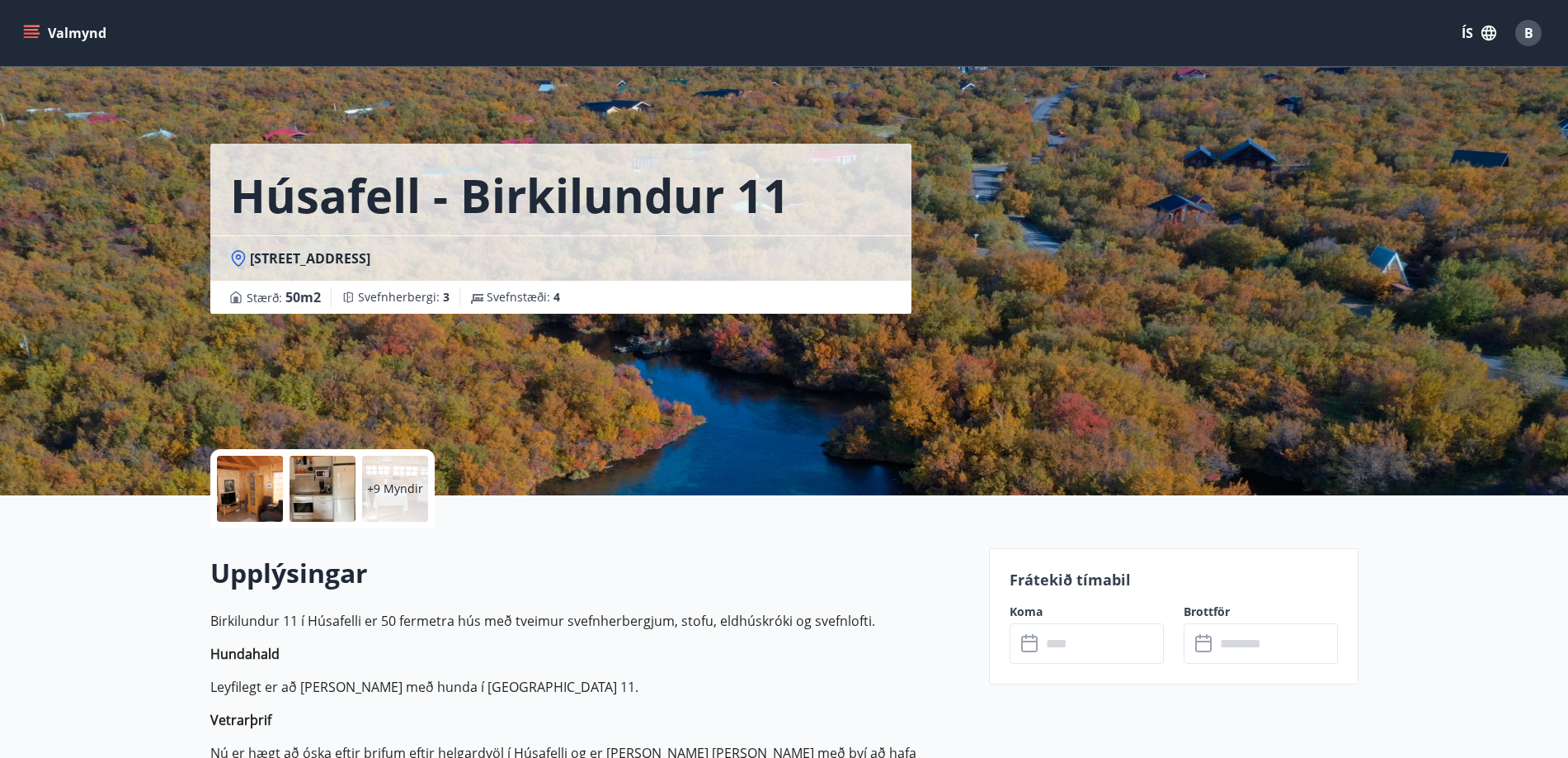
click at [245, 481] on div at bounding box center [250, 488] width 66 height 66
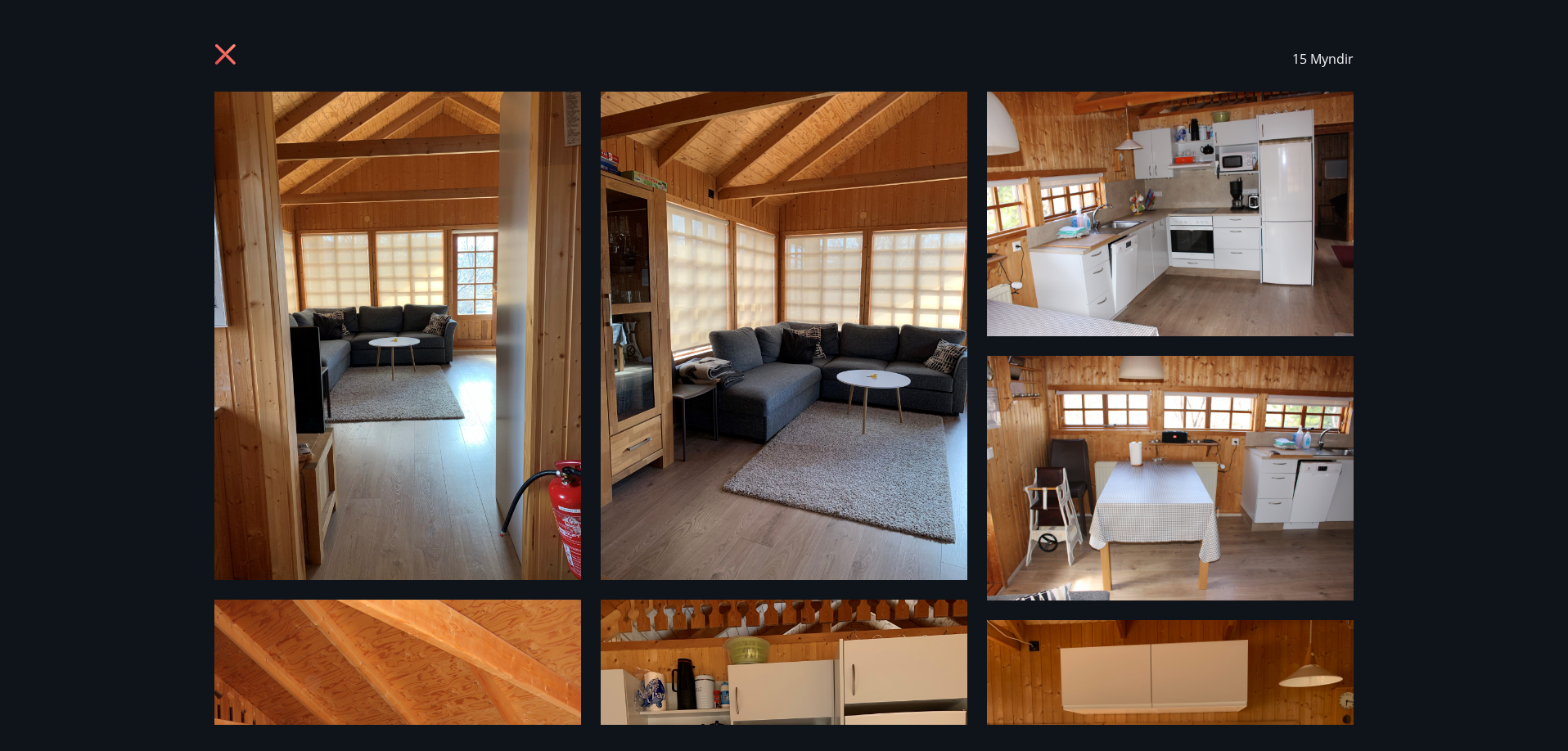
click at [451, 336] on img at bounding box center [398, 335] width 367 height 488
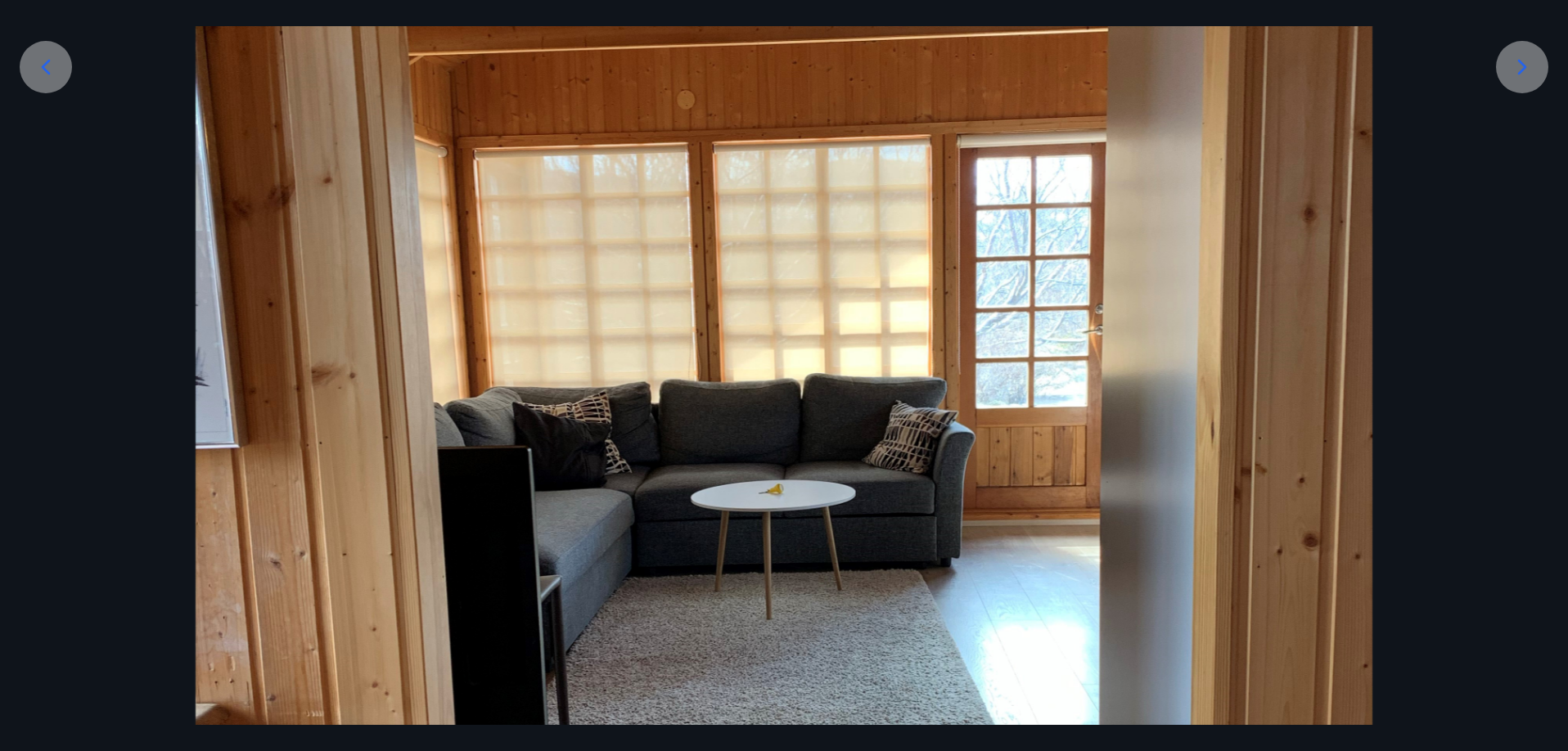
scroll to position [218, 0]
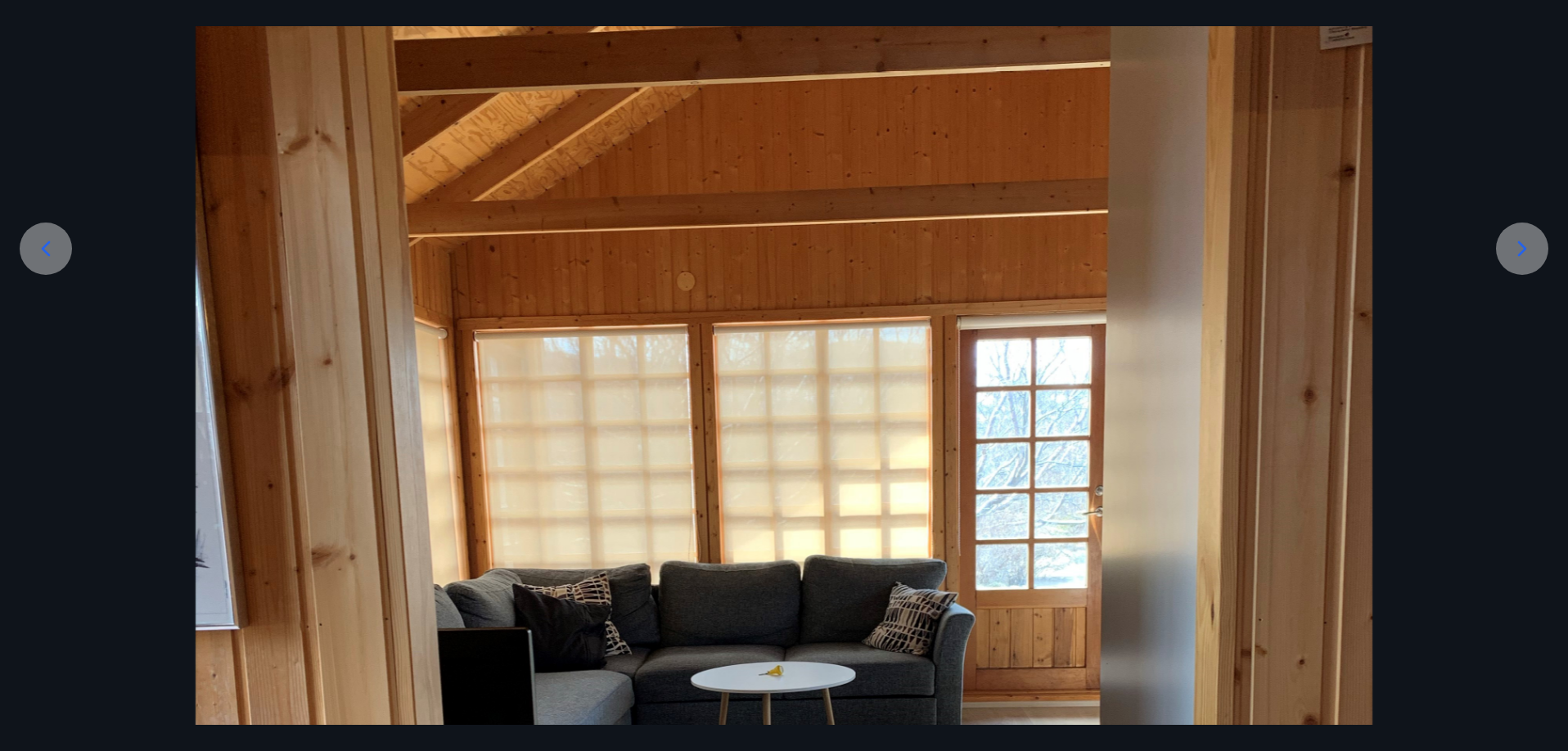
click at [1524, 245] on icon at bounding box center [1521, 248] width 26 height 26
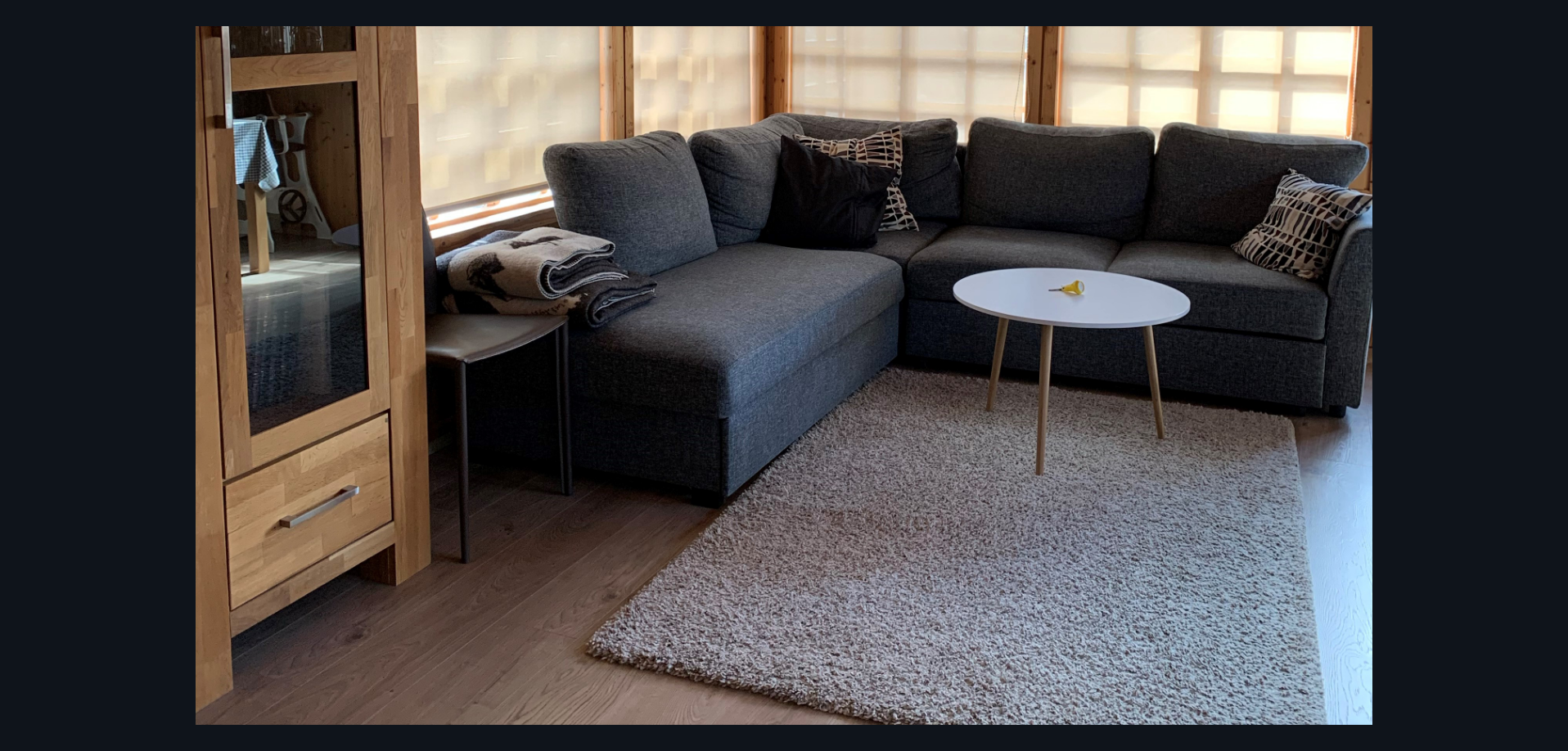
scroll to position [62, 0]
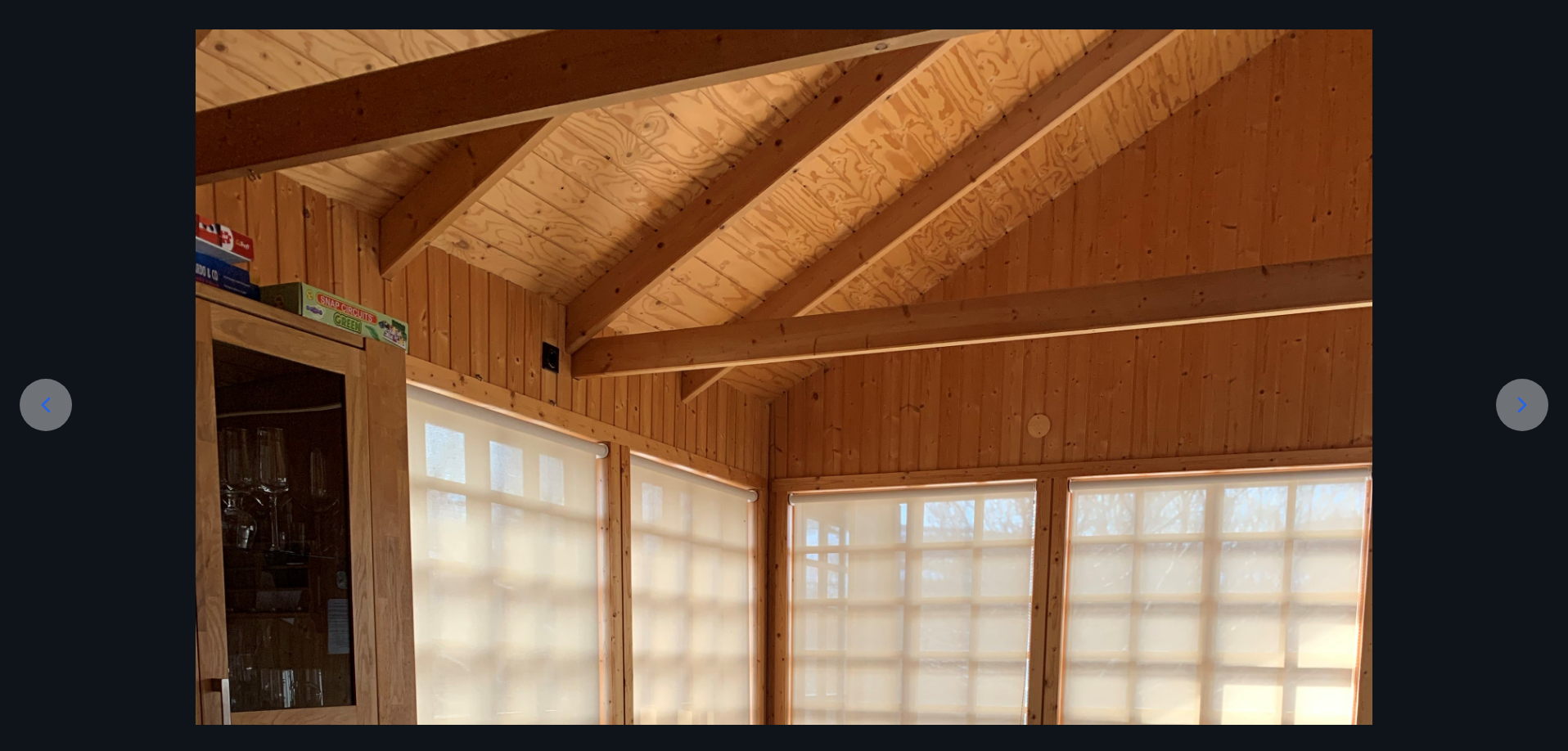
click at [1518, 397] on icon at bounding box center [1521, 405] width 26 height 26
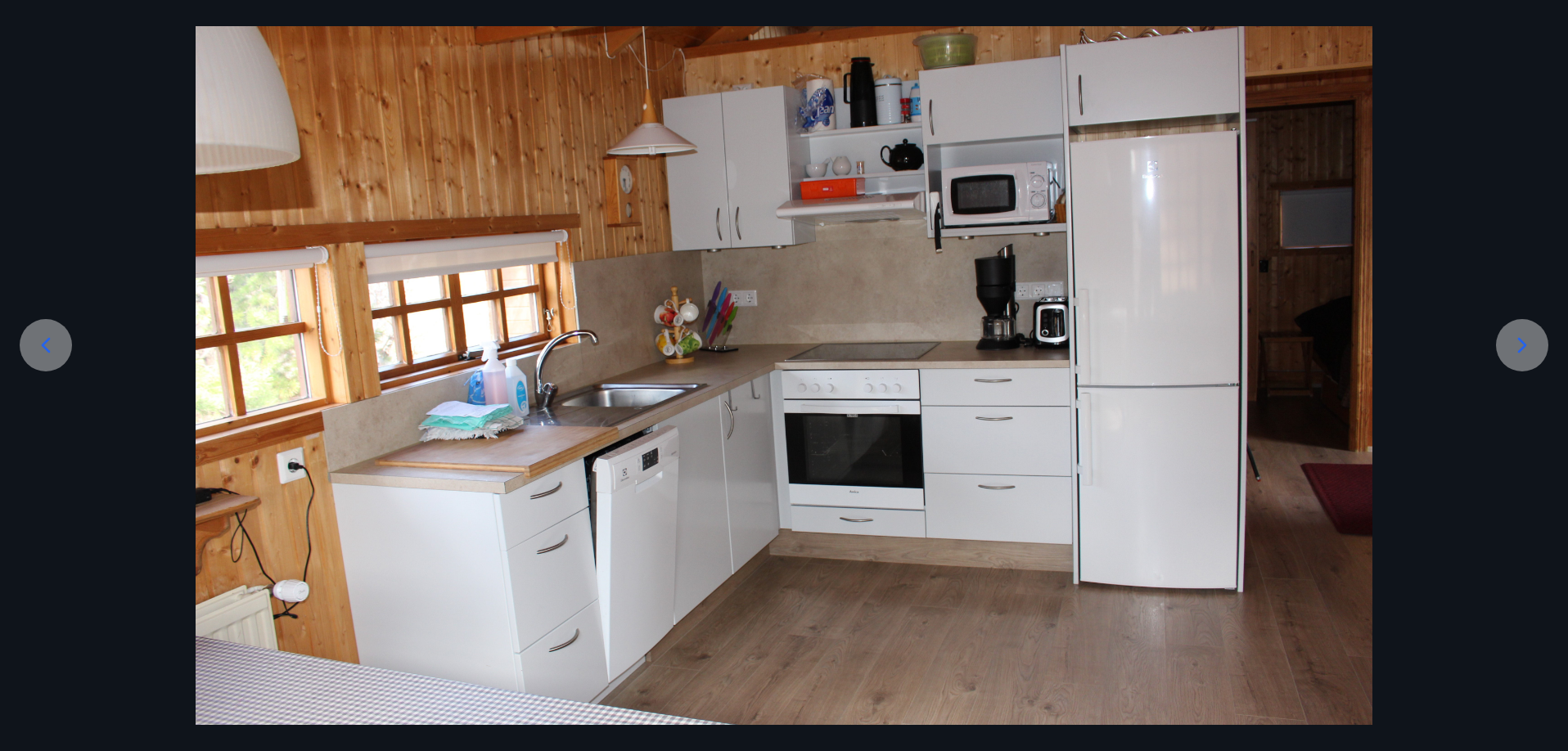
scroll to position [151, 0]
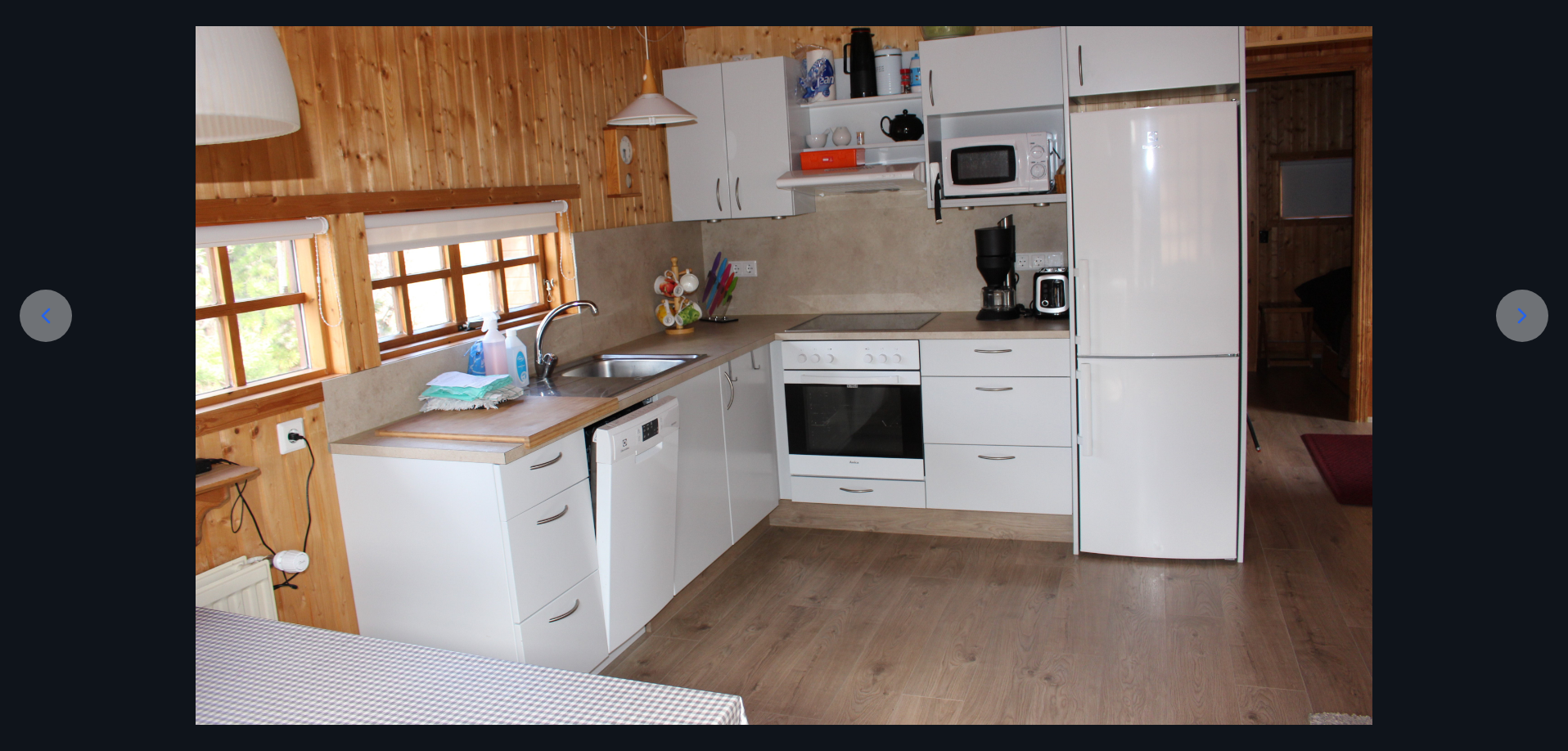
click at [1525, 313] on icon at bounding box center [1521, 315] width 26 height 26
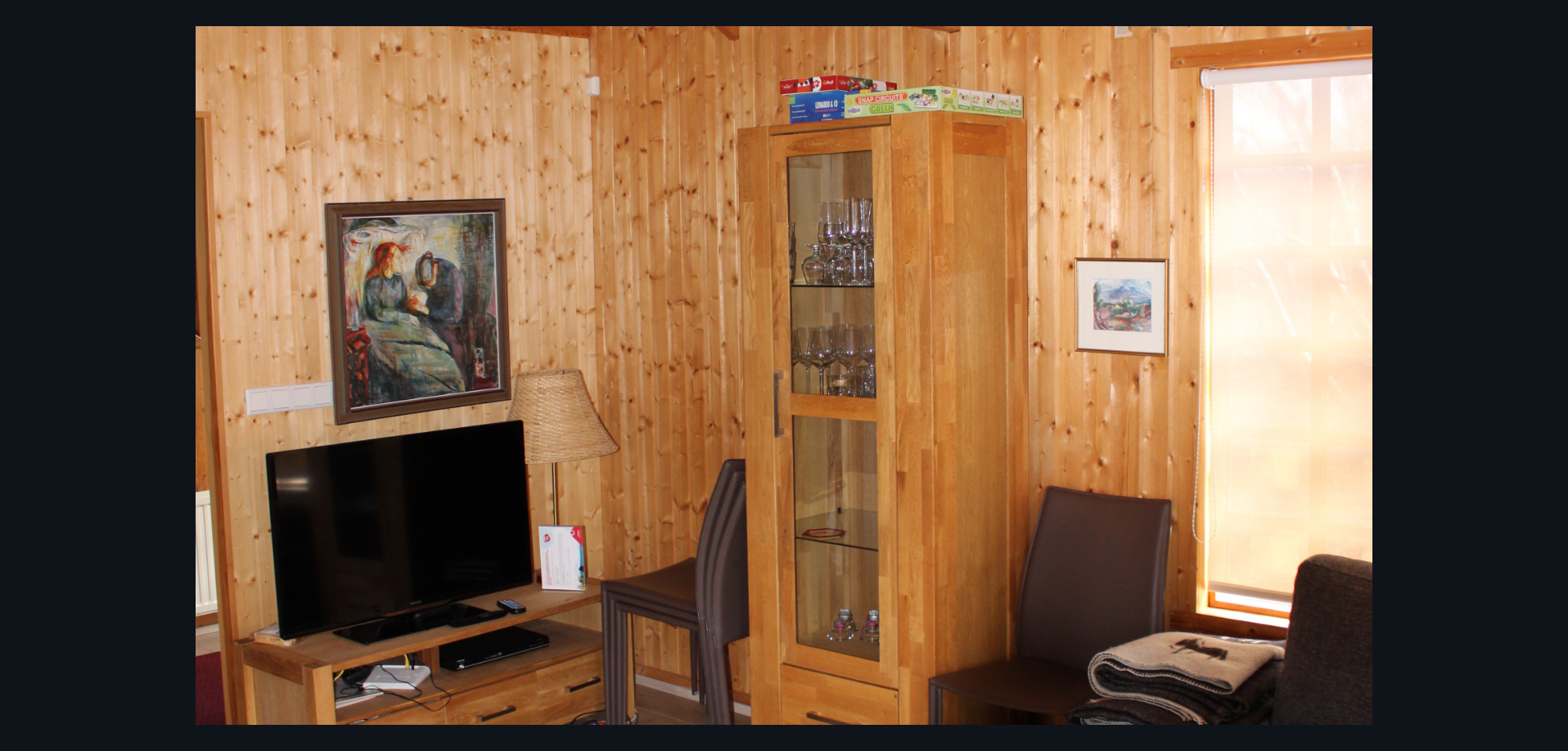
scroll to position [370, 0]
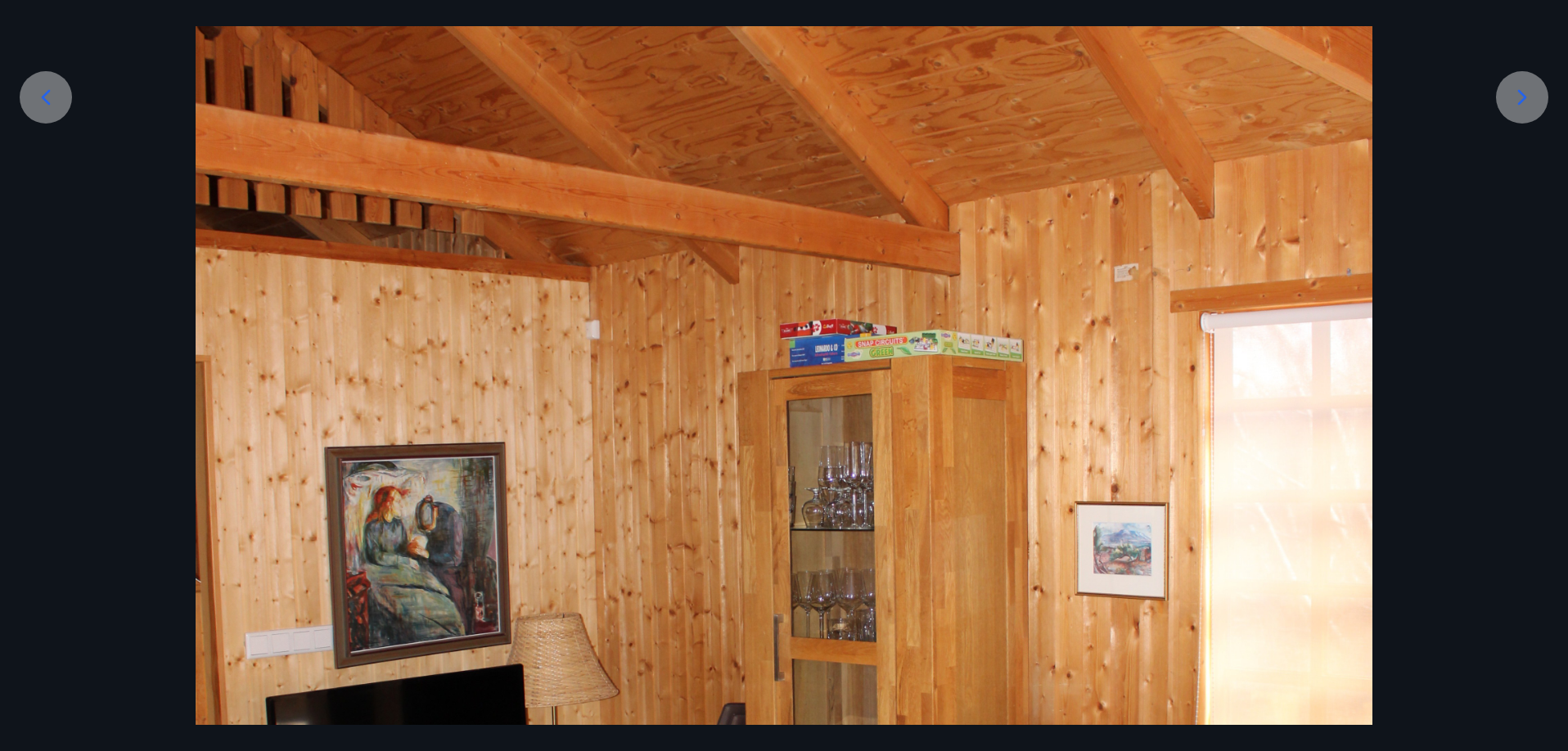
click at [1531, 89] on icon at bounding box center [1521, 97] width 26 height 26
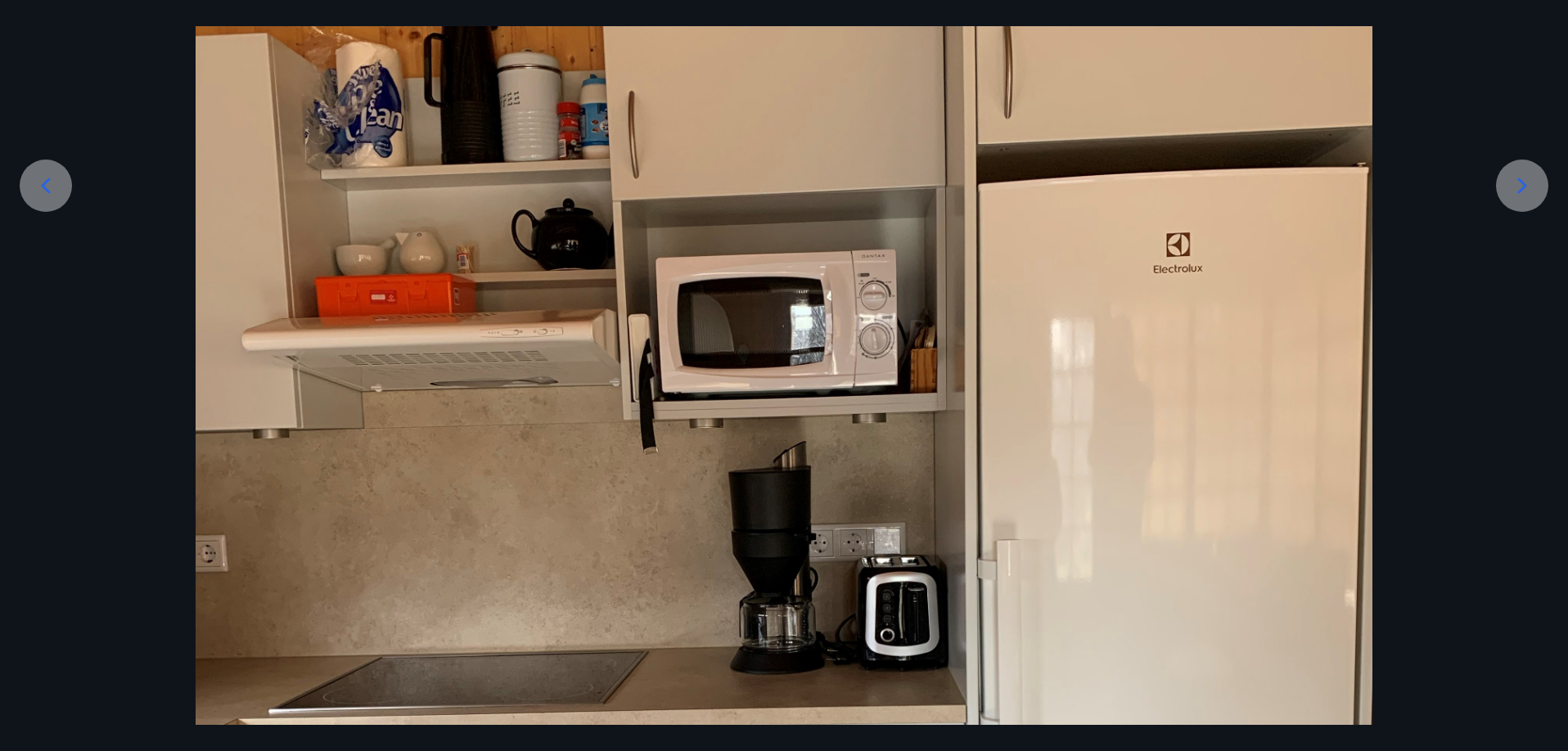
scroll to position [280, 0]
click at [1525, 180] on icon at bounding box center [1521, 186] width 26 height 26
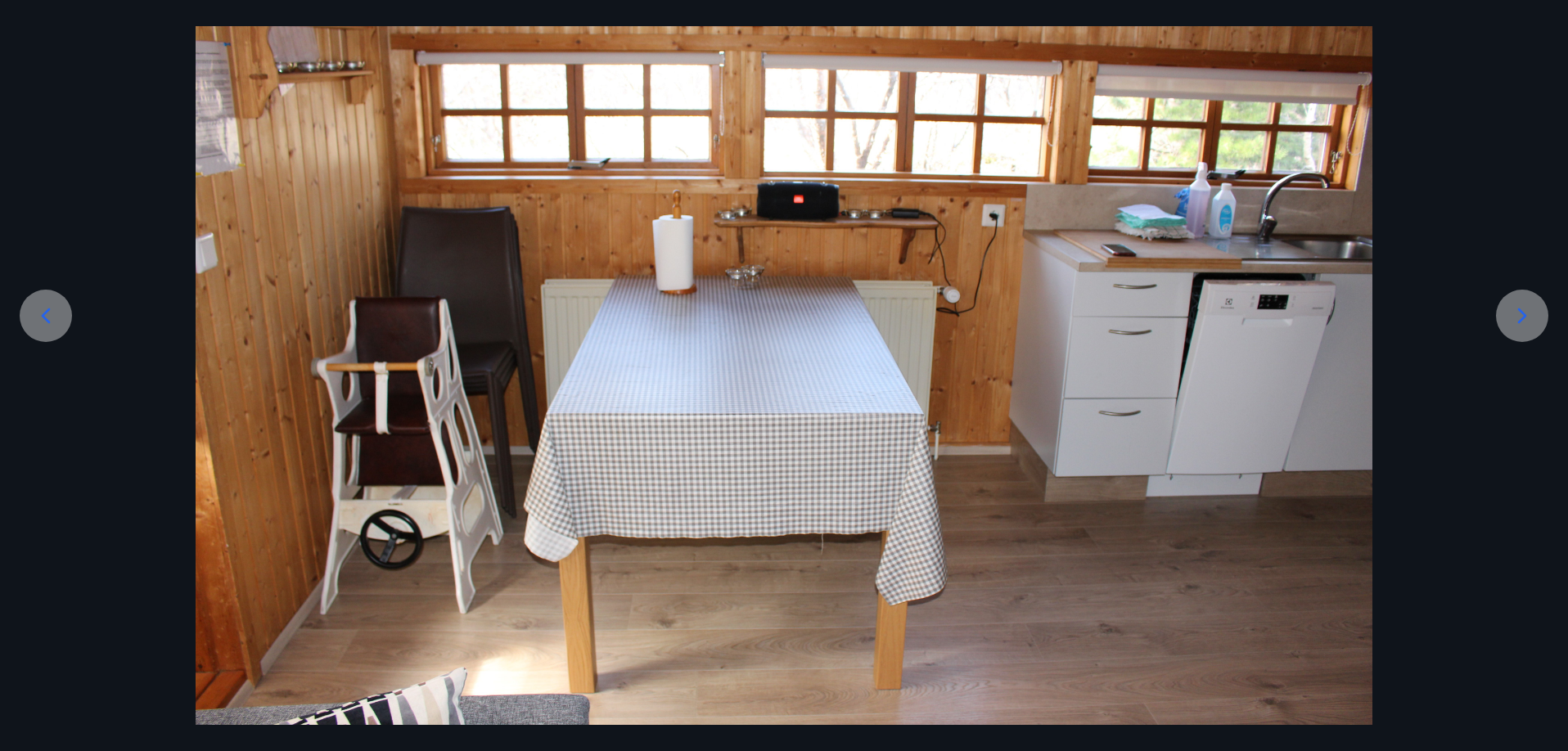
scroll to position [151, 0]
click at [1531, 314] on icon at bounding box center [1521, 315] width 26 height 26
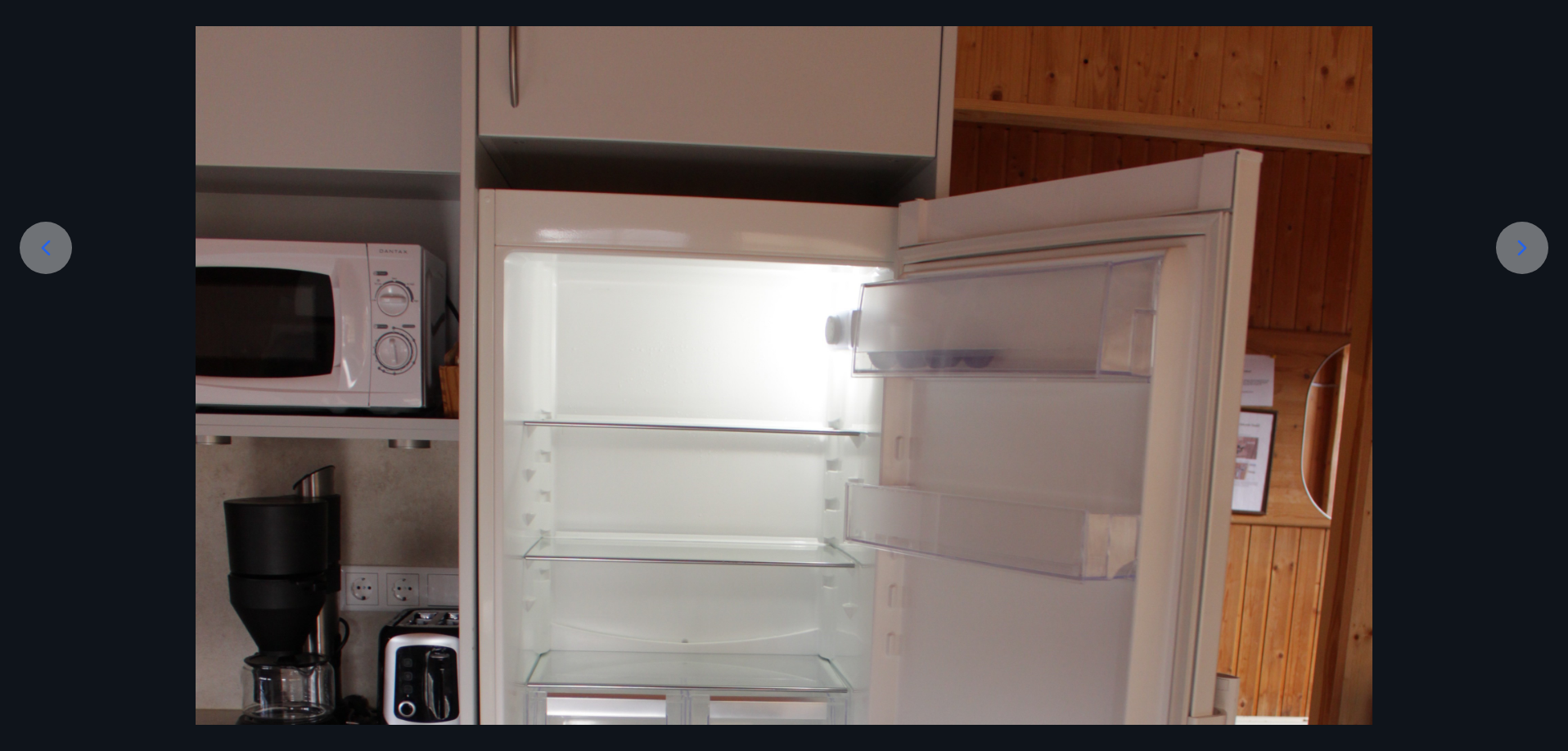
scroll to position [0, 0]
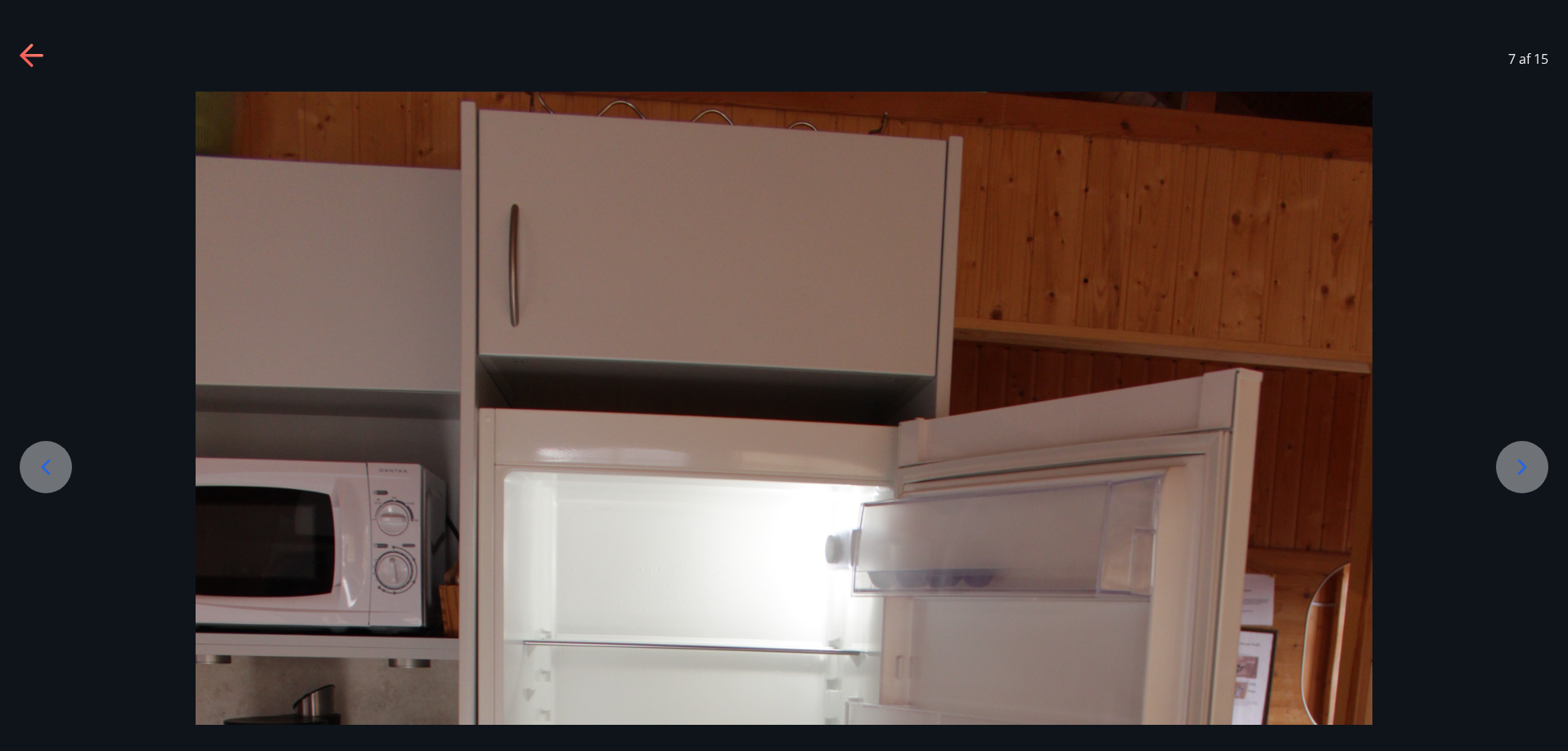
click at [1517, 464] on icon at bounding box center [1521, 467] width 26 height 26
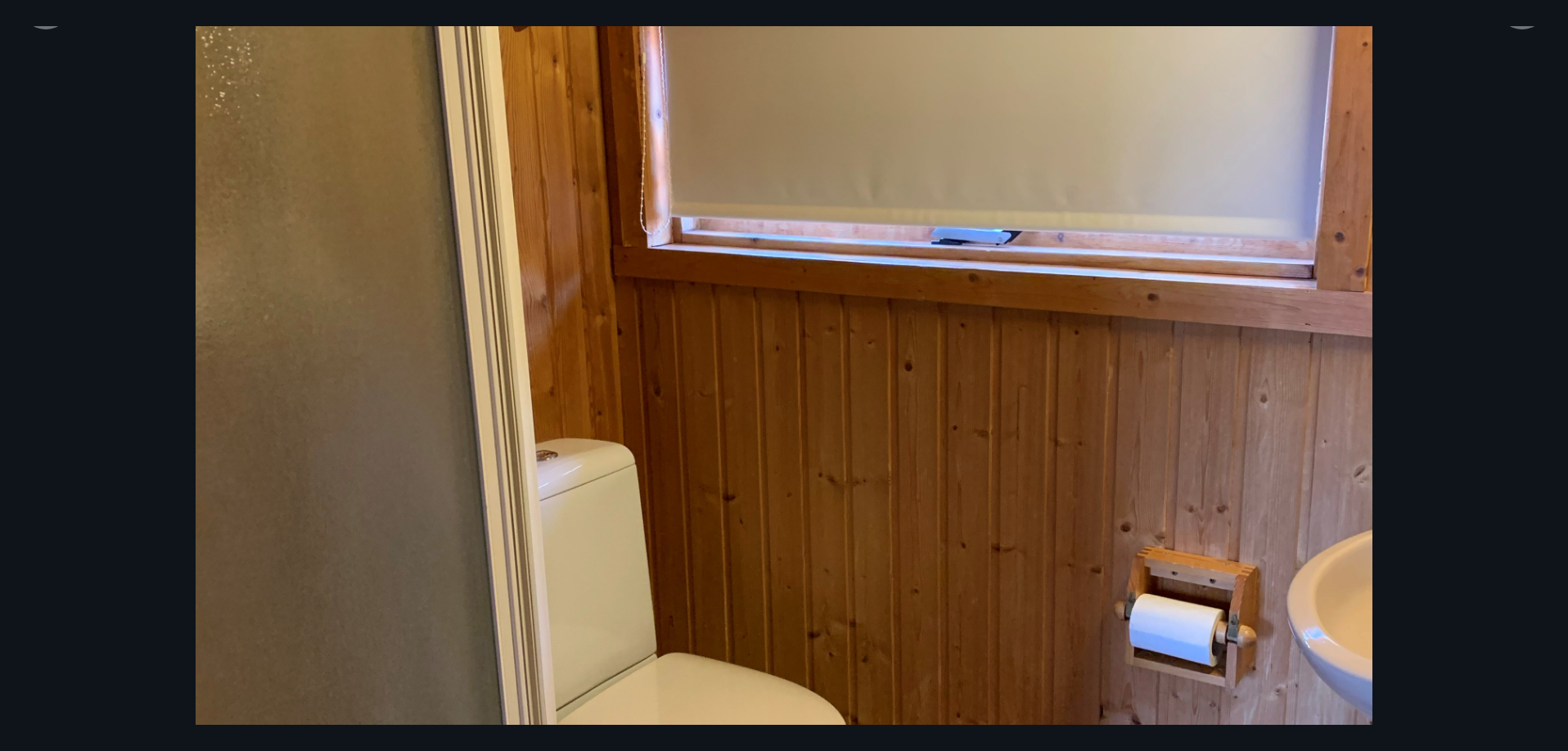
scroll to position [436, 0]
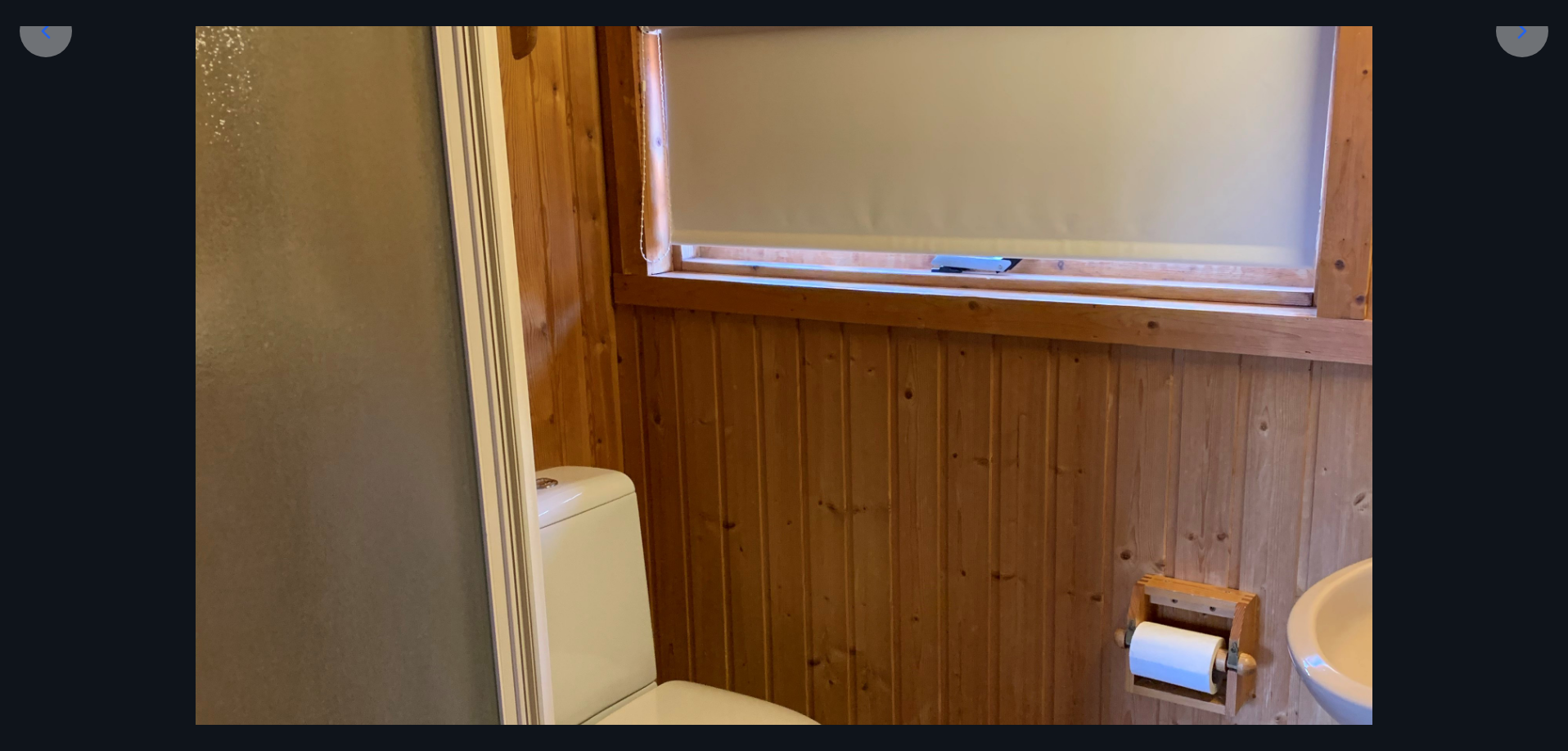
click at [1523, 39] on icon at bounding box center [1521, 31] width 26 height 26
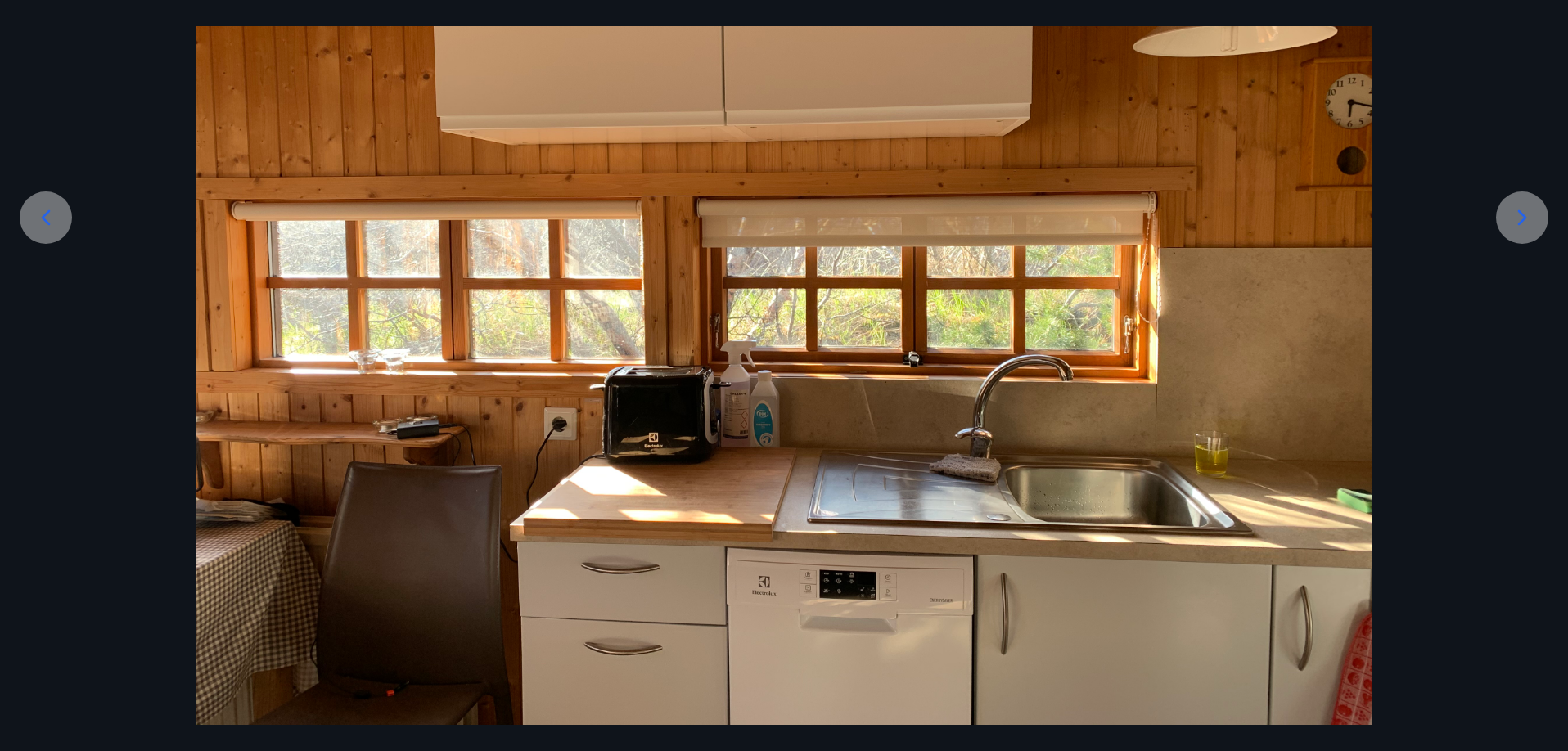
scroll to position [249, 0]
click at [1521, 39] on div at bounding box center [784, 282] width 1568 height 882
click at [1521, 212] on icon at bounding box center [1521, 217] width 26 height 26
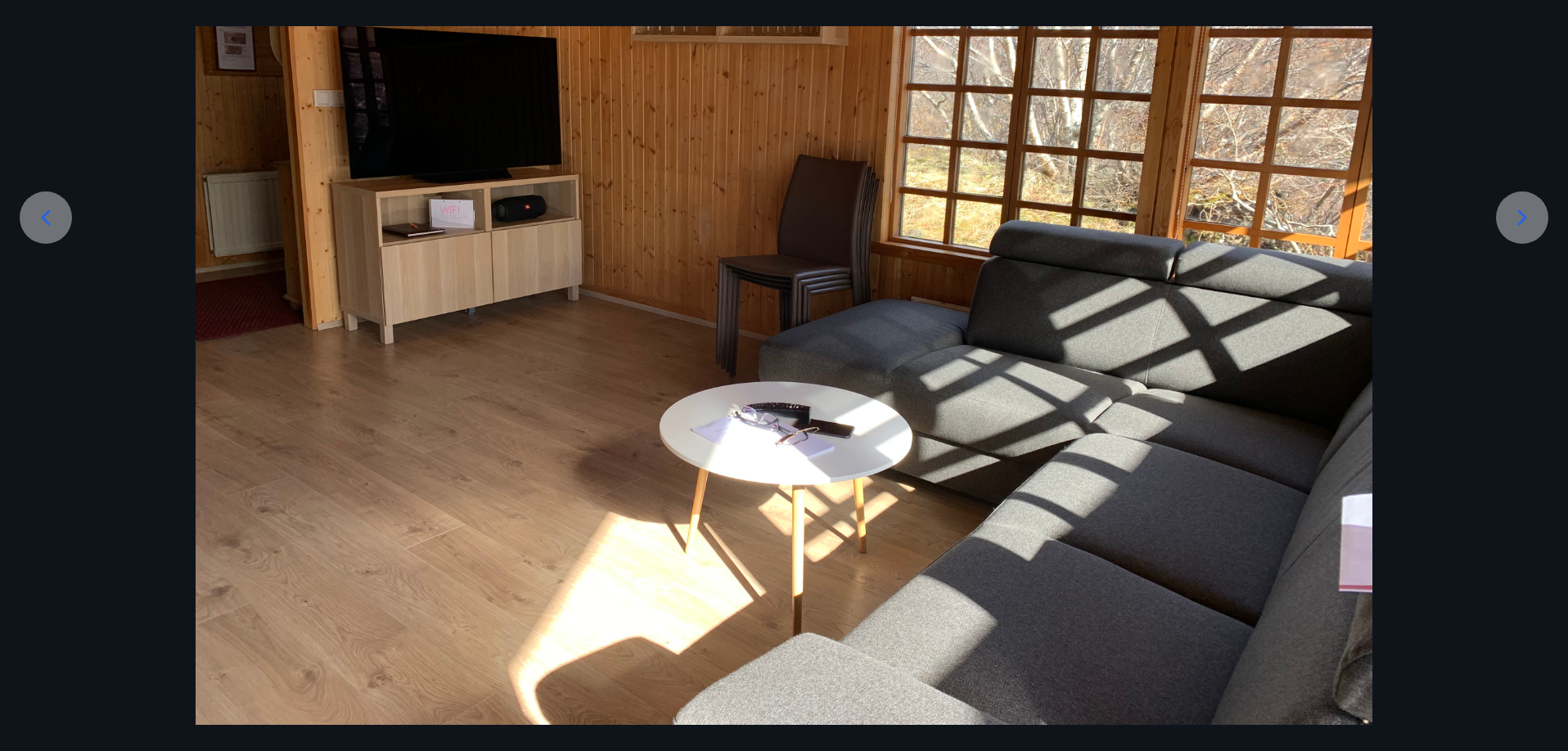
click at [1521, 212] on icon at bounding box center [1521, 217] width 26 height 26
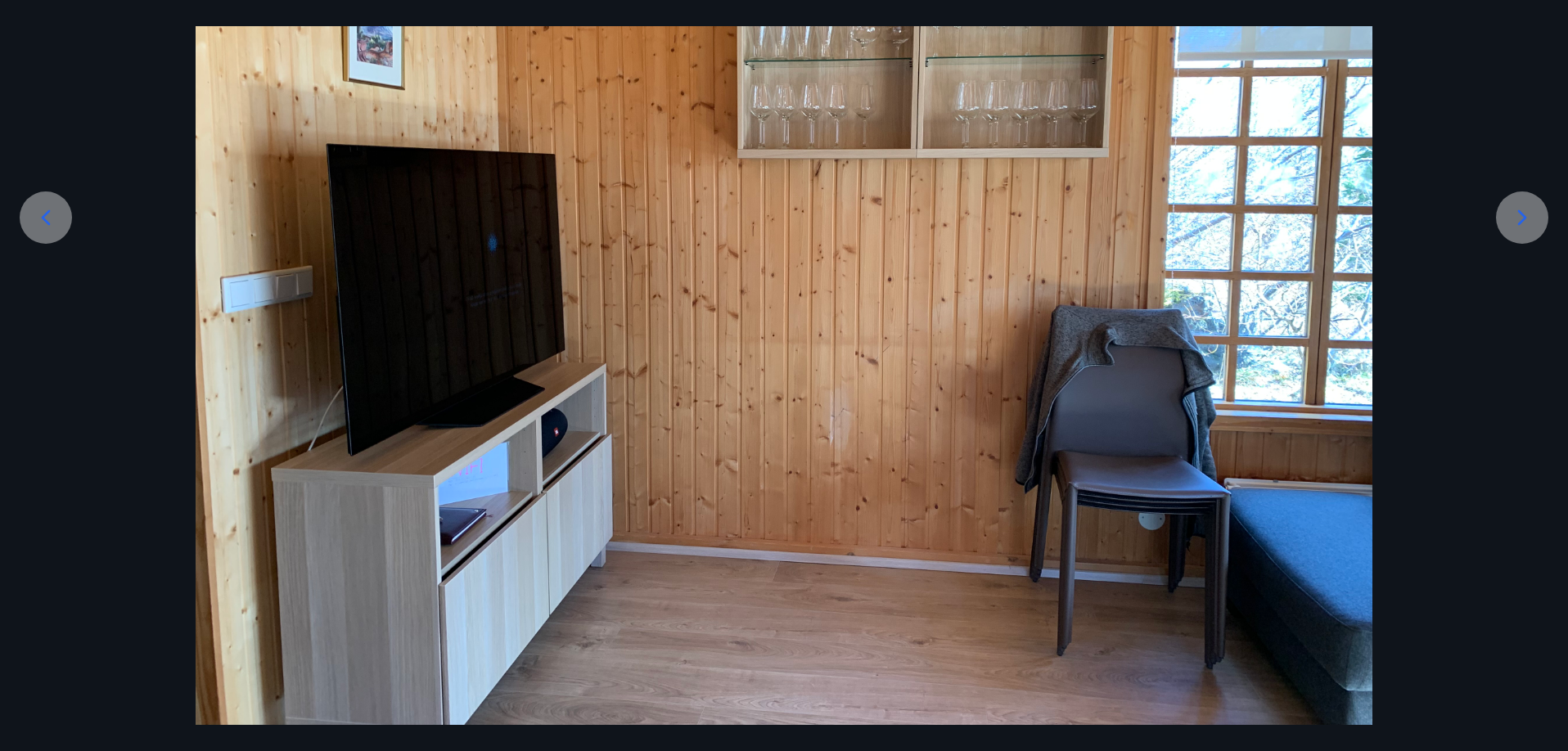
click at [1521, 212] on icon at bounding box center [1521, 217] width 26 height 26
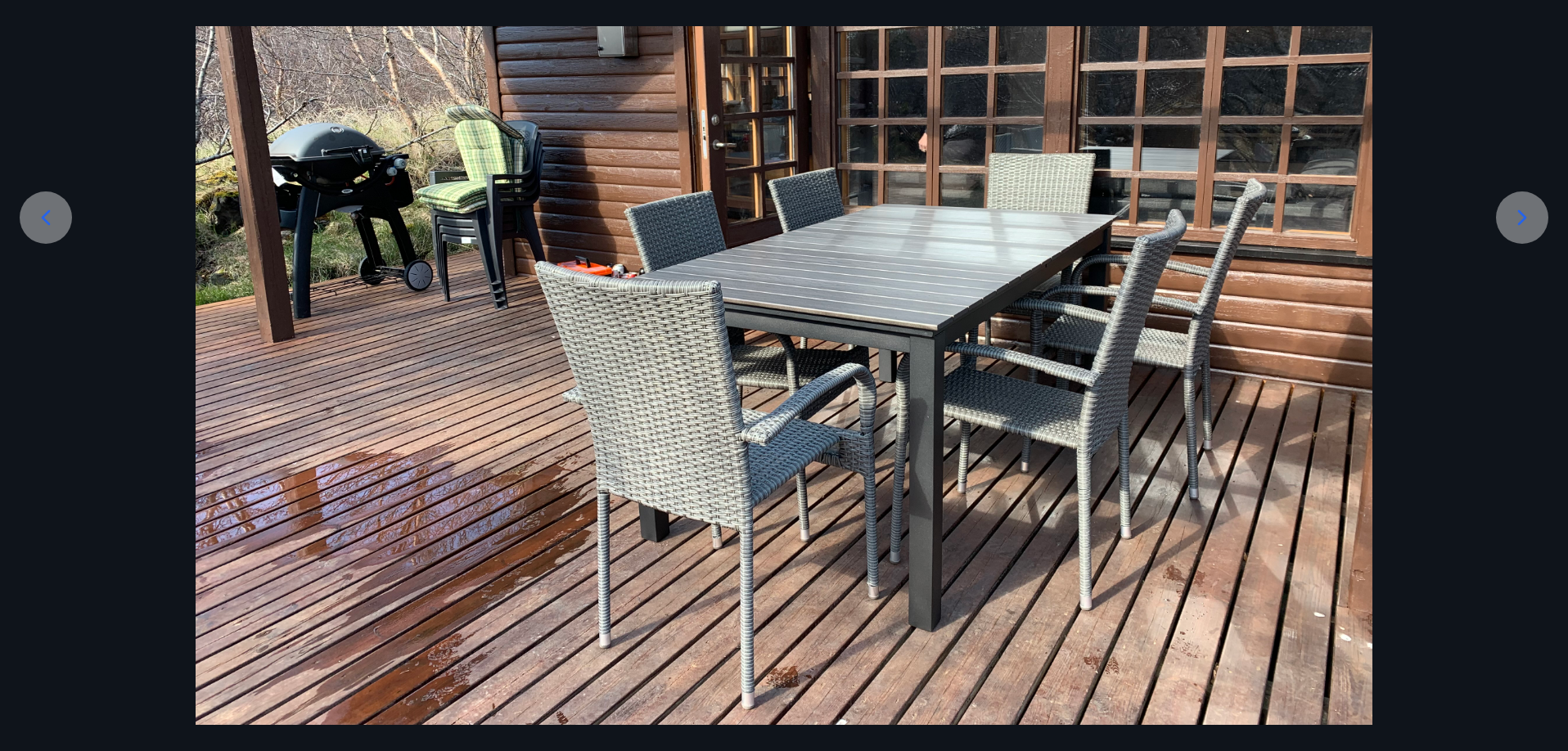
click at [1520, 212] on icon at bounding box center [1521, 218] width 9 height 16
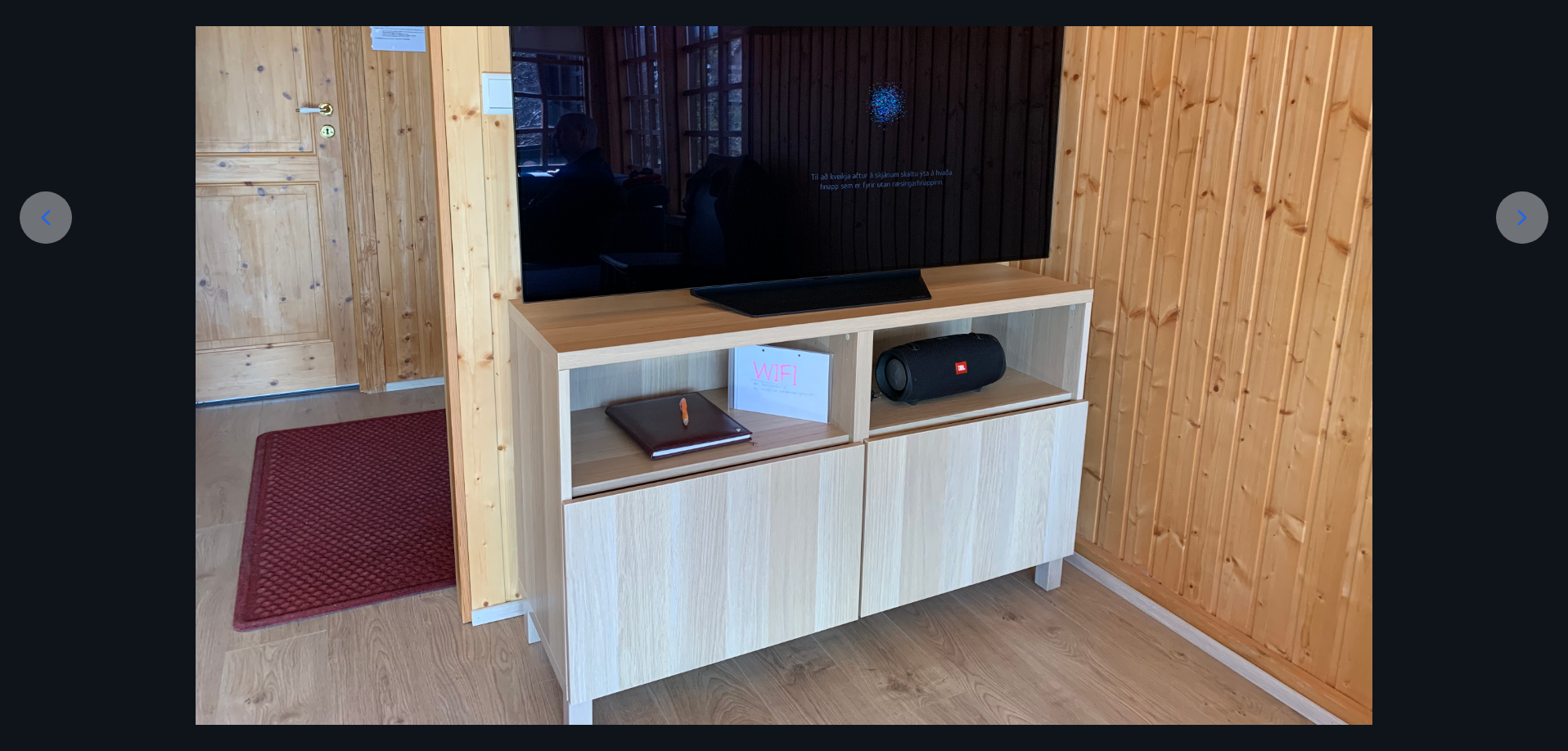
click at [1519, 212] on icon at bounding box center [1521, 218] width 9 height 16
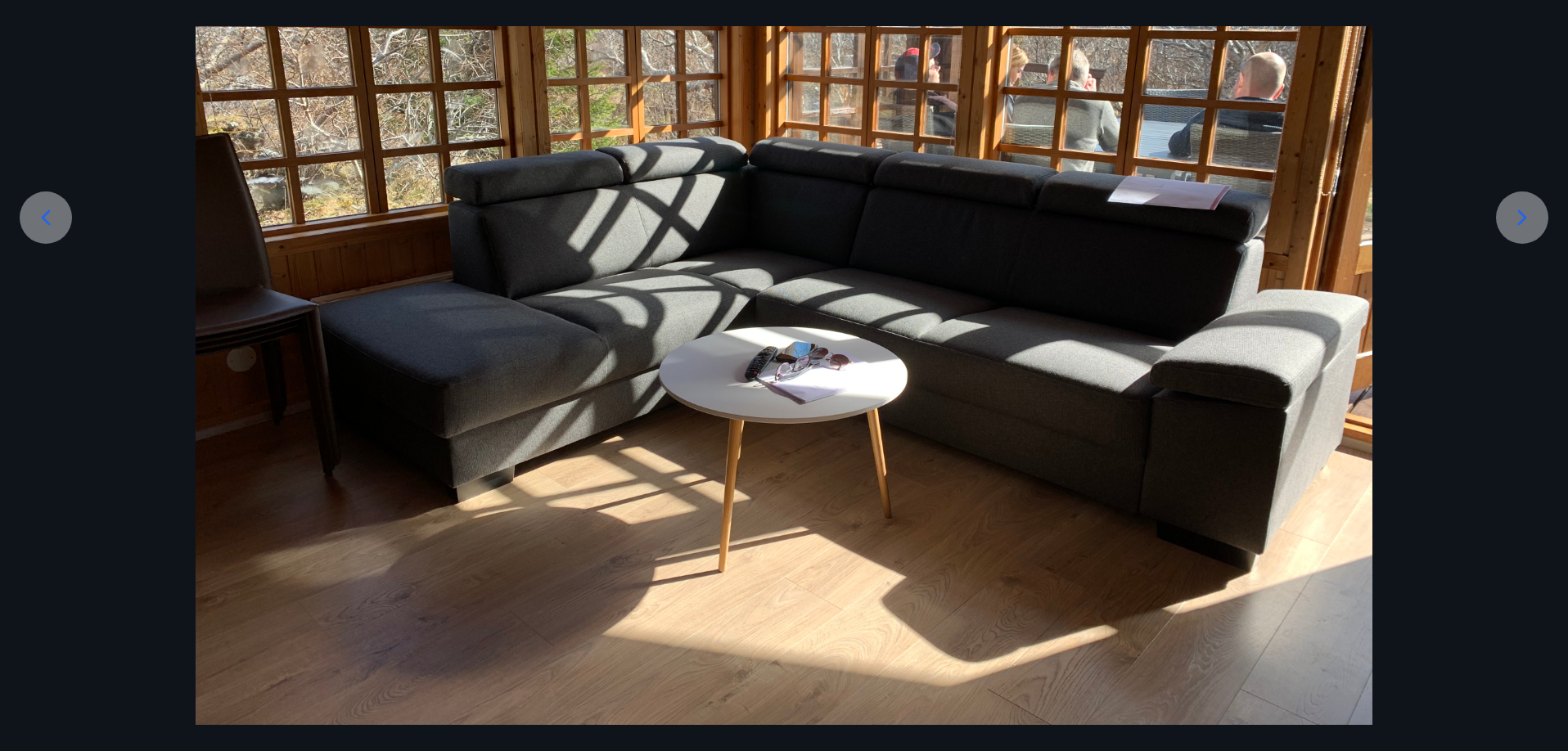
click at [1519, 212] on icon at bounding box center [1521, 218] width 9 height 16
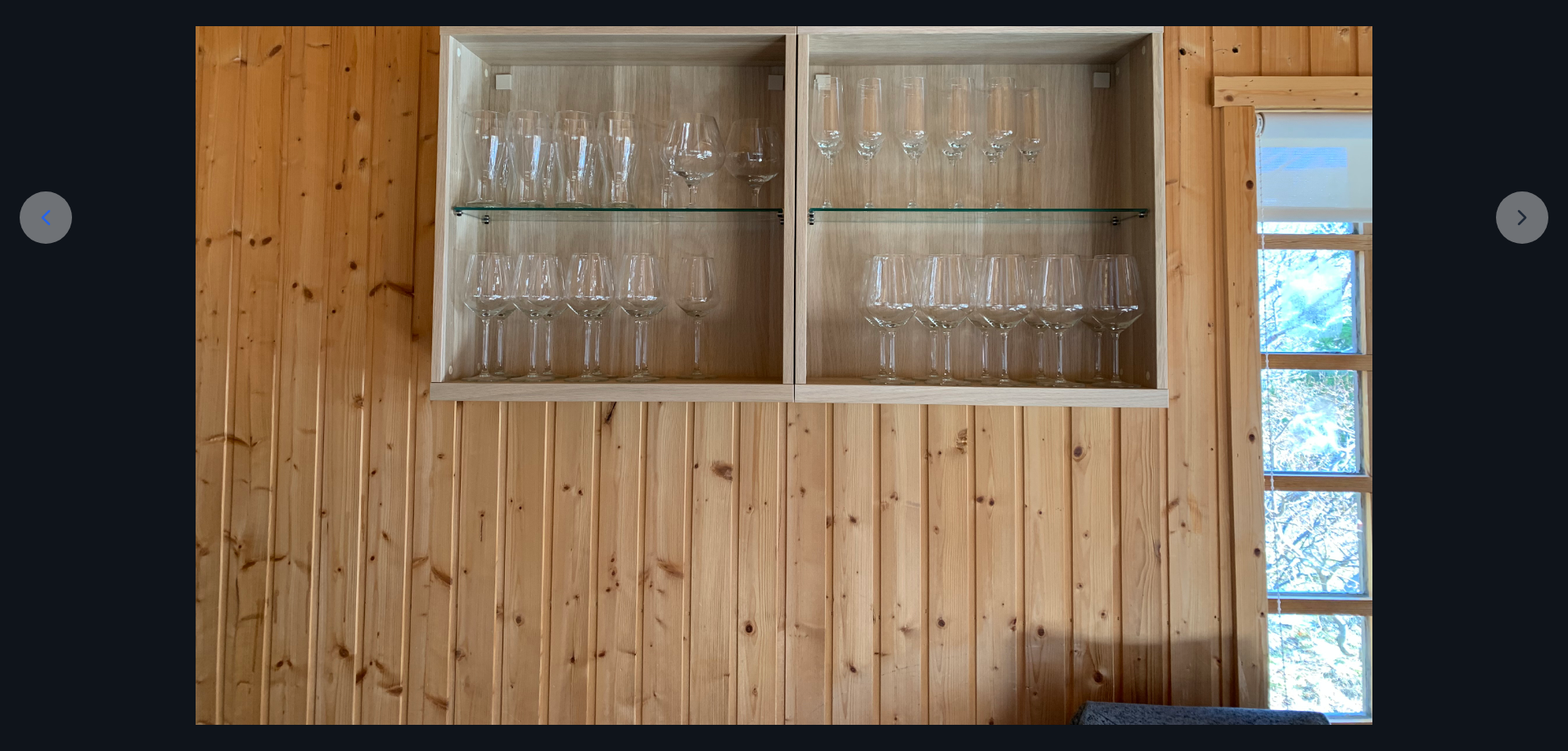
click at [1519, 212] on div at bounding box center [784, 282] width 1568 height 882
click at [1522, 215] on div at bounding box center [784, 282] width 1568 height 882
click at [1508, 222] on div at bounding box center [784, 282] width 1568 height 882
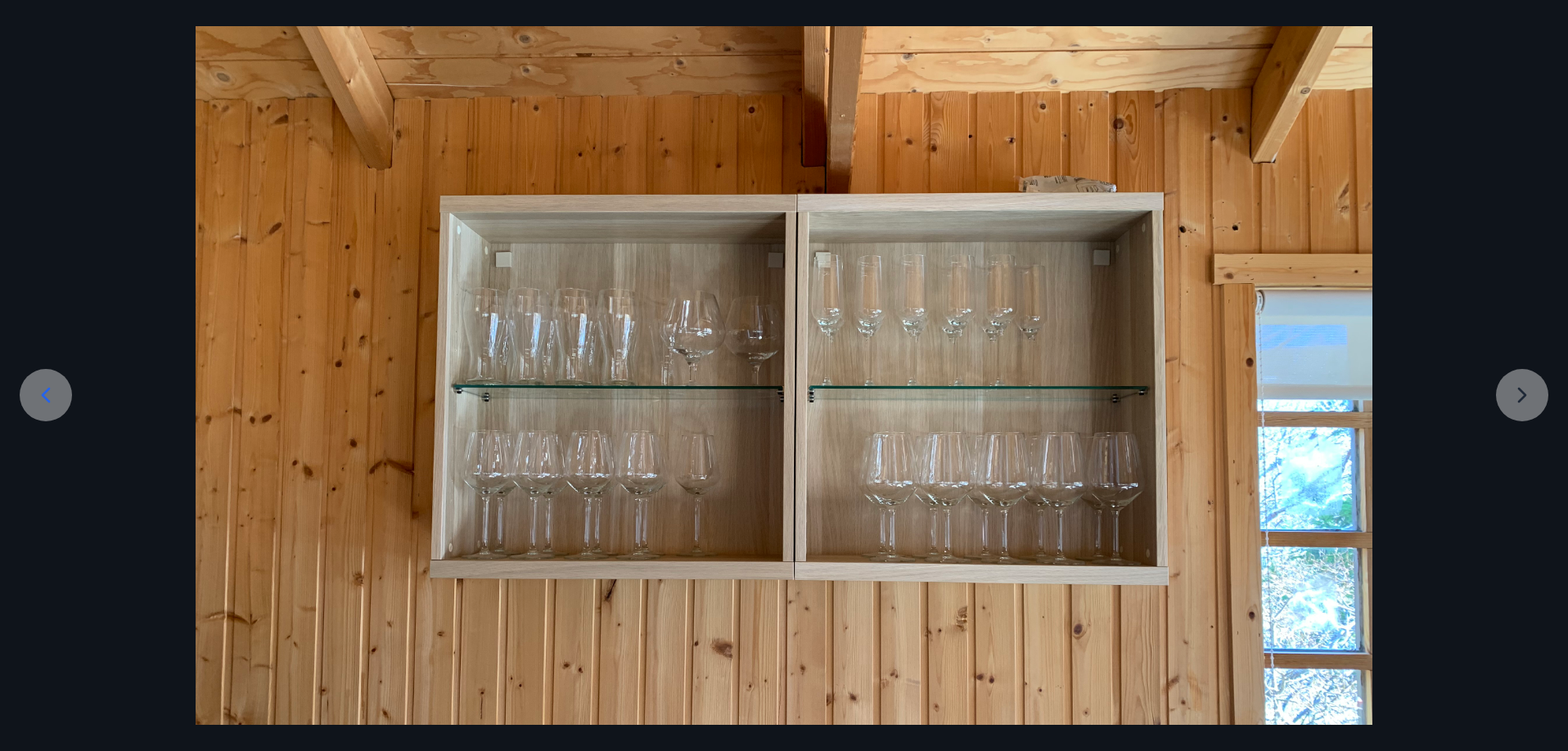
scroll to position [0, 0]
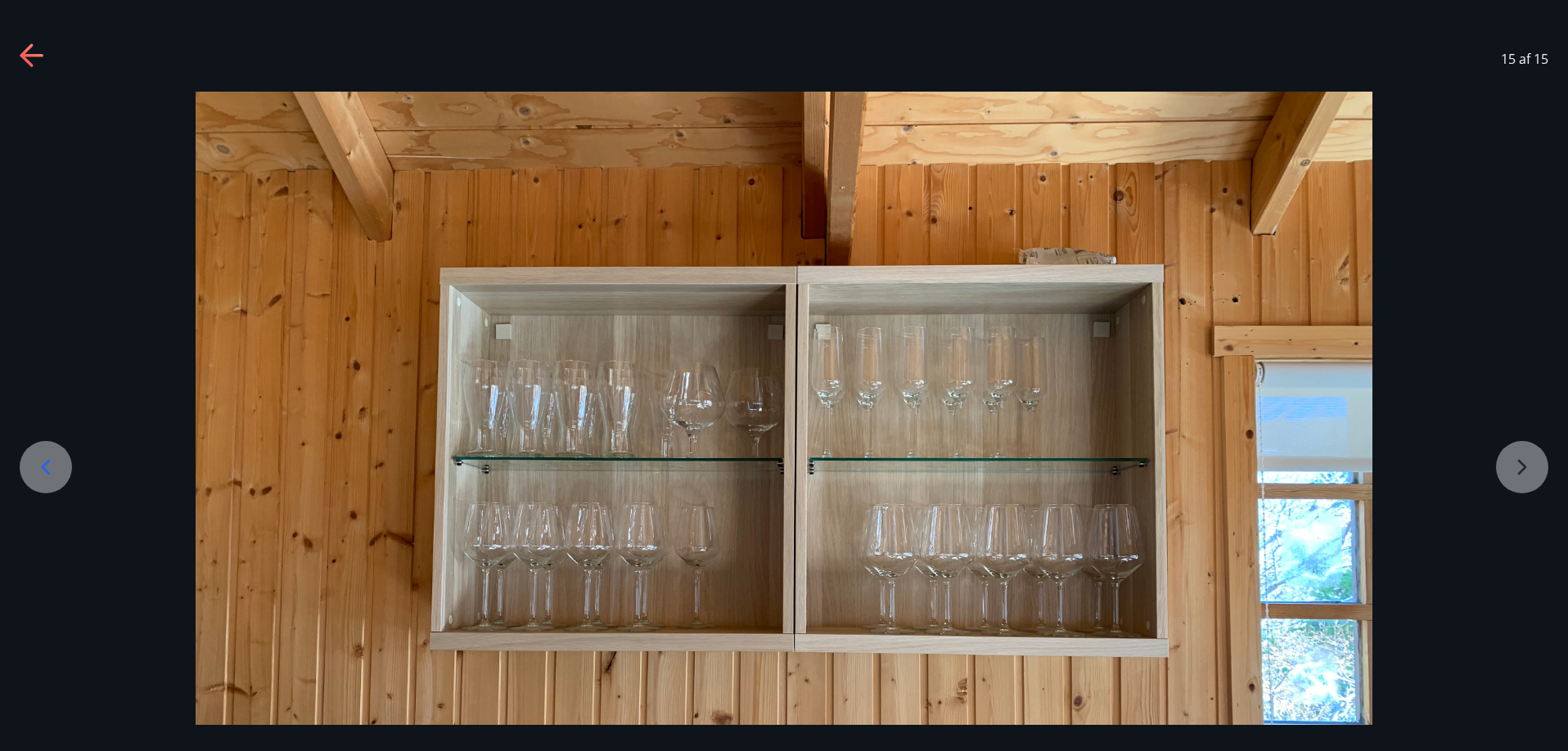
click at [18, 54] on div "15 af 15" at bounding box center [784, 58] width 1568 height 65
click at [23, 54] on icon at bounding box center [25, 55] width 13 height 23
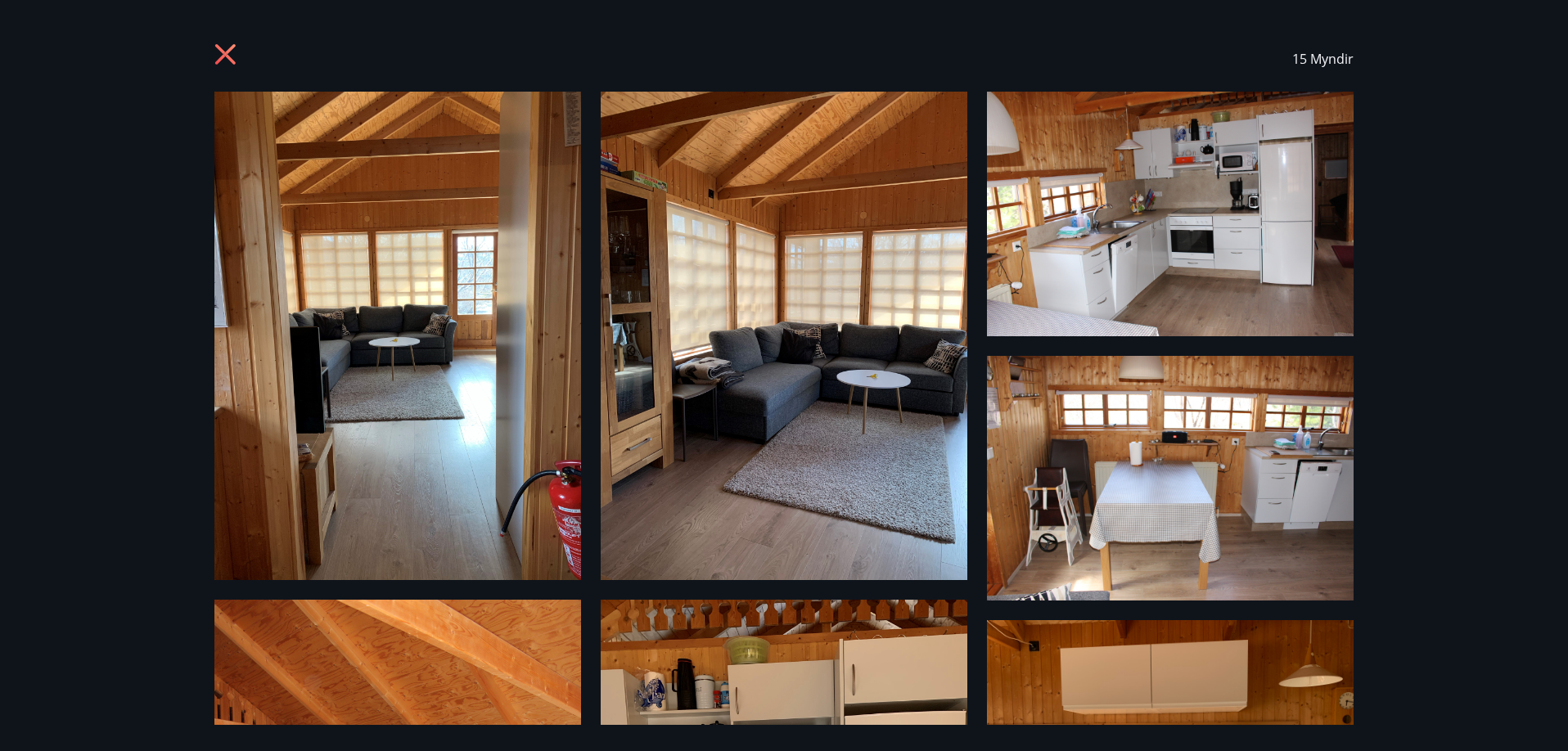
click at [224, 50] on icon at bounding box center [227, 56] width 26 height 26
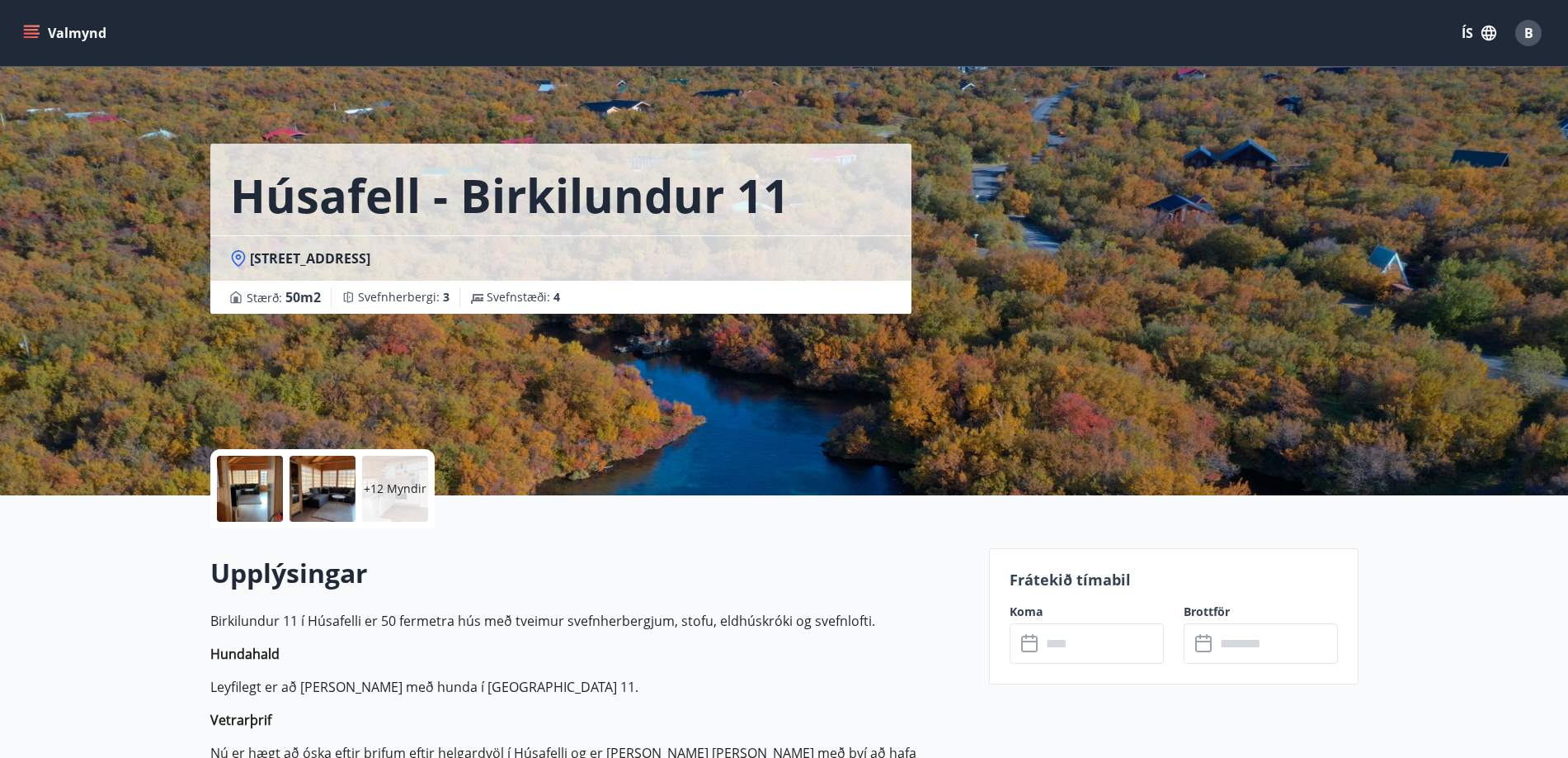
click at [35, 31] on icon "menu" at bounding box center [31, 32] width 17 height 17
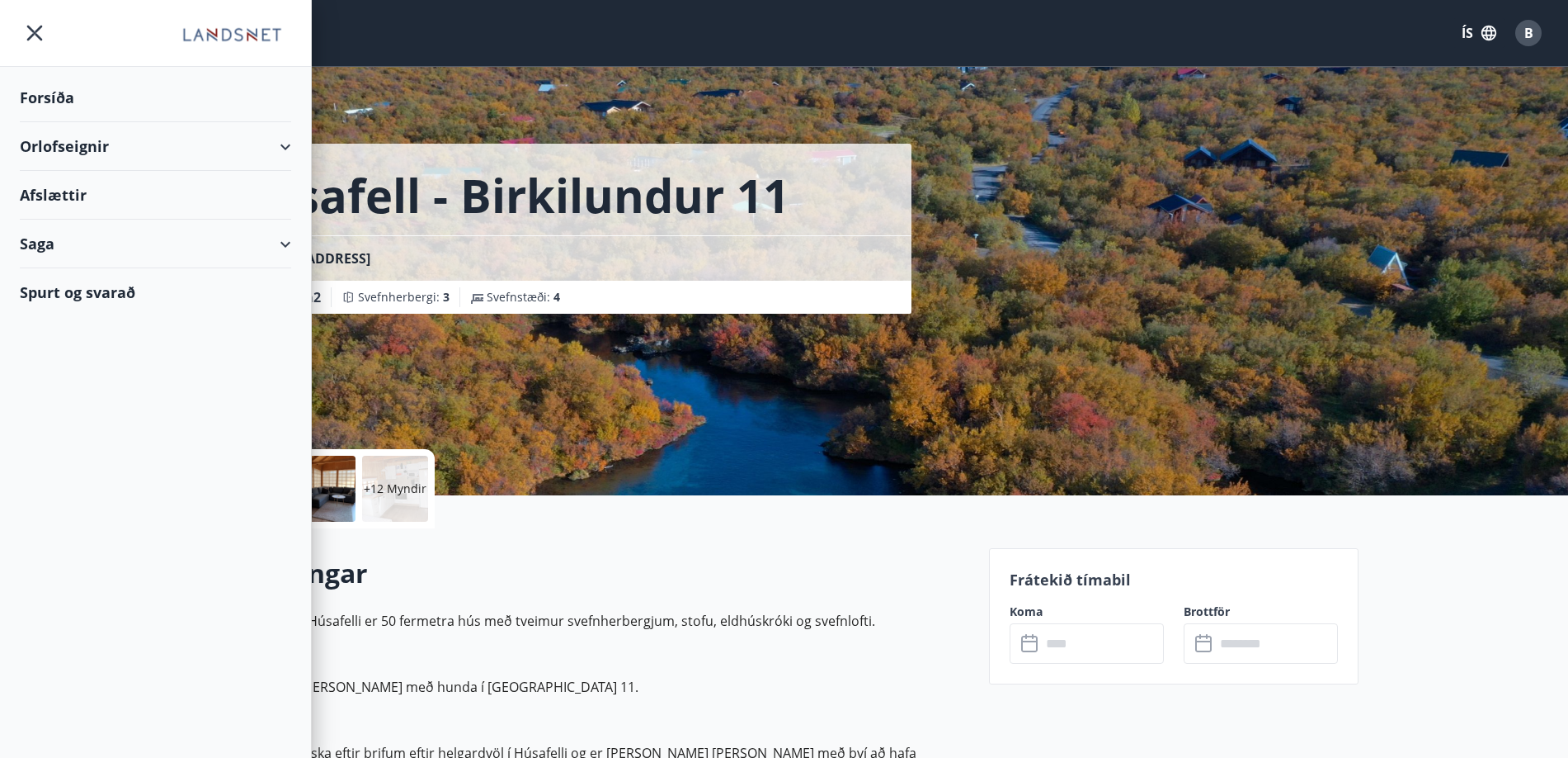
click at [86, 145] on div "Orlofseignir" at bounding box center [155, 147] width 271 height 49
click at [66, 184] on div "Framboð" at bounding box center [156, 187] width 245 height 34
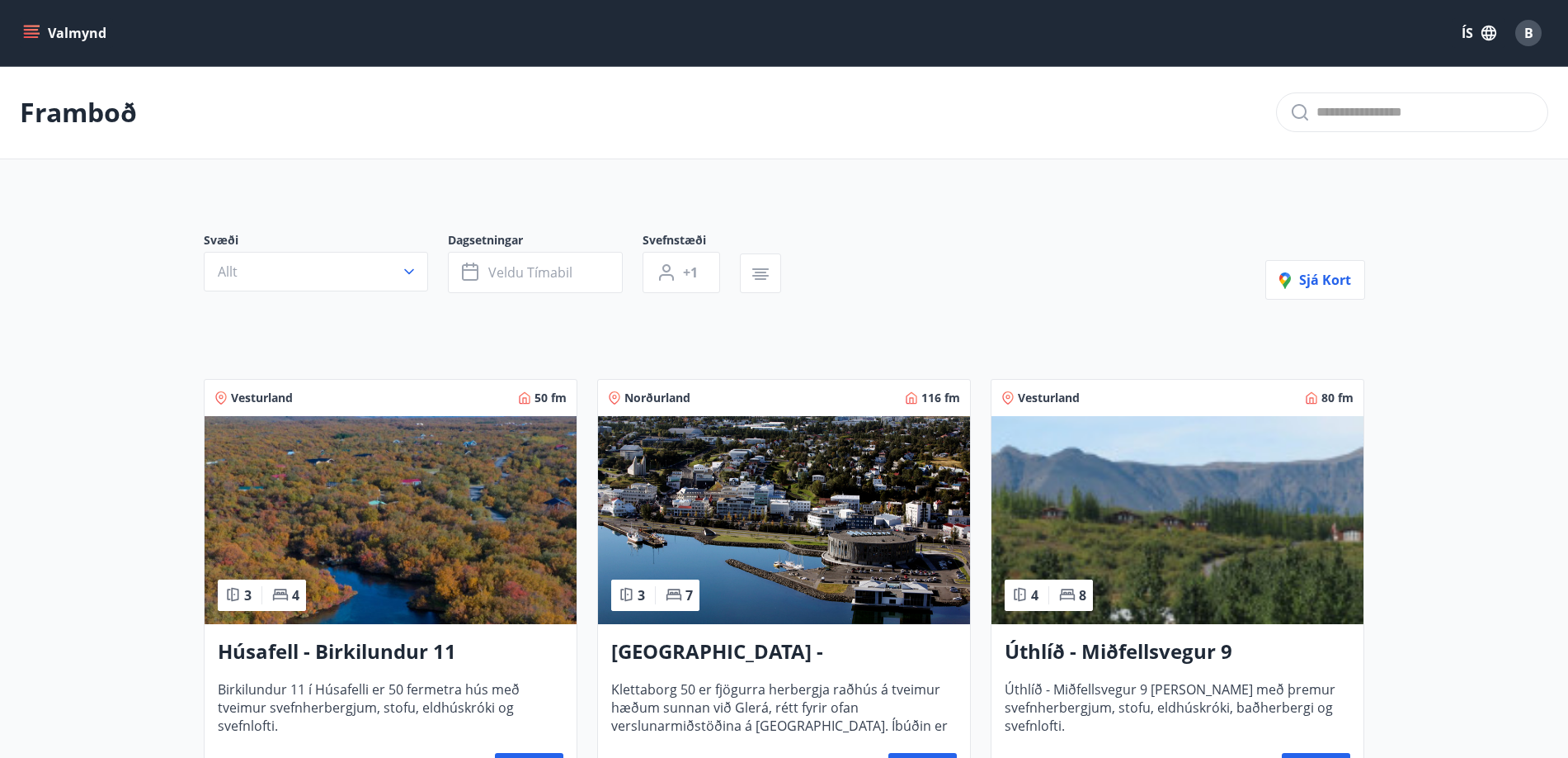
click at [794, 514] on img at bounding box center [784, 520] width 372 height 208
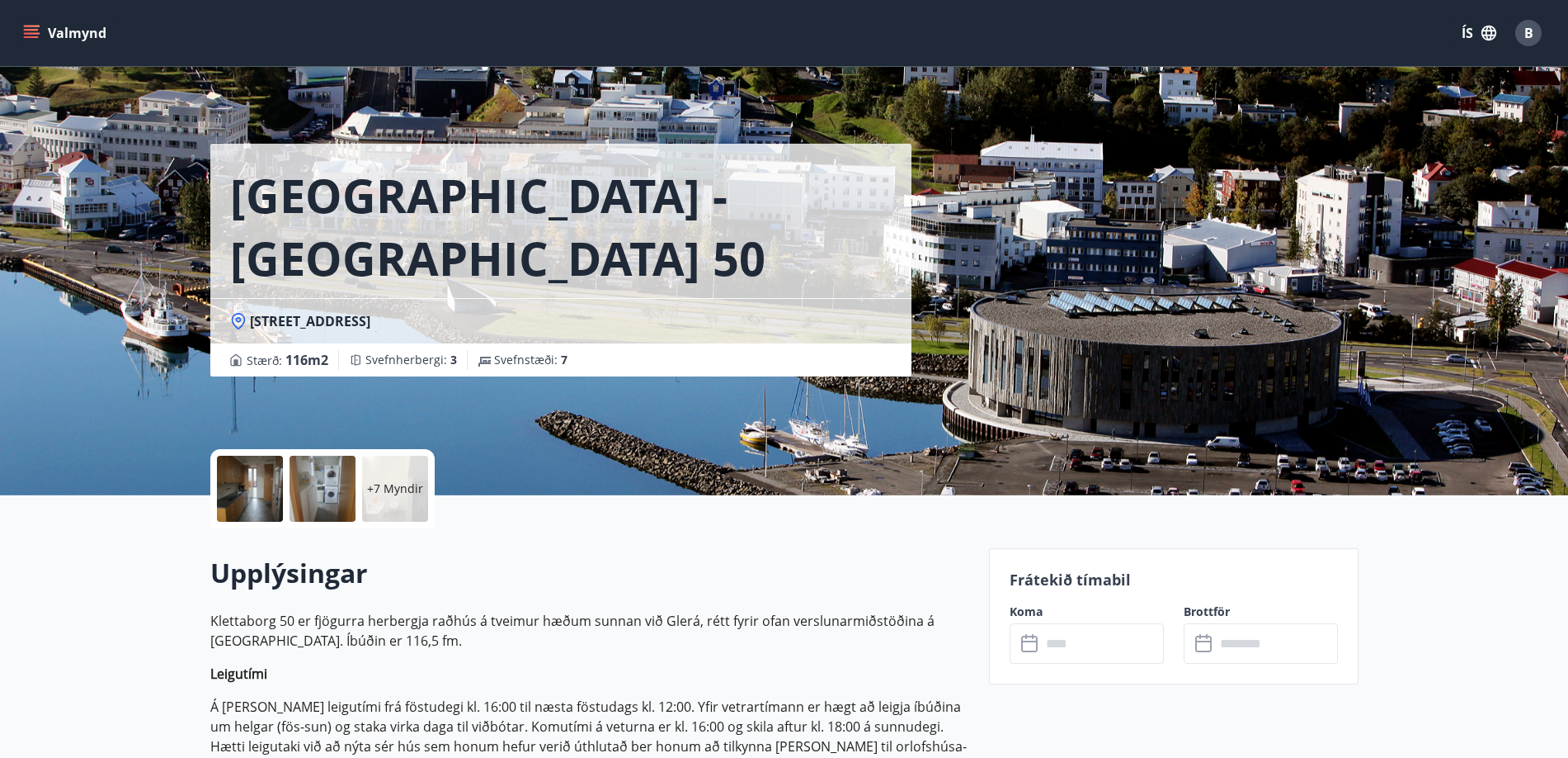
click at [250, 488] on div at bounding box center [250, 488] width 66 height 66
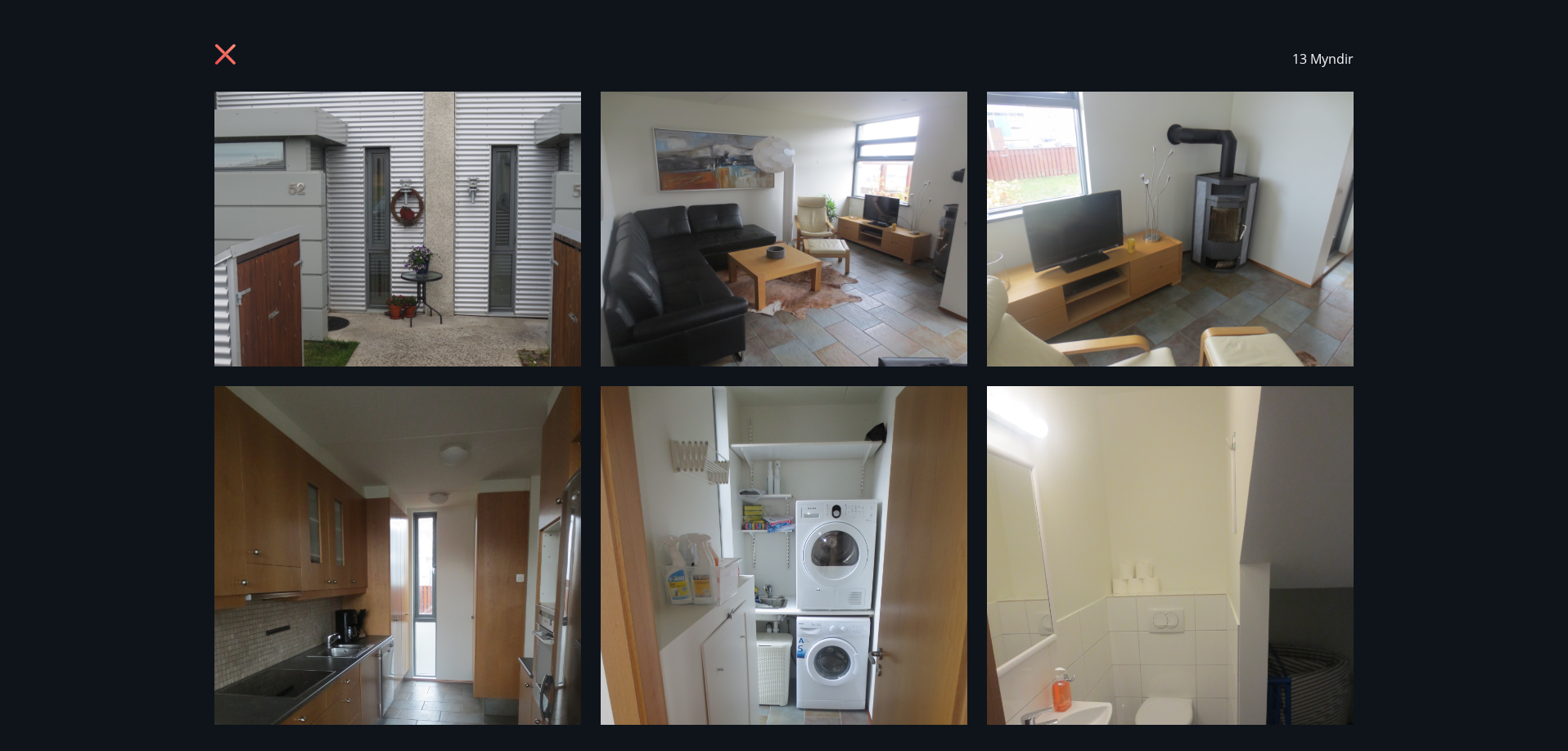
click at [780, 231] on img at bounding box center [784, 228] width 367 height 275
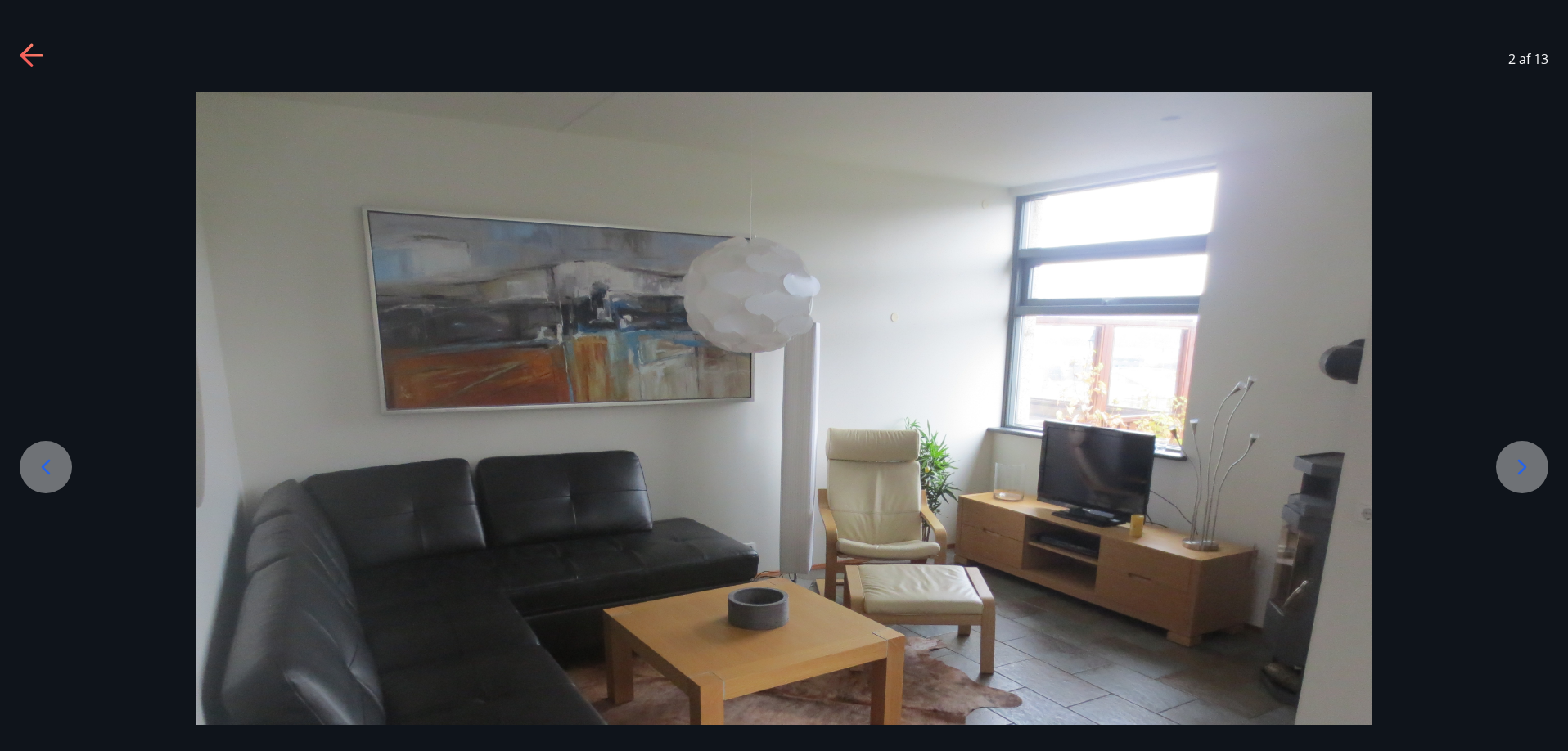
scroll to position [218, 0]
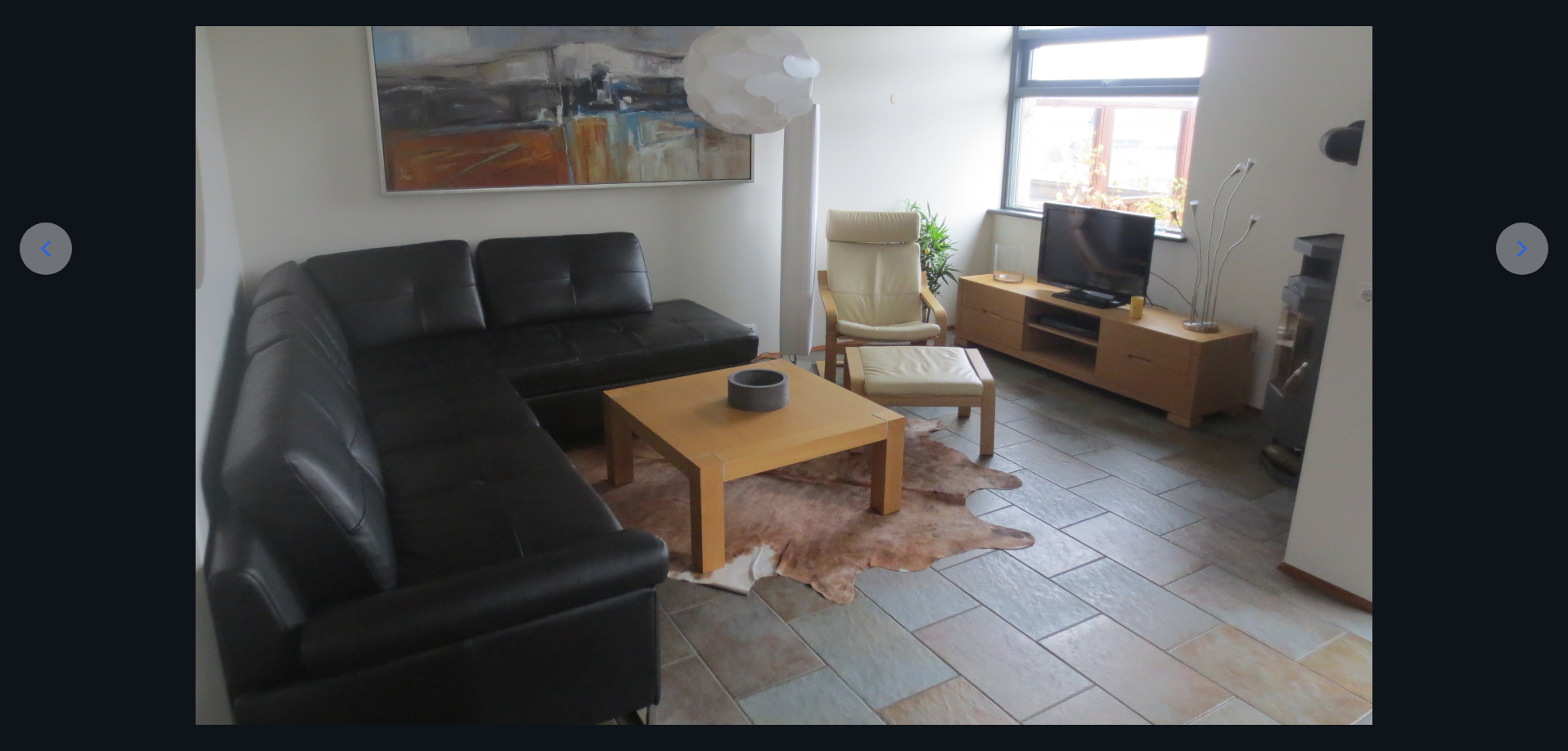
click at [1521, 245] on icon at bounding box center [1521, 249] width 9 height 16
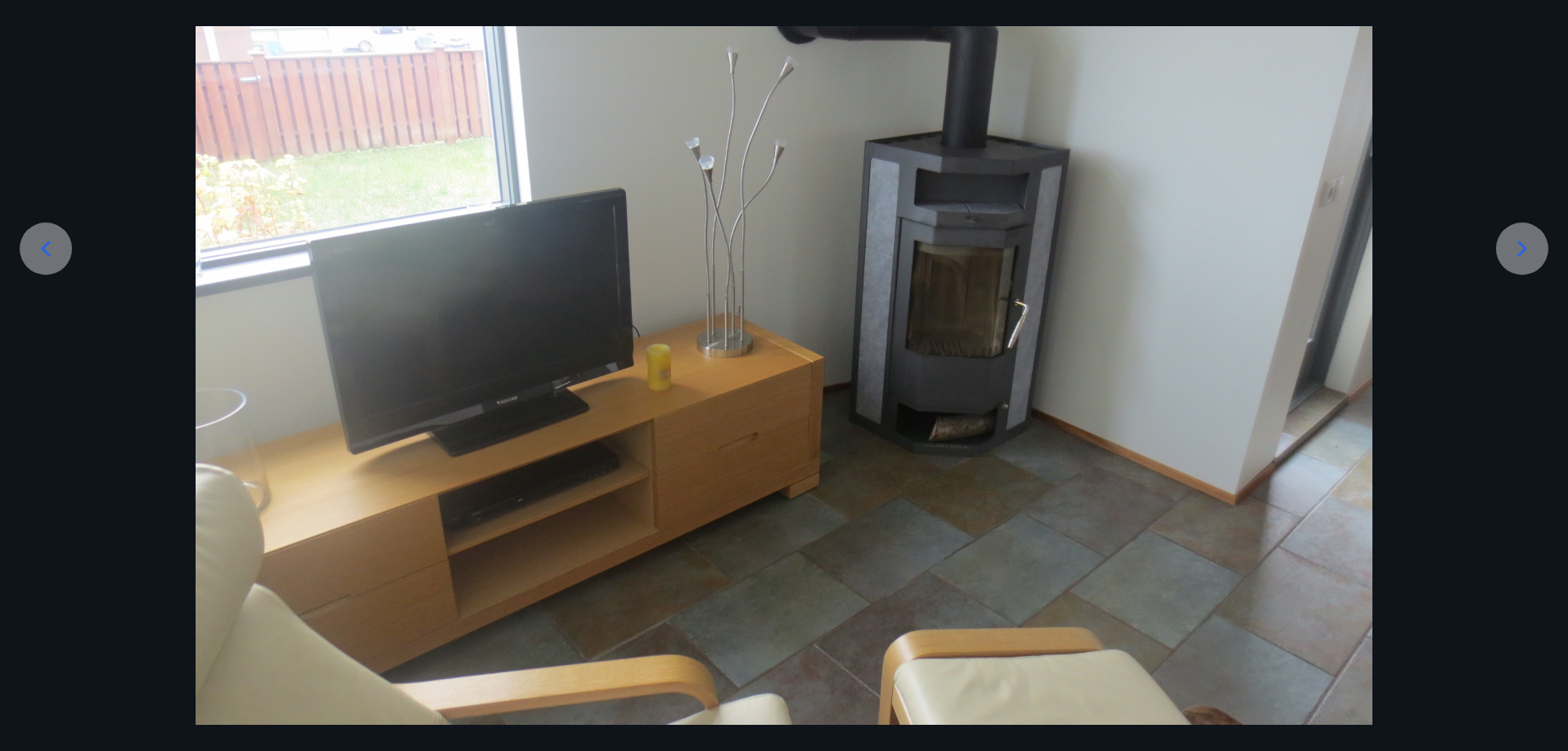
click at [1521, 245] on icon at bounding box center [1521, 249] width 9 height 16
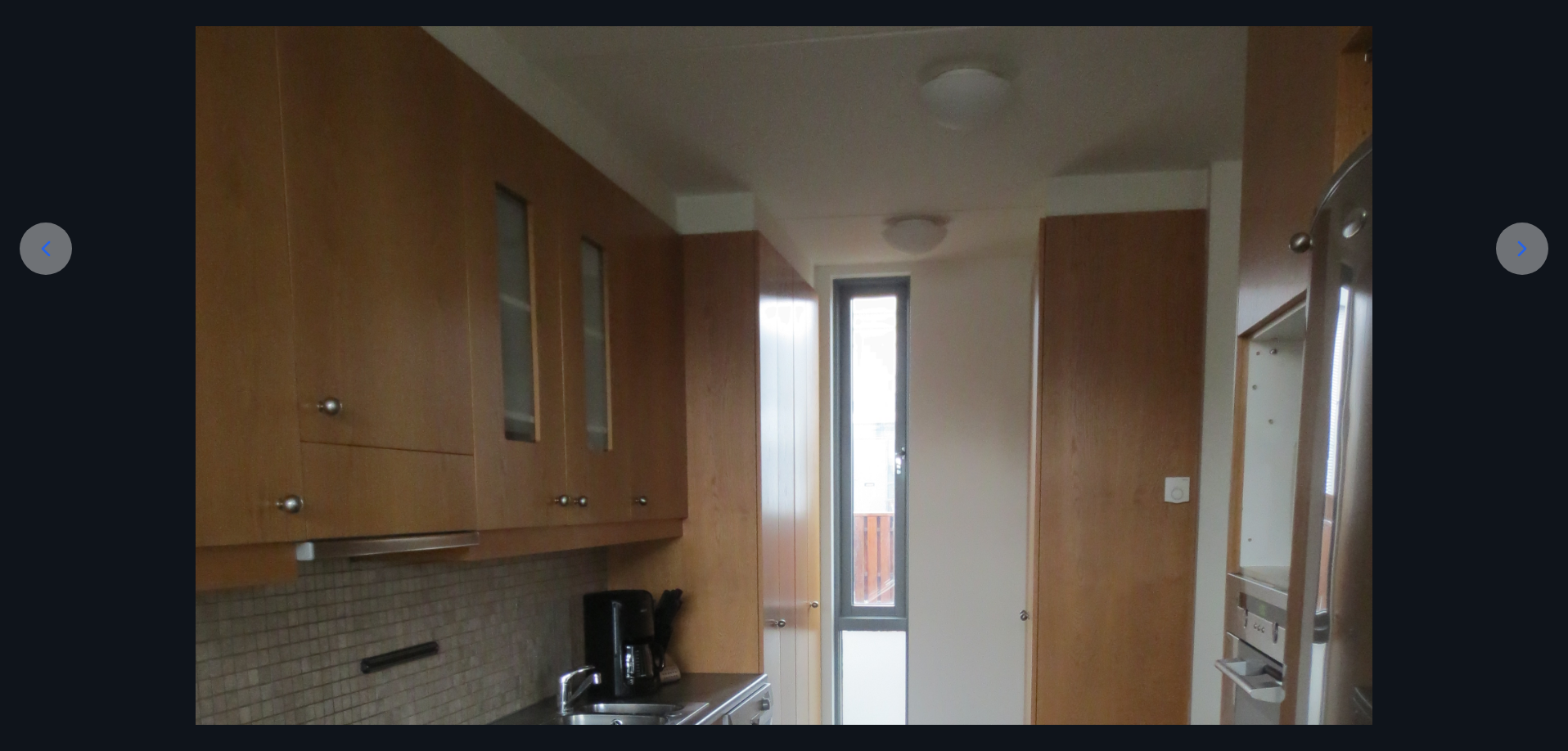
click at [1521, 245] on icon at bounding box center [1521, 249] width 9 height 16
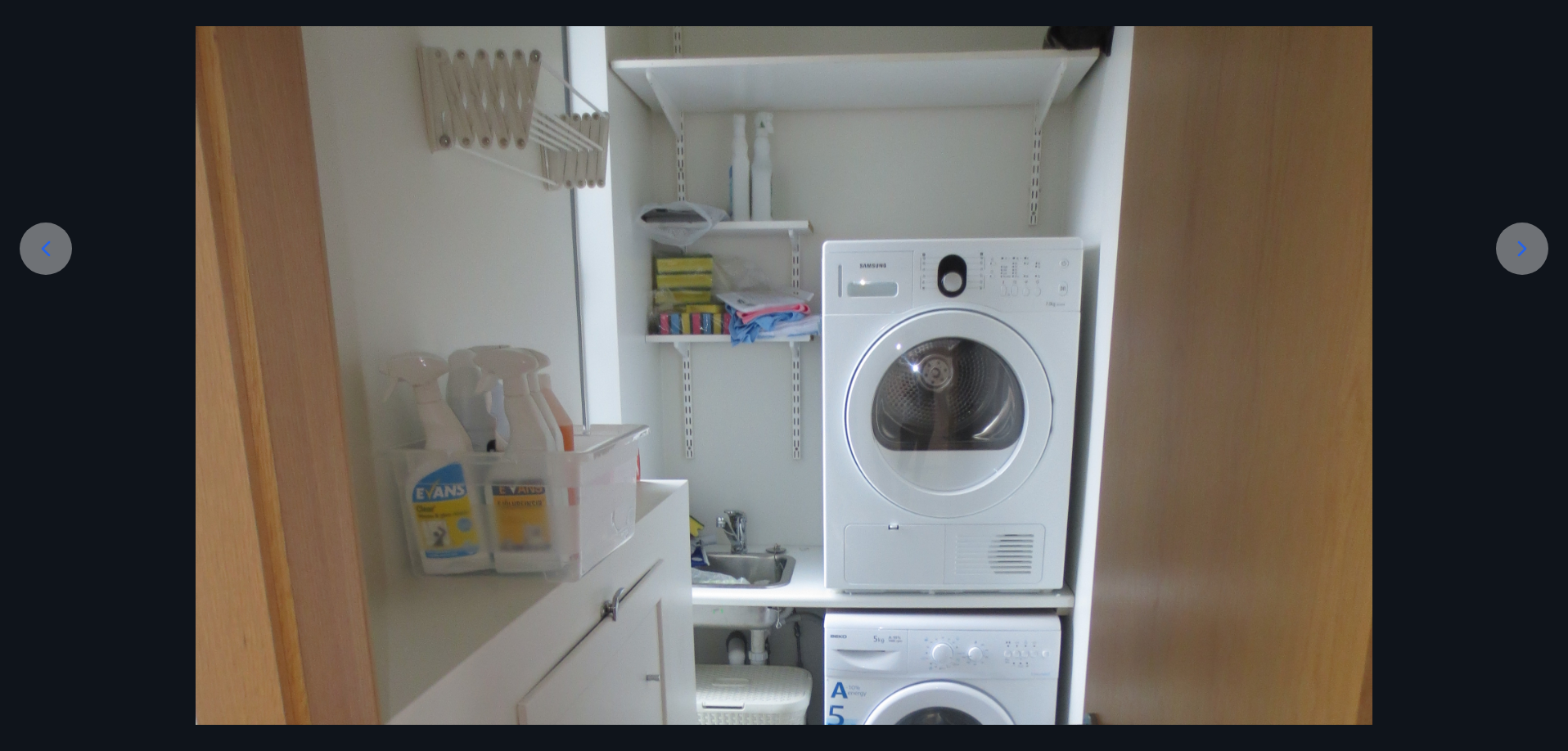
click at [1521, 245] on icon at bounding box center [1521, 249] width 9 height 16
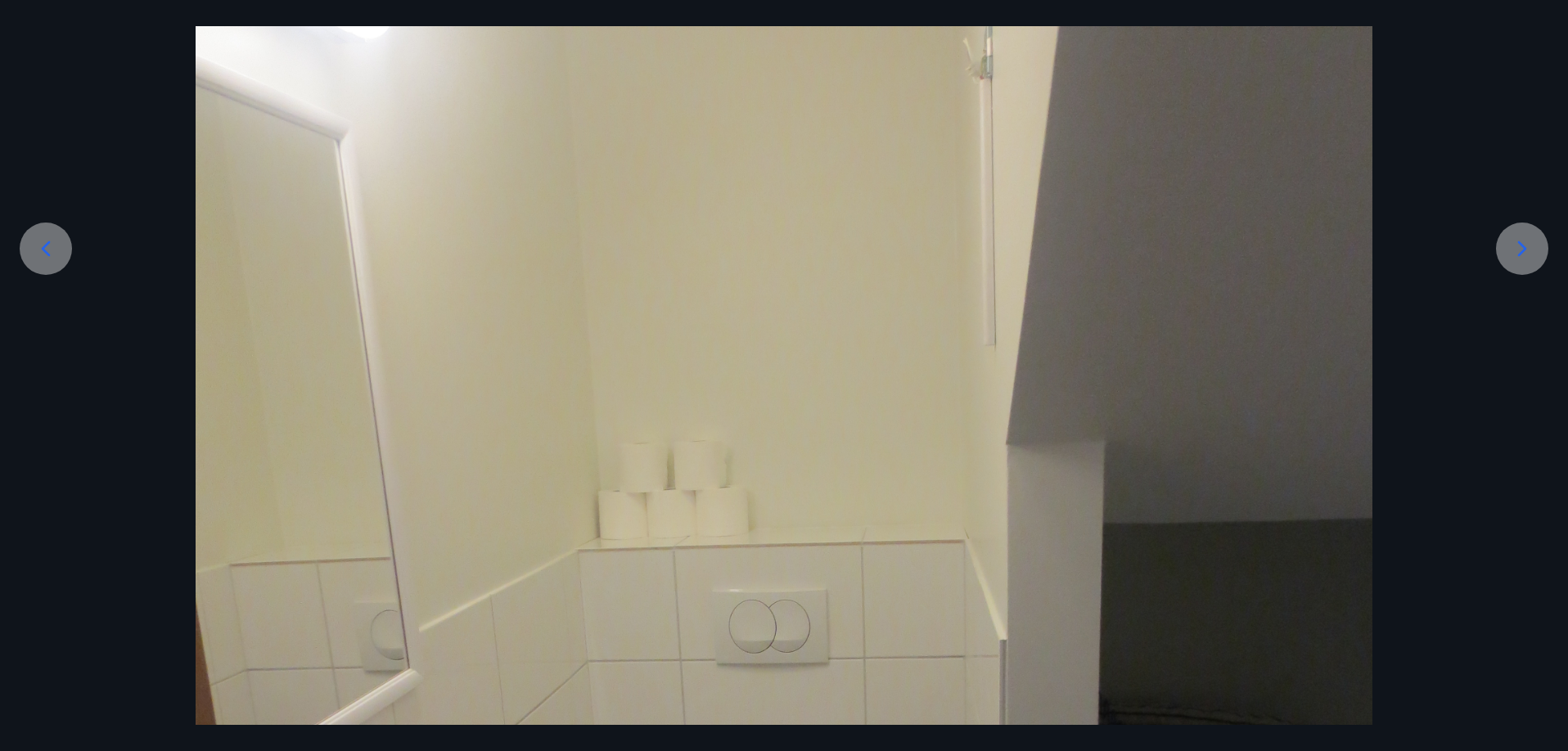
click at [1521, 245] on icon at bounding box center [1521, 249] width 9 height 16
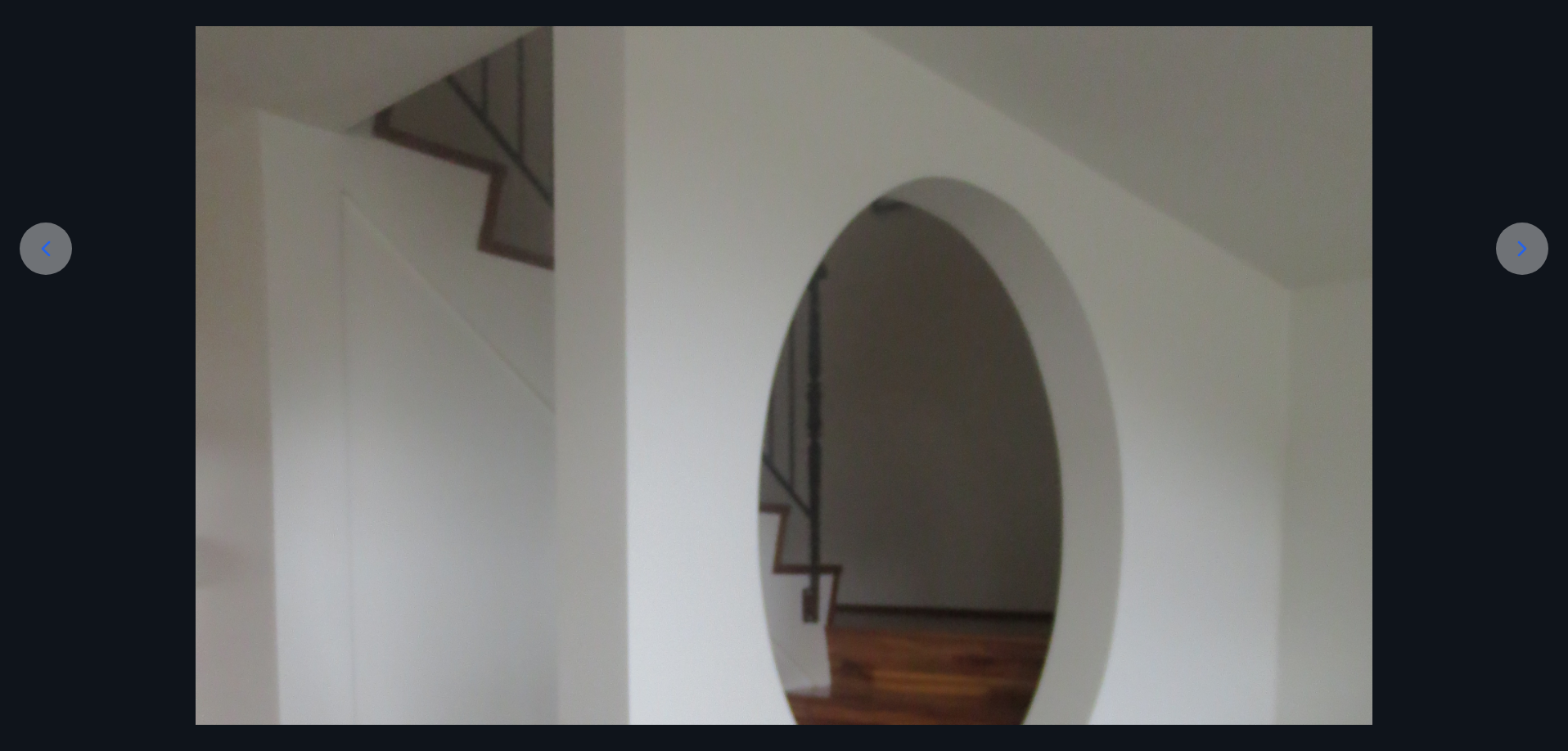
click at [1521, 245] on icon at bounding box center [1521, 249] width 9 height 16
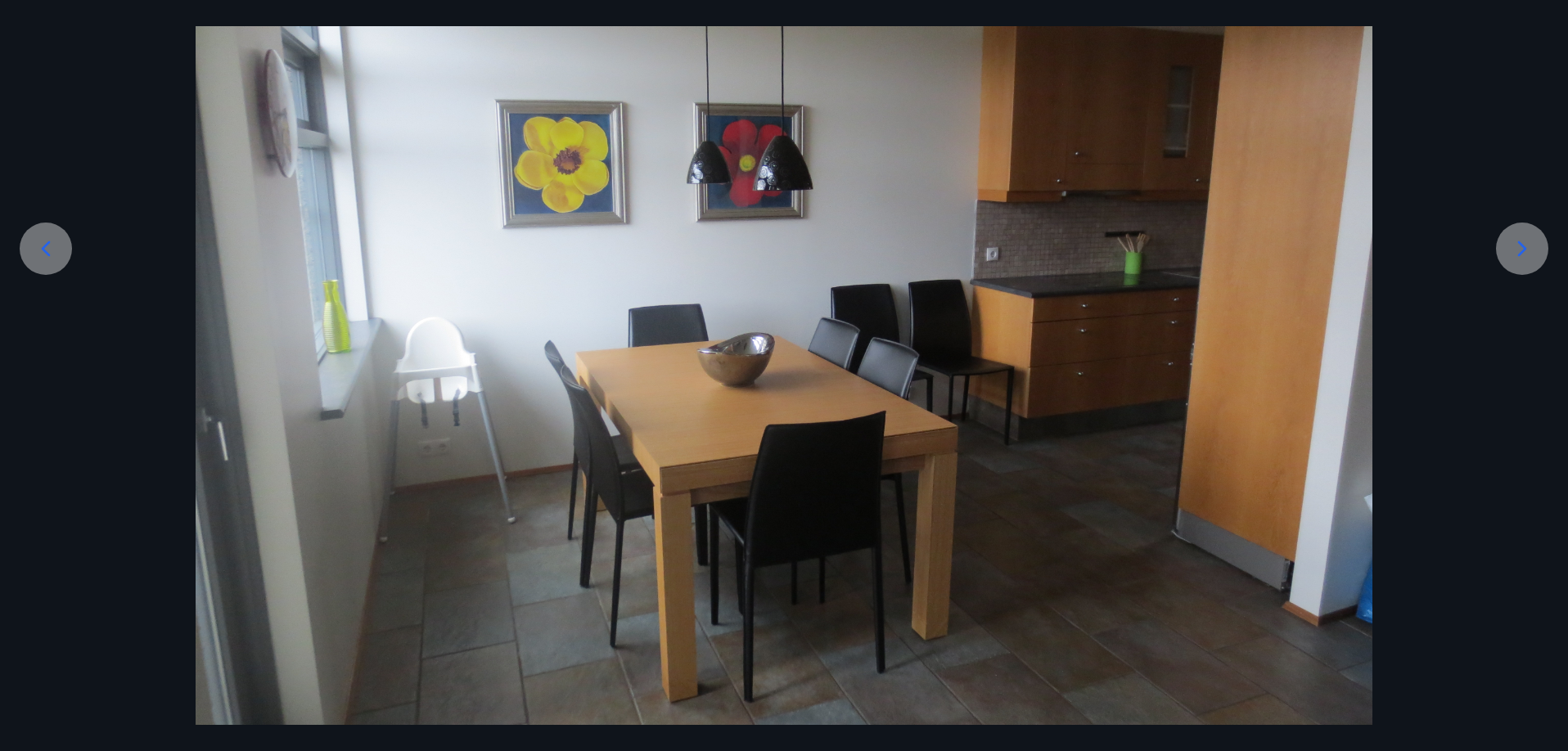
click at [1521, 245] on icon at bounding box center [1521, 249] width 9 height 16
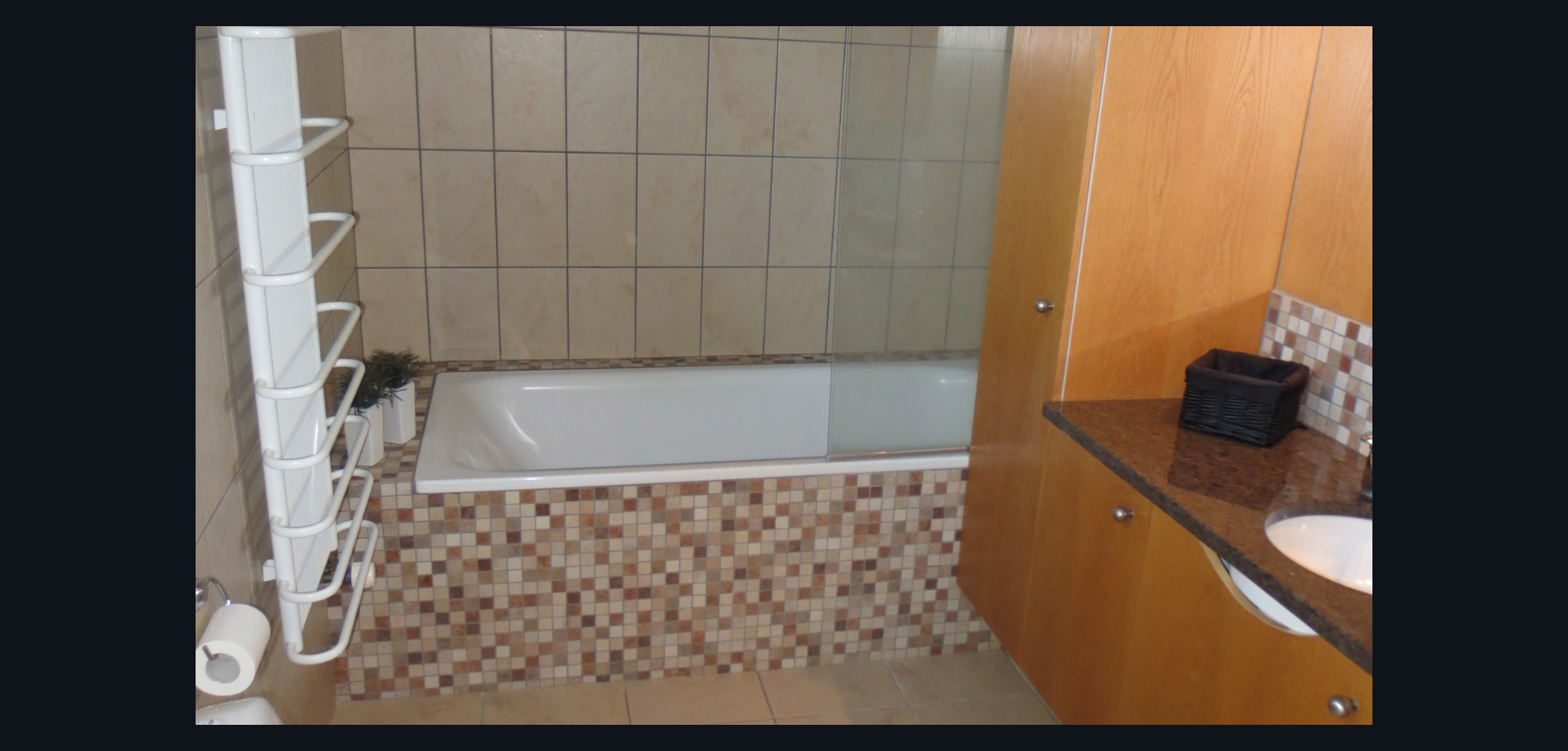
scroll to position [0, 0]
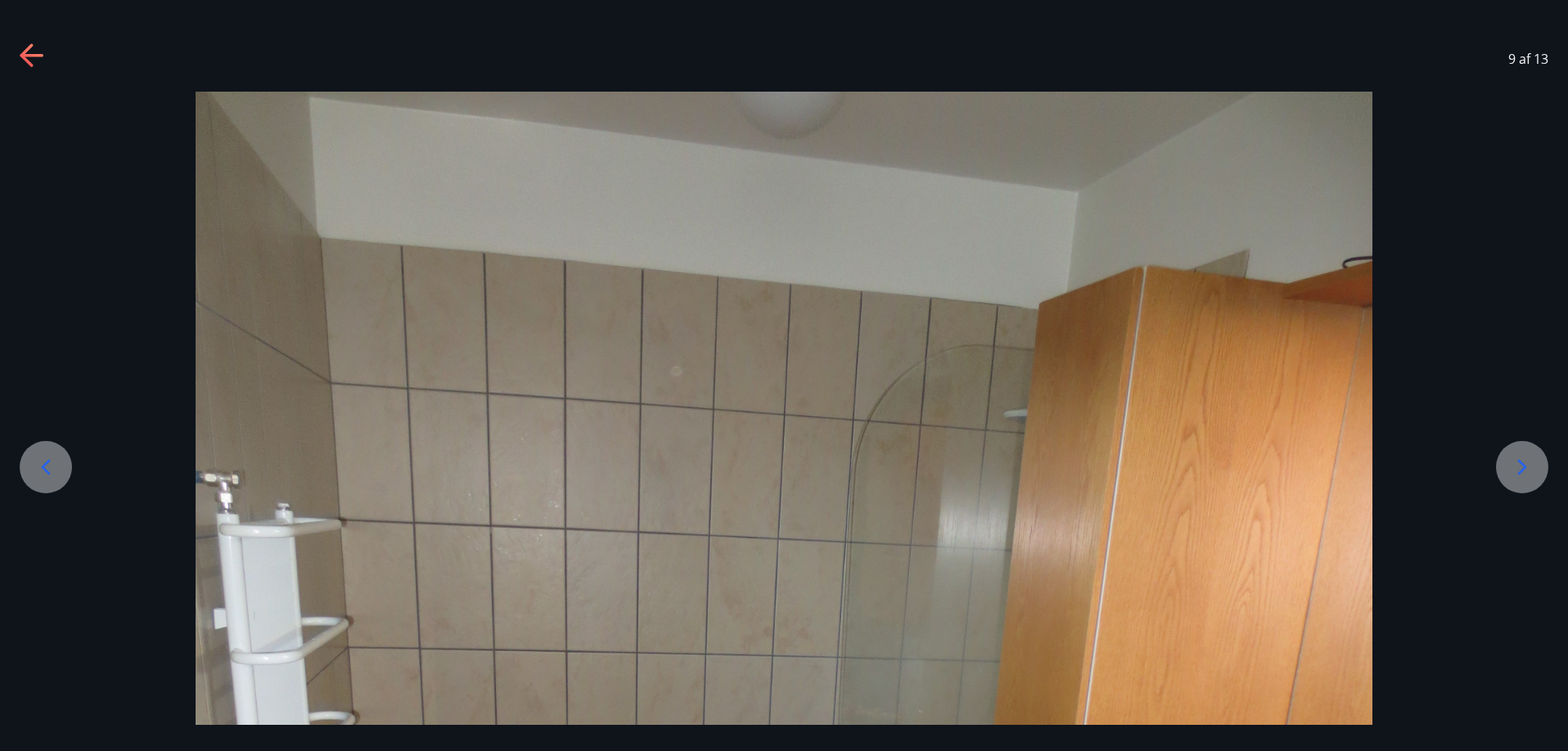
click at [1516, 464] on icon at bounding box center [1521, 467] width 26 height 26
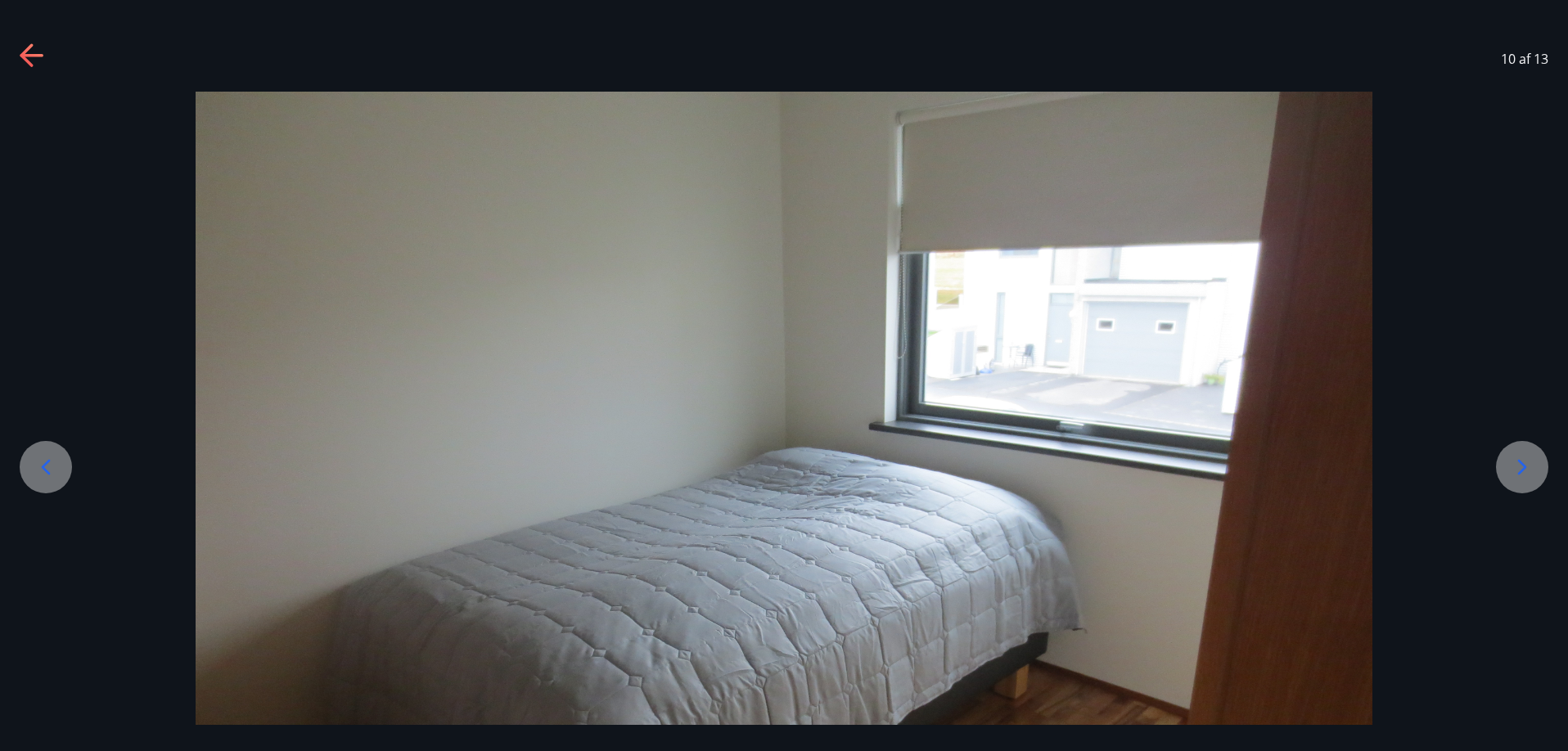
scroll to position [218, 0]
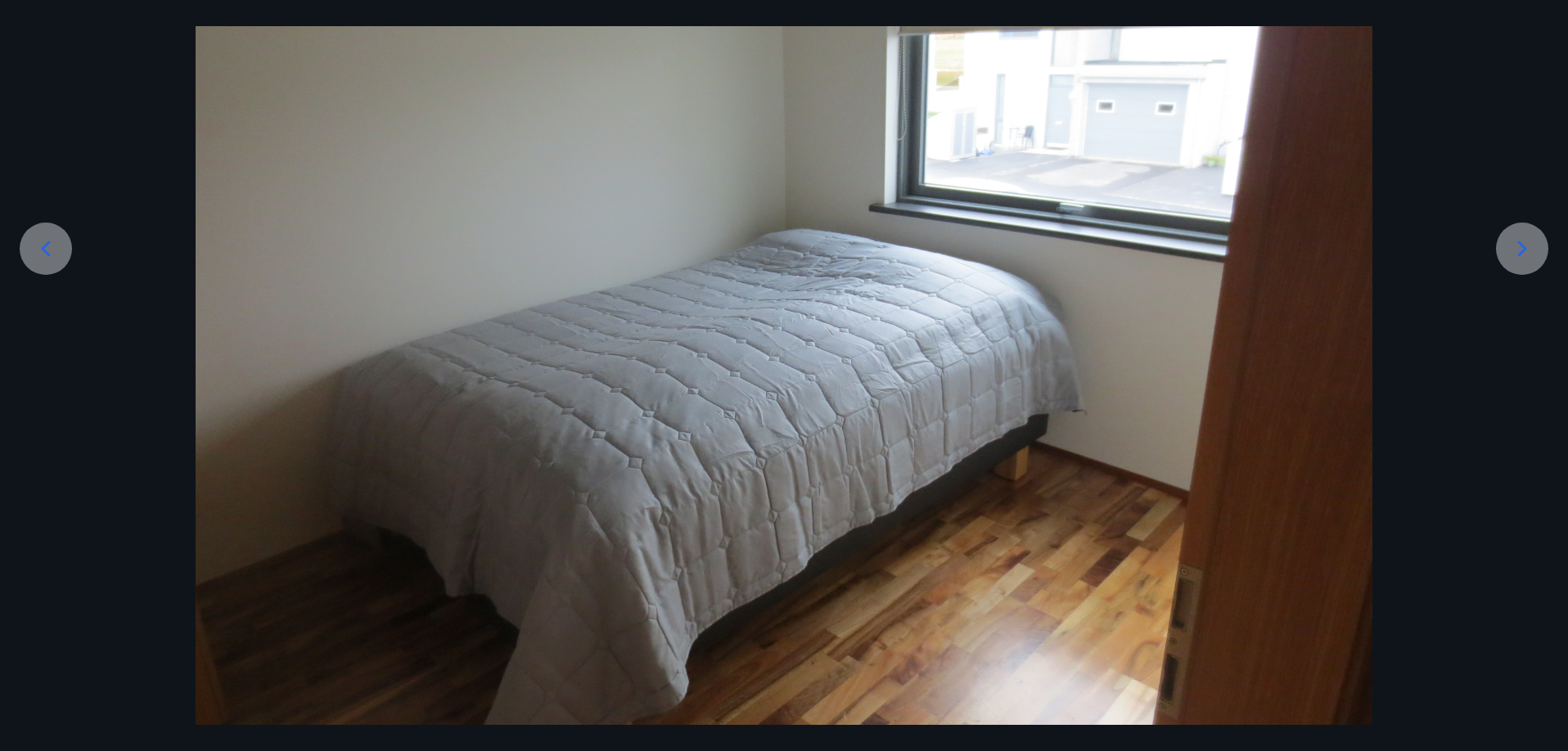
click at [1518, 246] on icon at bounding box center [1521, 248] width 26 height 26
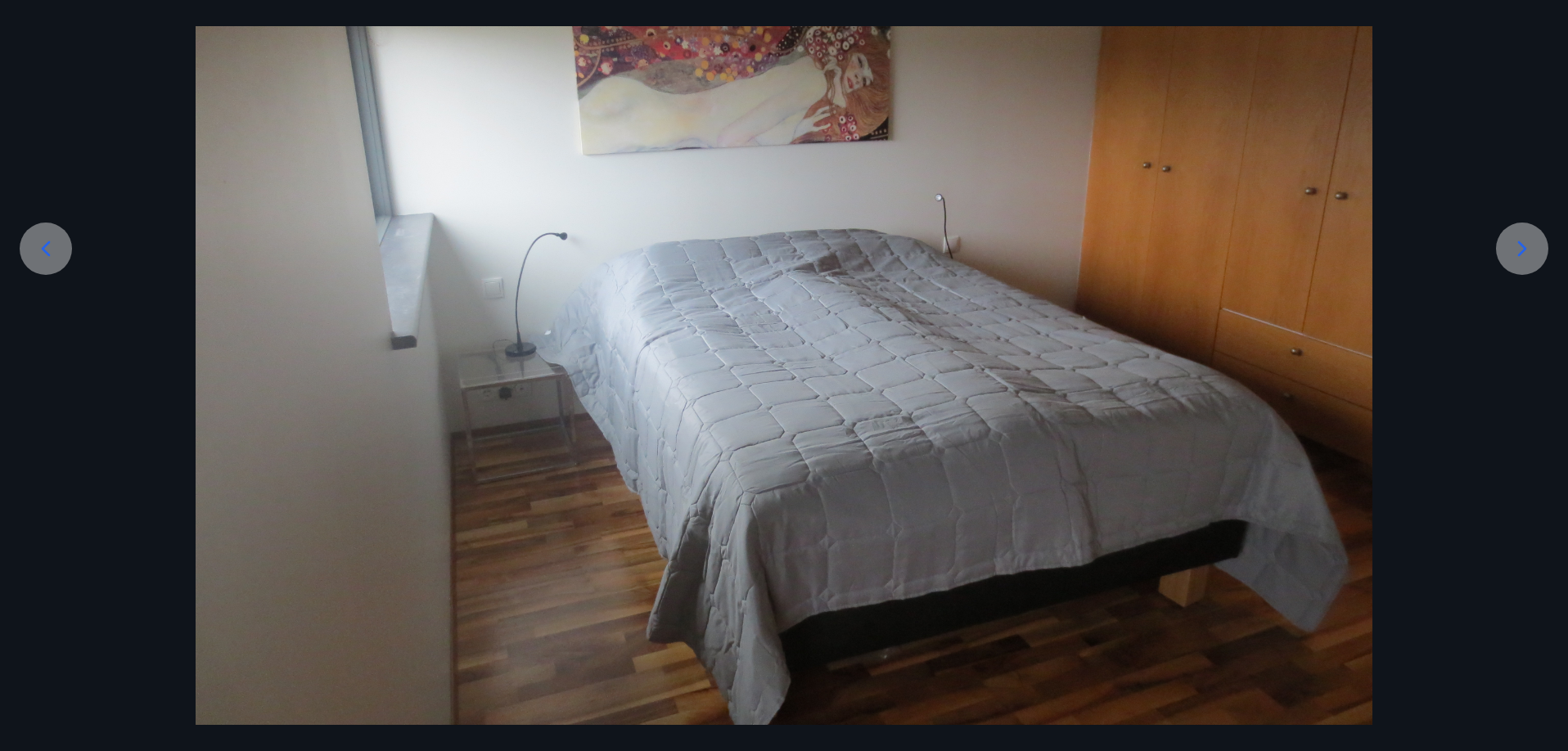
click at [1518, 246] on icon at bounding box center [1521, 248] width 26 height 26
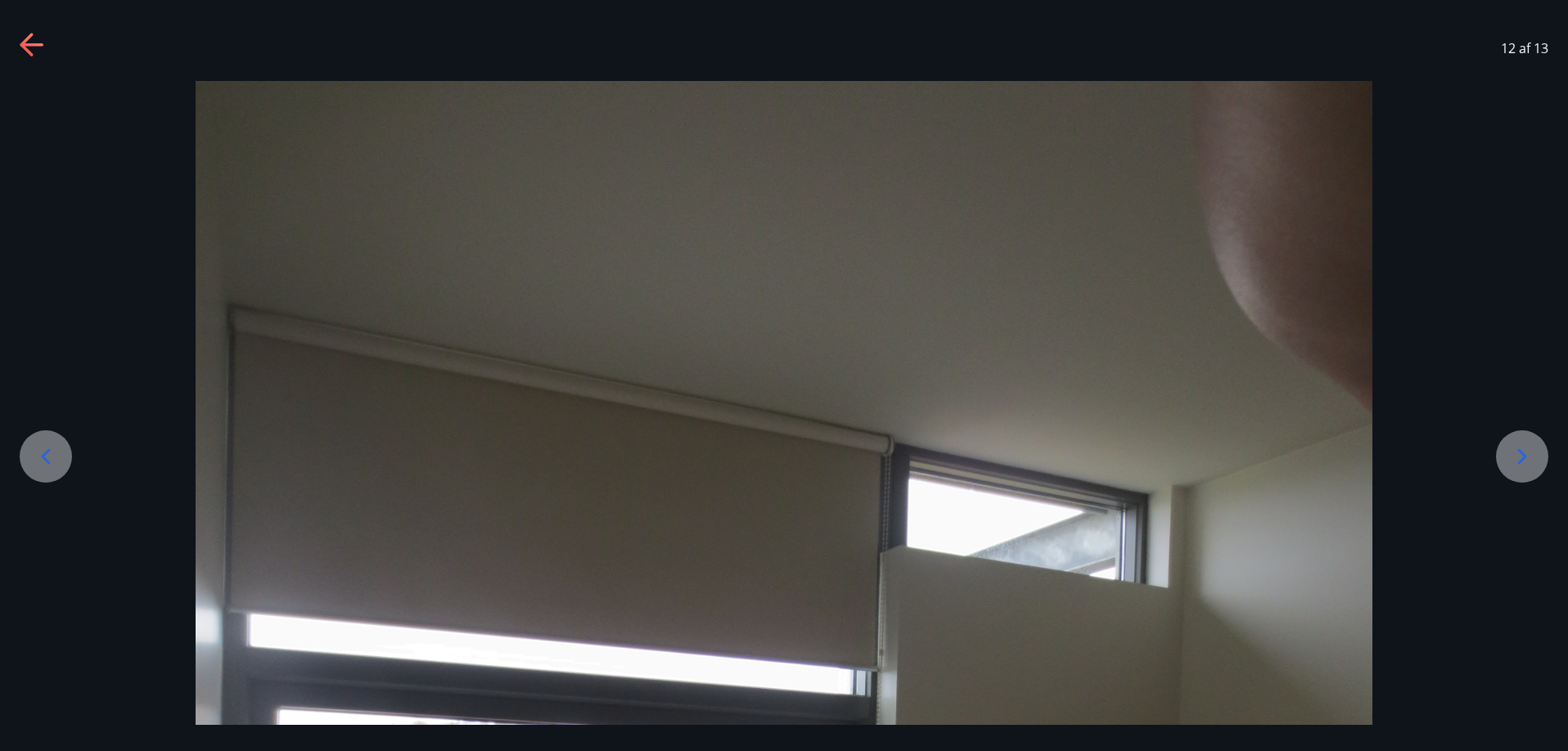
scroll to position [0, 0]
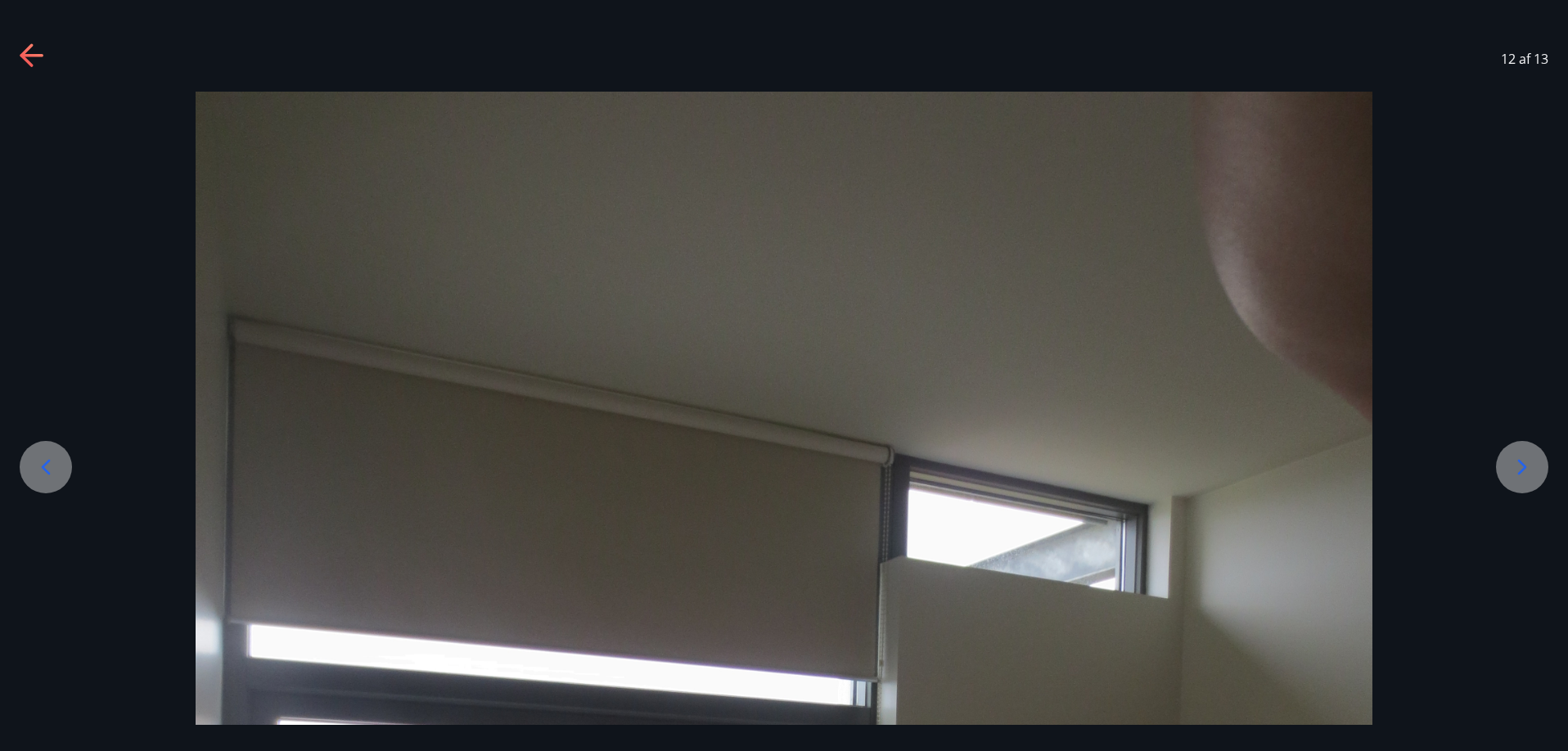
click at [1517, 463] on icon at bounding box center [1521, 467] width 26 height 26
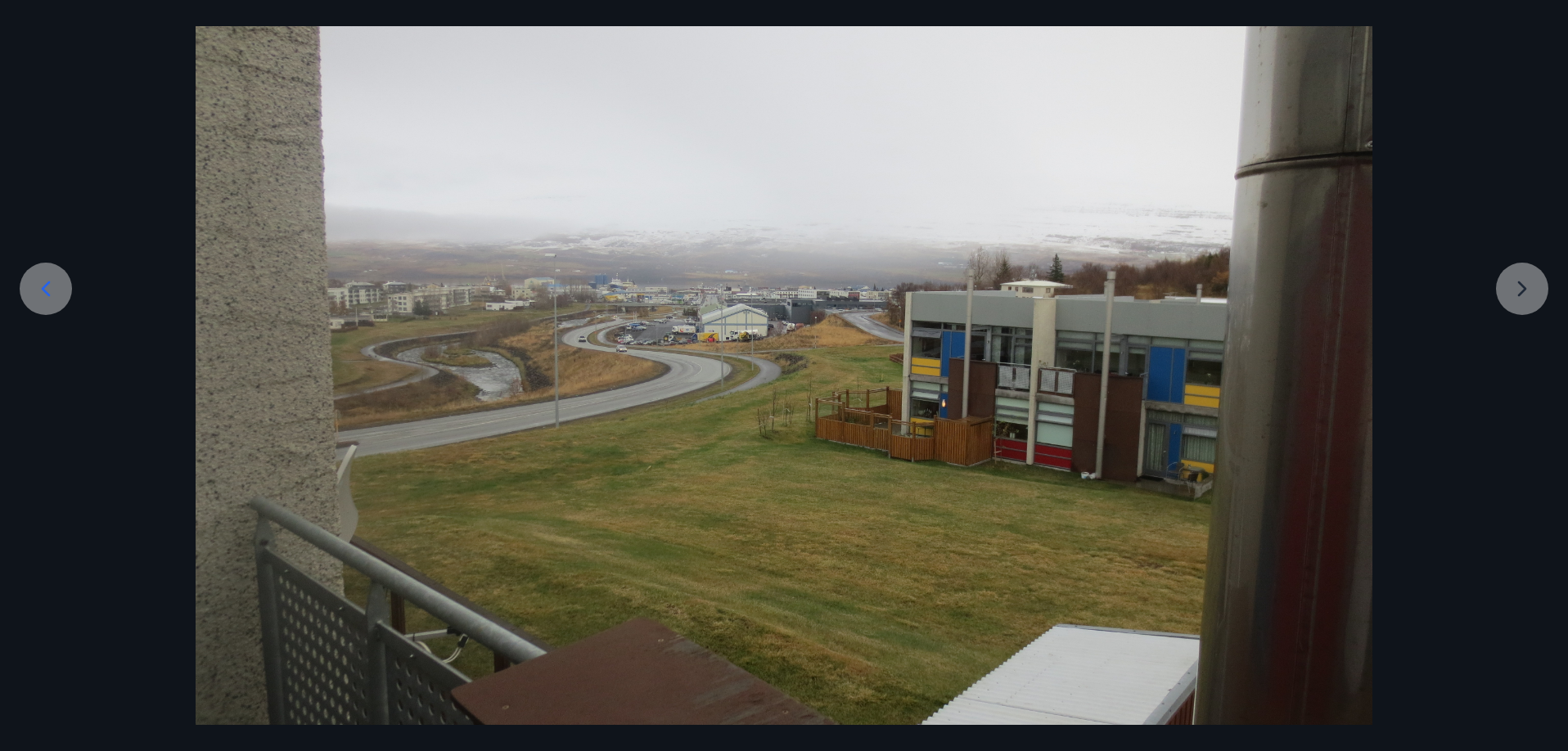
scroll to position [249, 0]
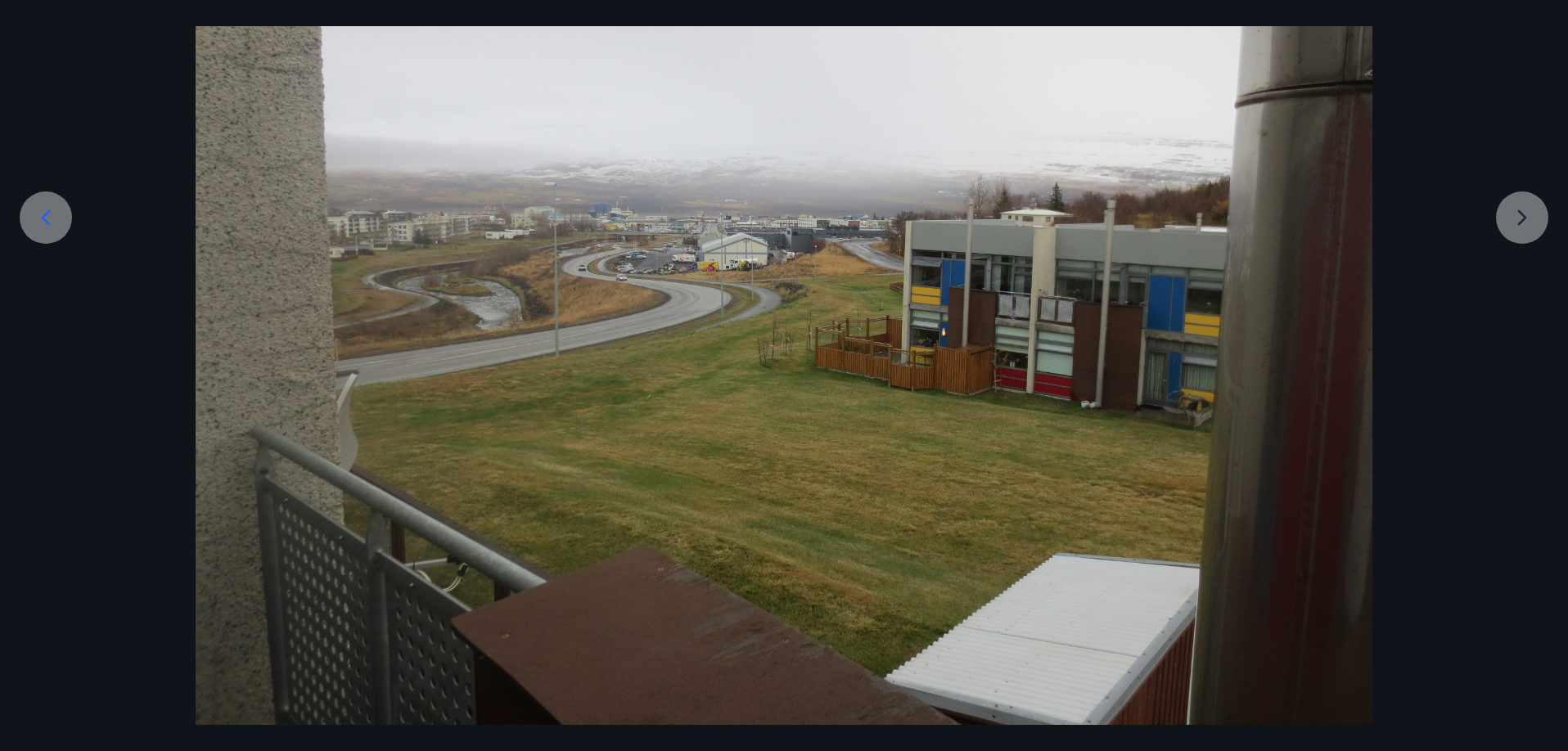
click at [1521, 217] on div at bounding box center [784, 282] width 1568 height 882
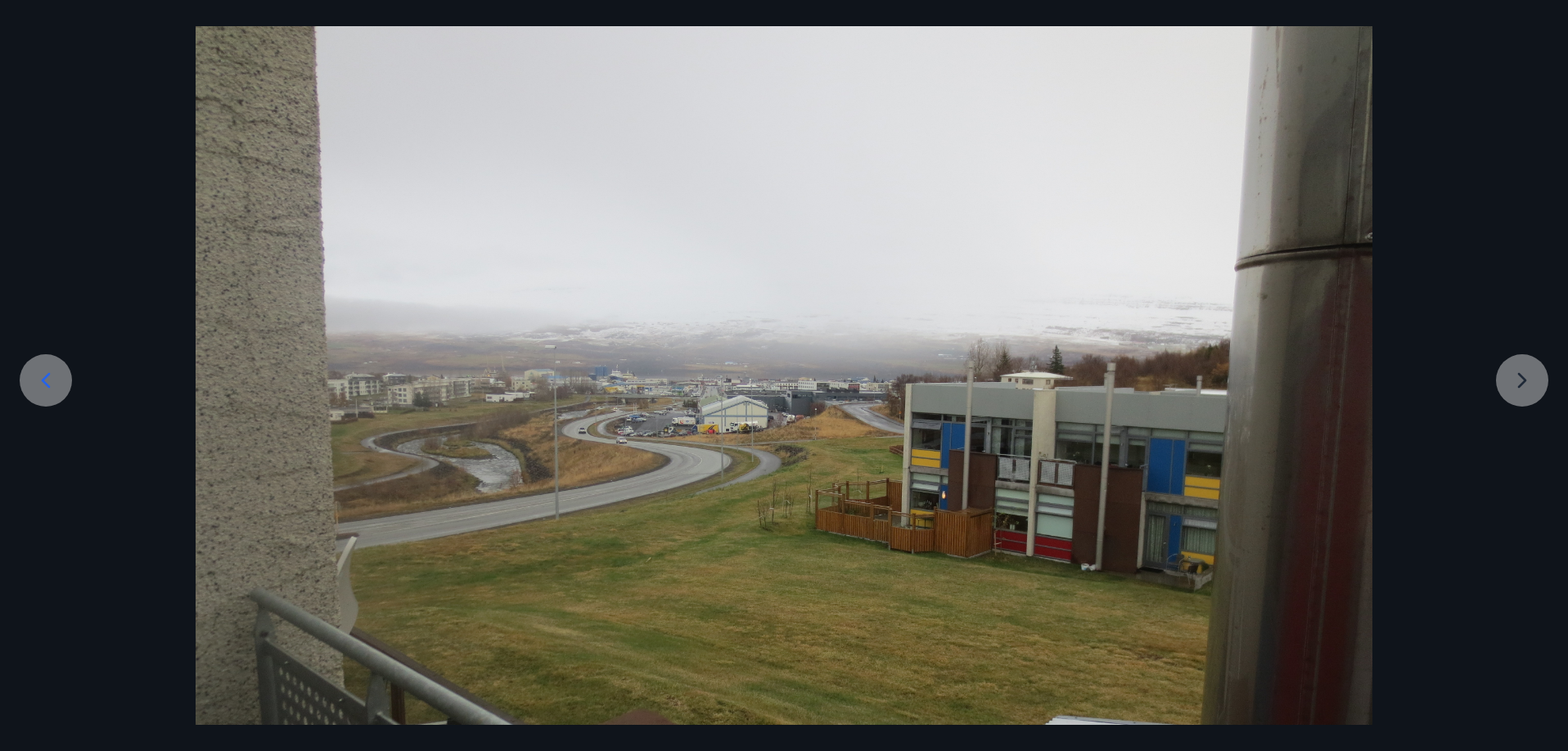
scroll to position [0, 0]
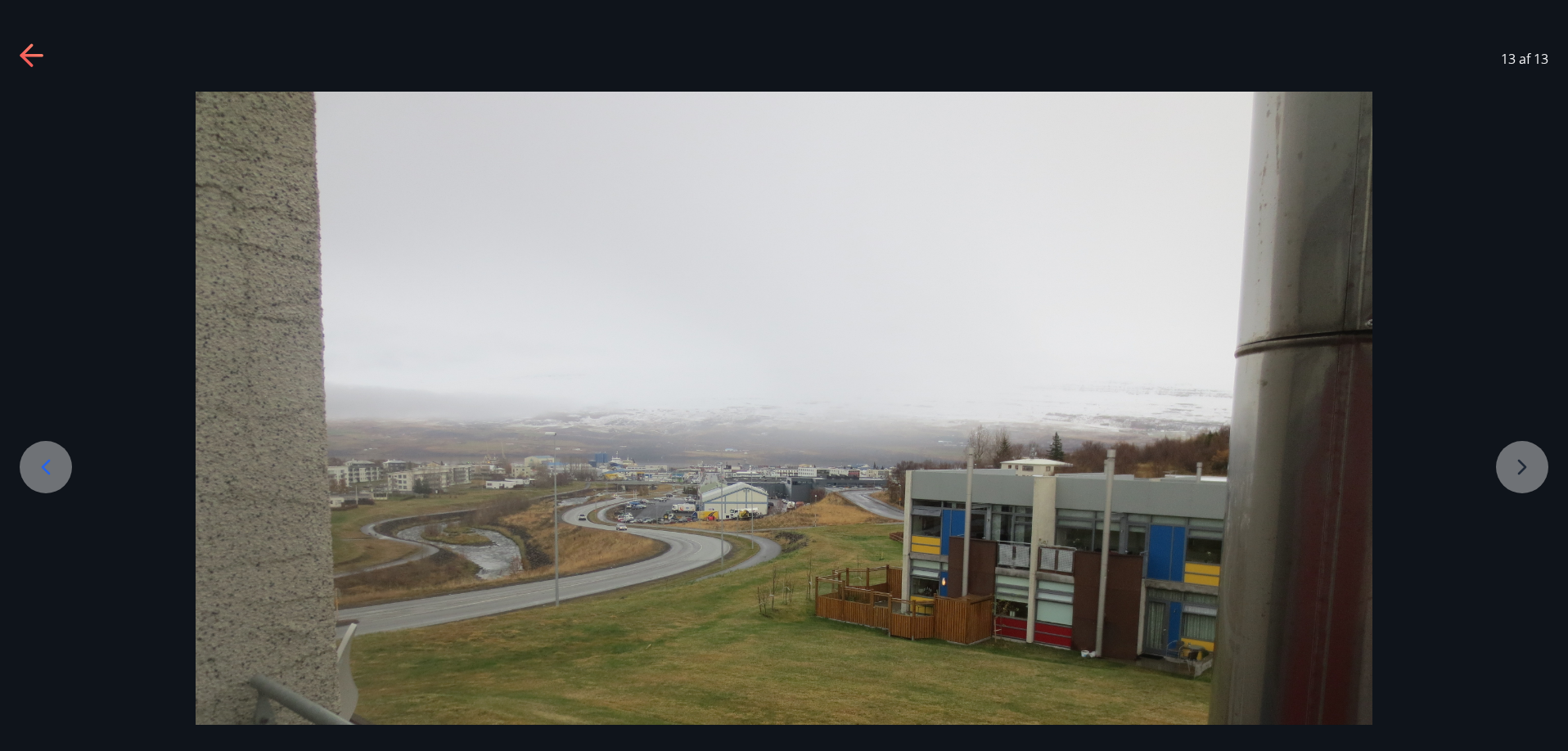
click at [18, 47] on div "13 af 13" at bounding box center [784, 58] width 1568 height 65
